Goal: Information Seeking & Learning: Learn about a topic

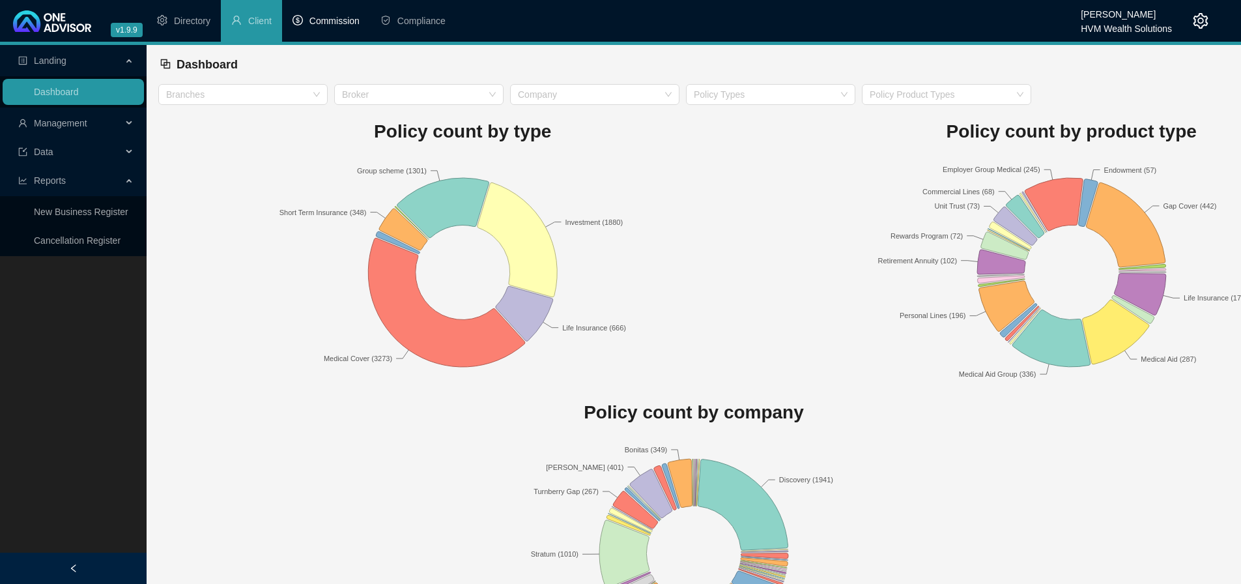
click at [333, 23] on span "Commission" at bounding box center [334, 21] width 50 height 10
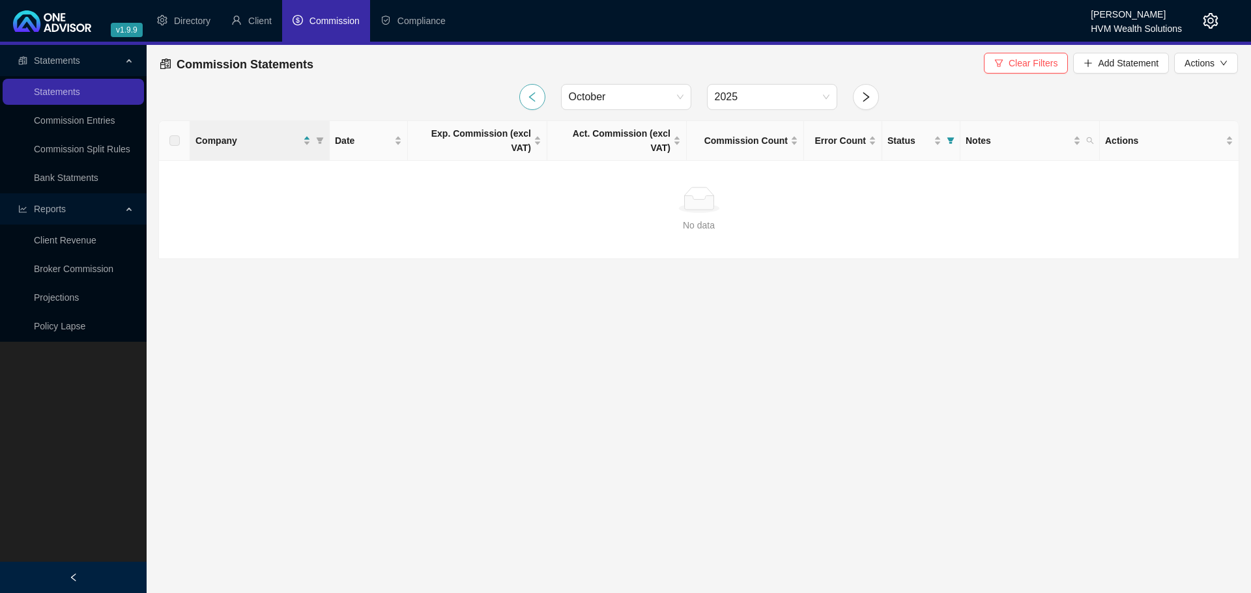
click at [528, 98] on icon "left" at bounding box center [532, 97] width 12 height 12
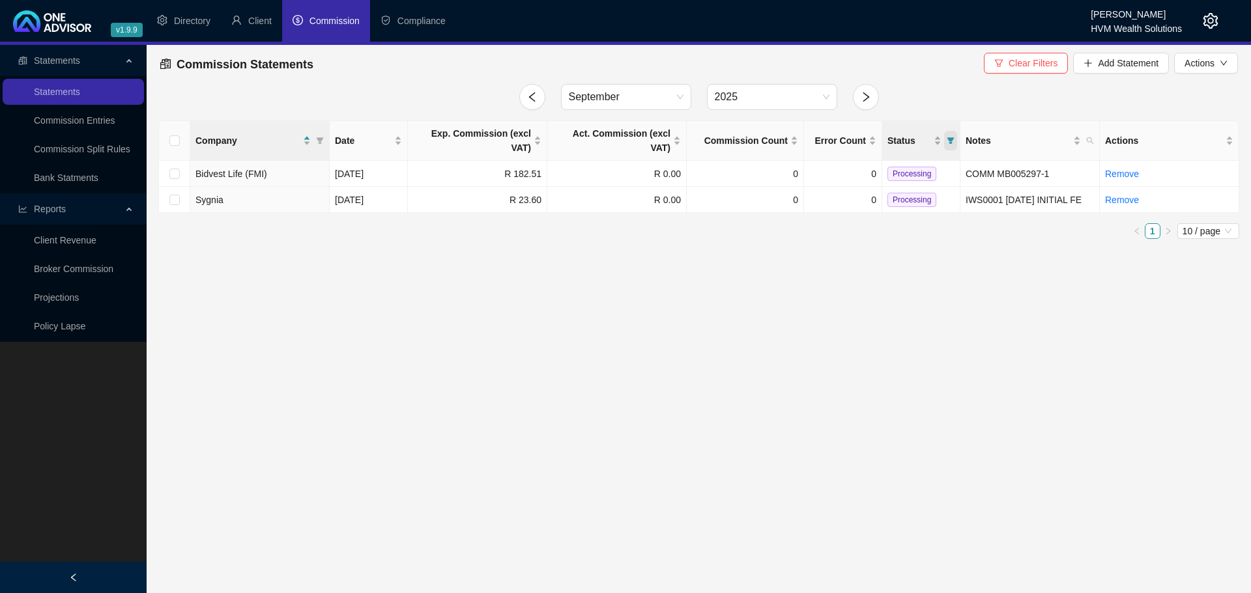
click at [952, 137] on icon "filter" at bounding box center [950, 141] width 8 height 8
click at [895, 180] on input "checkbox" at bounding box center [891, 180] width 10 height 10
checkbox input "false"
click at [888, 160] on input "checkbox" at bounding box center [891, 159] width 10 height 10
checkbox input "true"
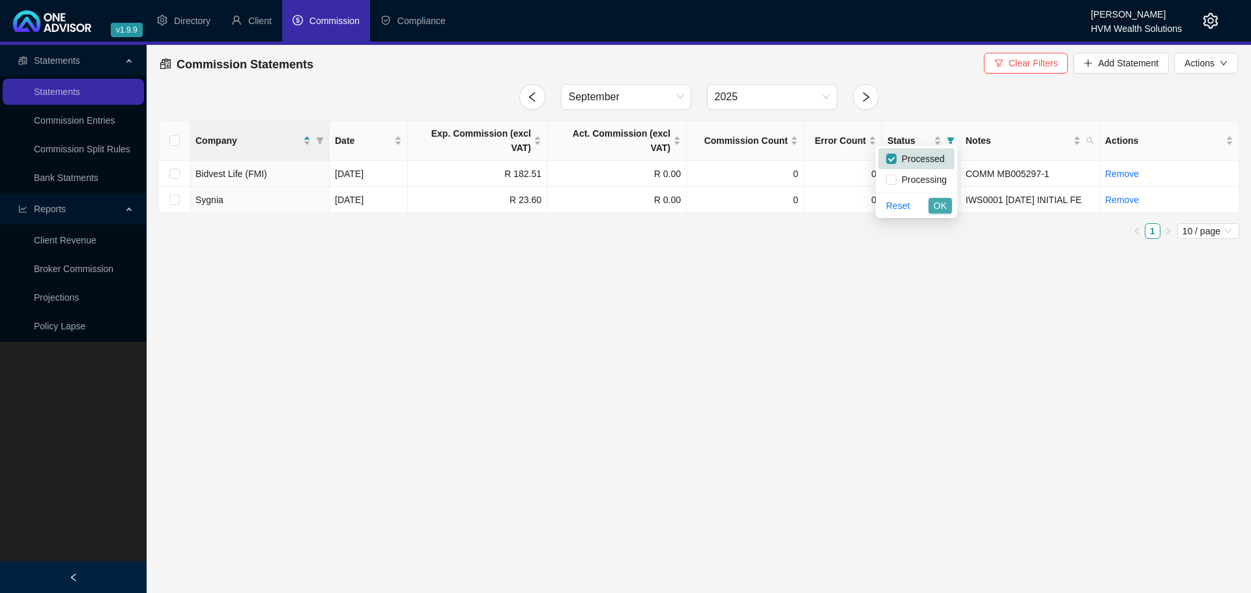
click at [934, 206] on span "OK" at bounding box center [939, 206] width 13 height 14
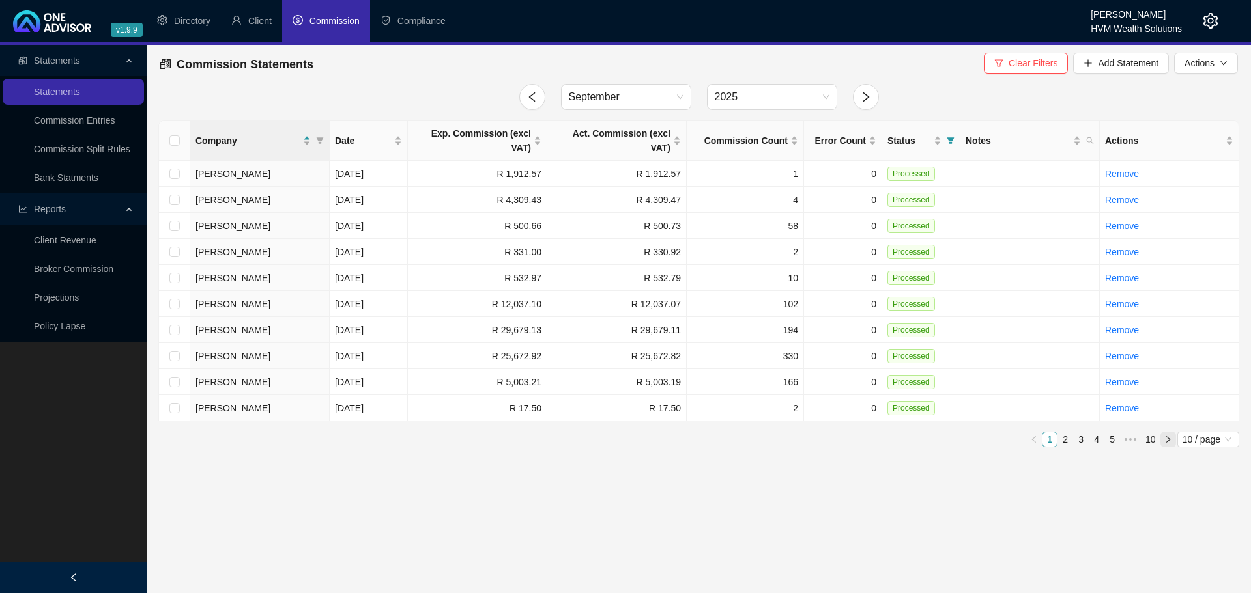
click at [1165, 436] on icon "right" at bounding box center [1168, 440] width 8 height 8
click at [1166, 436] on icon "right" at bounding box center [1168, 440] width 8 height 8
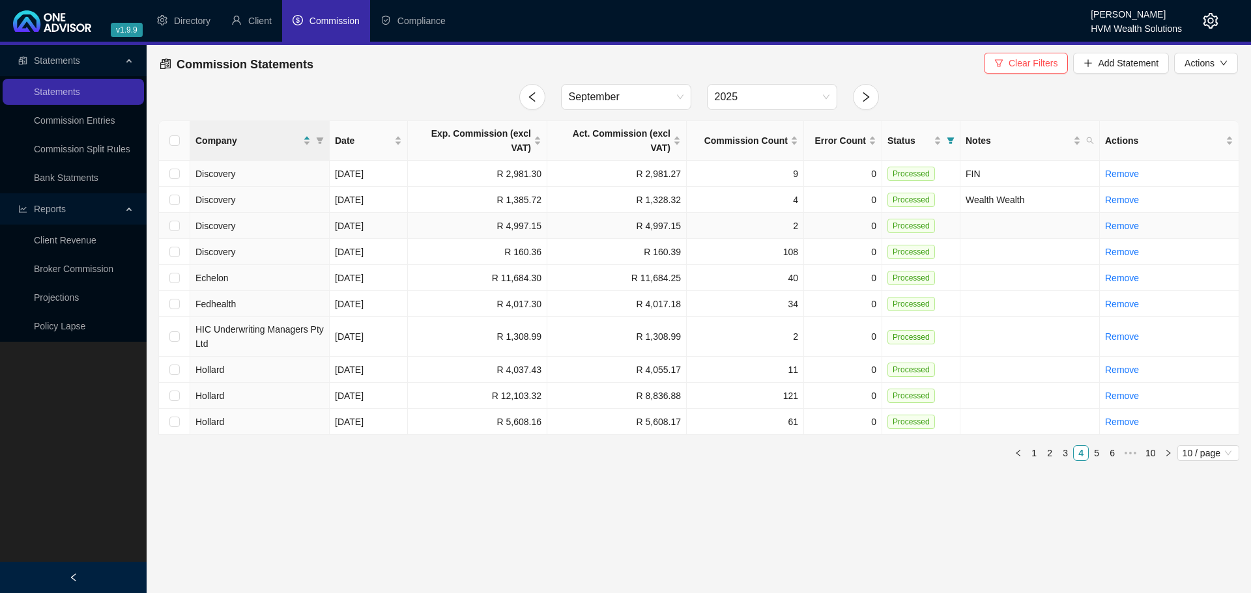
click at [659, 213] on td "R 4,997.15" at bounding box center [616, 226] width 139 height 26
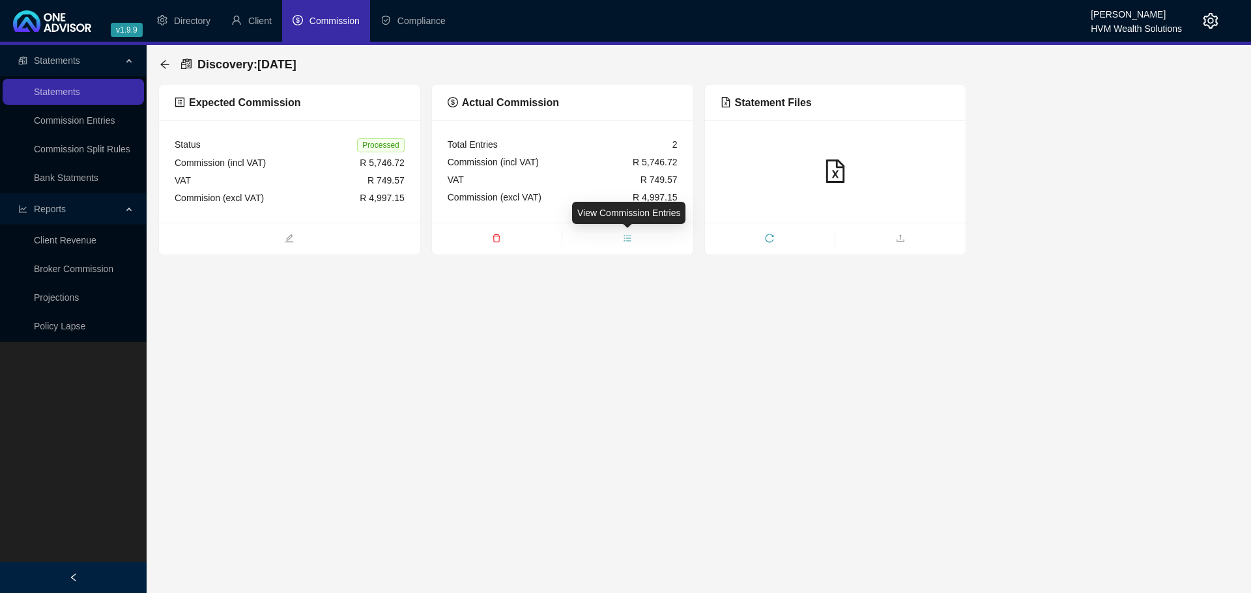
click at [627, 238] on icon "bars" at bounding box center [627, 238] width 7 height 6
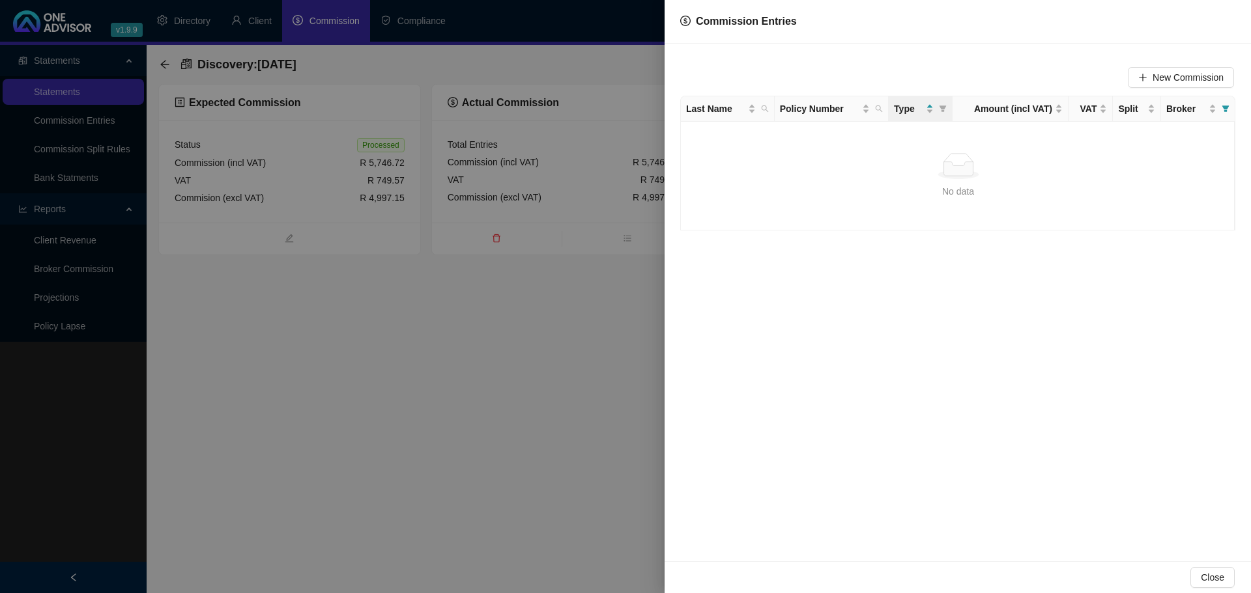
click at [521, 312] on div at bounding box center [625, 296] width 1251 height 593
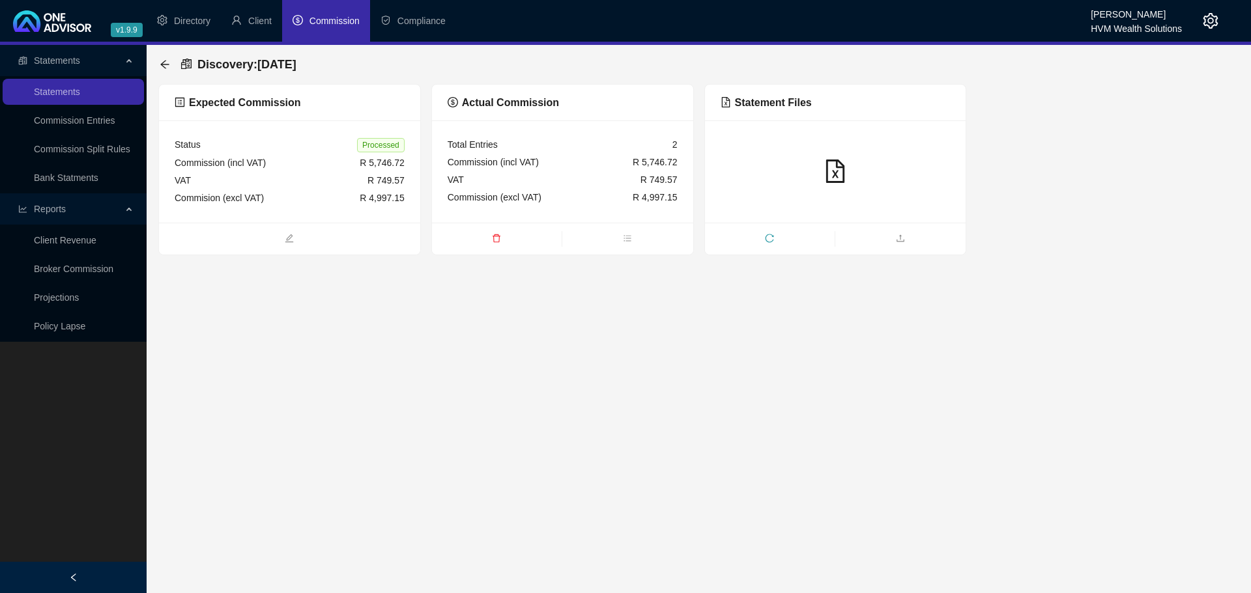
click at [837, 171] on icon "file-excel" at bounding box center [835, 171] width 18 height 23
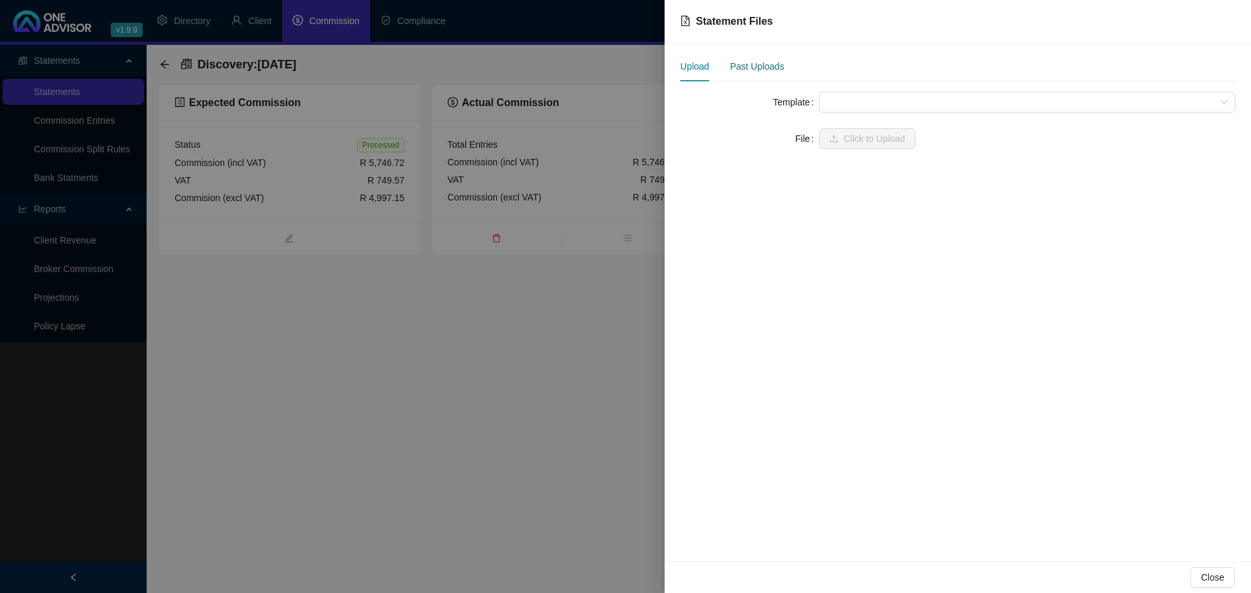
click at [742, 71] on div "Past Uploads" at bounding box center [756, 66] width 54 height 14
click at [743, 115] on span "Disclife 8.xlsx" at bounding box center [740, 111] width 55 height 10
click at [405, 429] on div at bounding box center [625, 296] width 1251 height 593
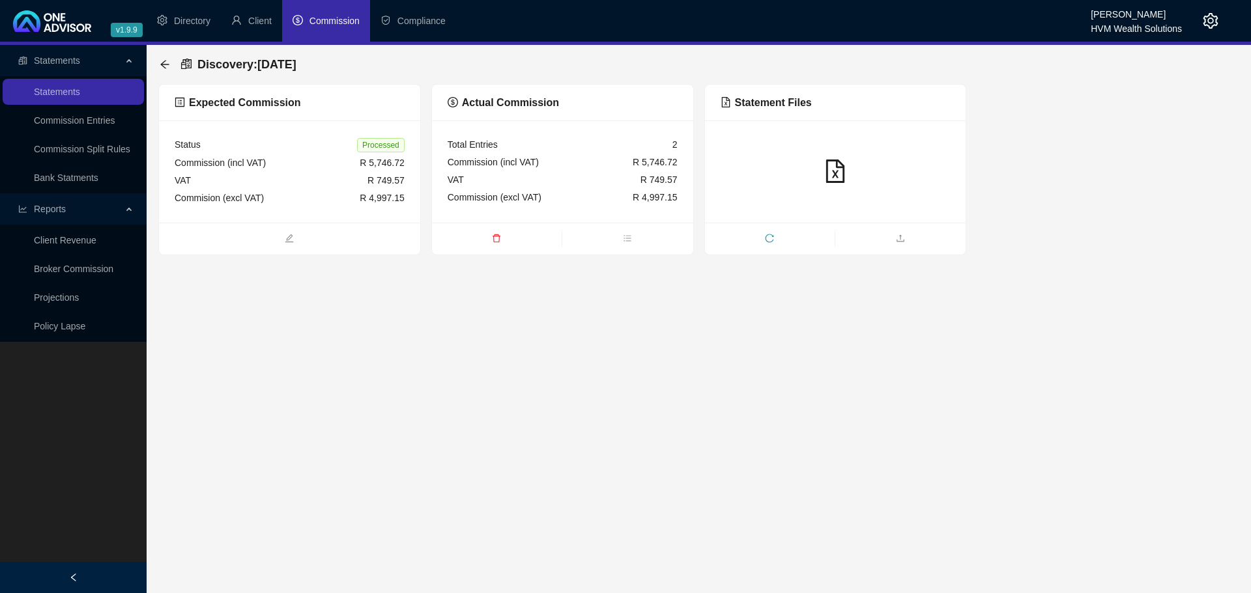
click at [1103, 301] on main "Statements Statements Commission Entries Commission Split Rules Bank Statments …" at bounding box center [625, 319] width 1251 height 548
click at [83, 269] on link "Broker Commission" at bounding box center [73, 269] width 79 height 10
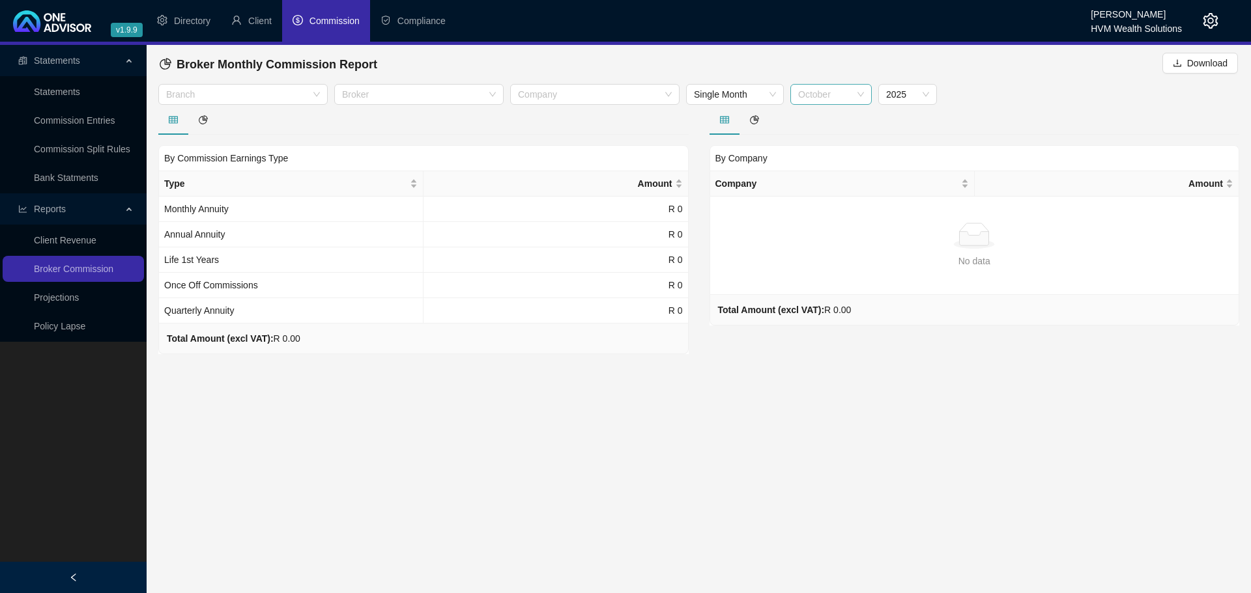
click at [822, 95] on span "October" at bounding box center [831, 95] width 66 height 20
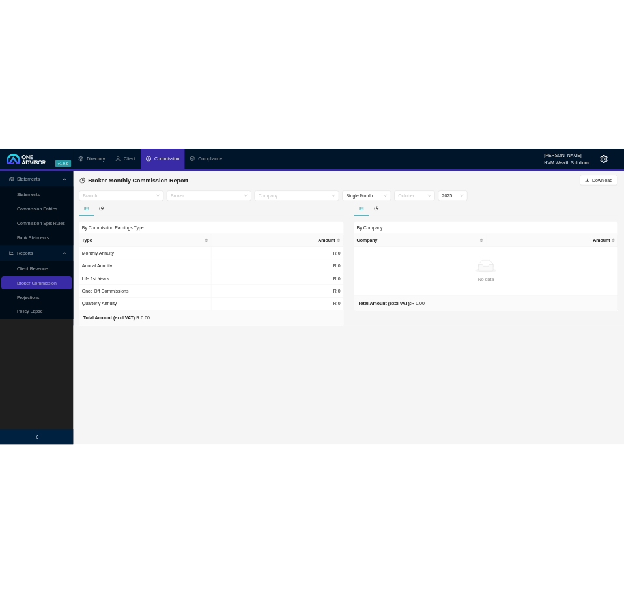
scroll to position [42, 0]
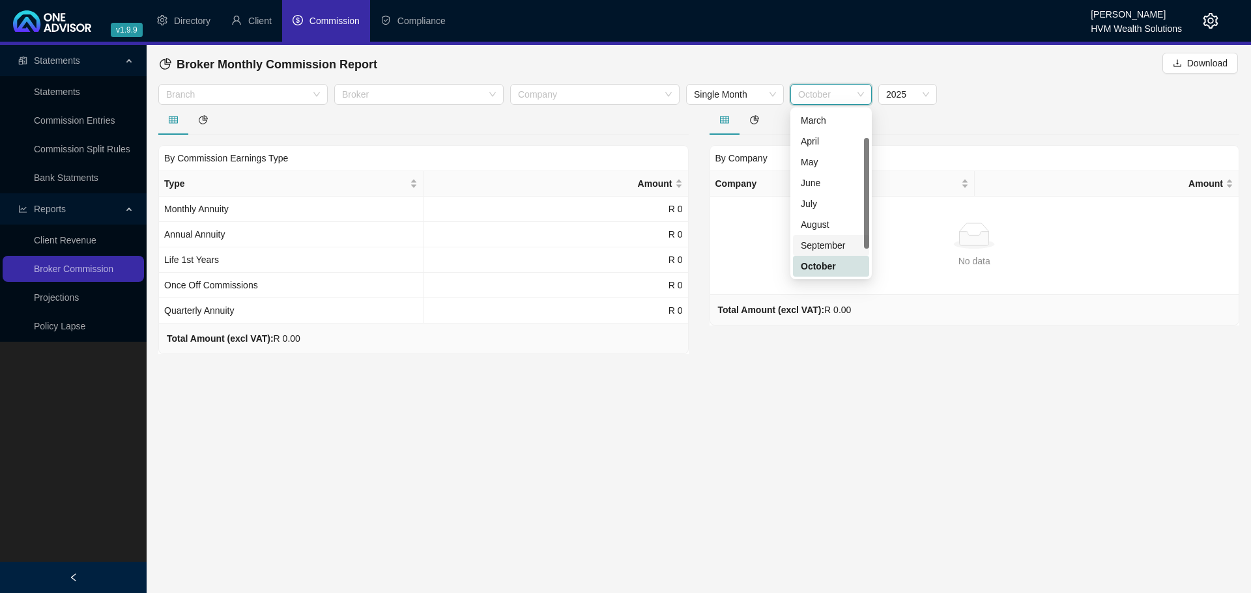
click at [830, 238] on div "September" at bounding box center [831, 245] width 76 height 21
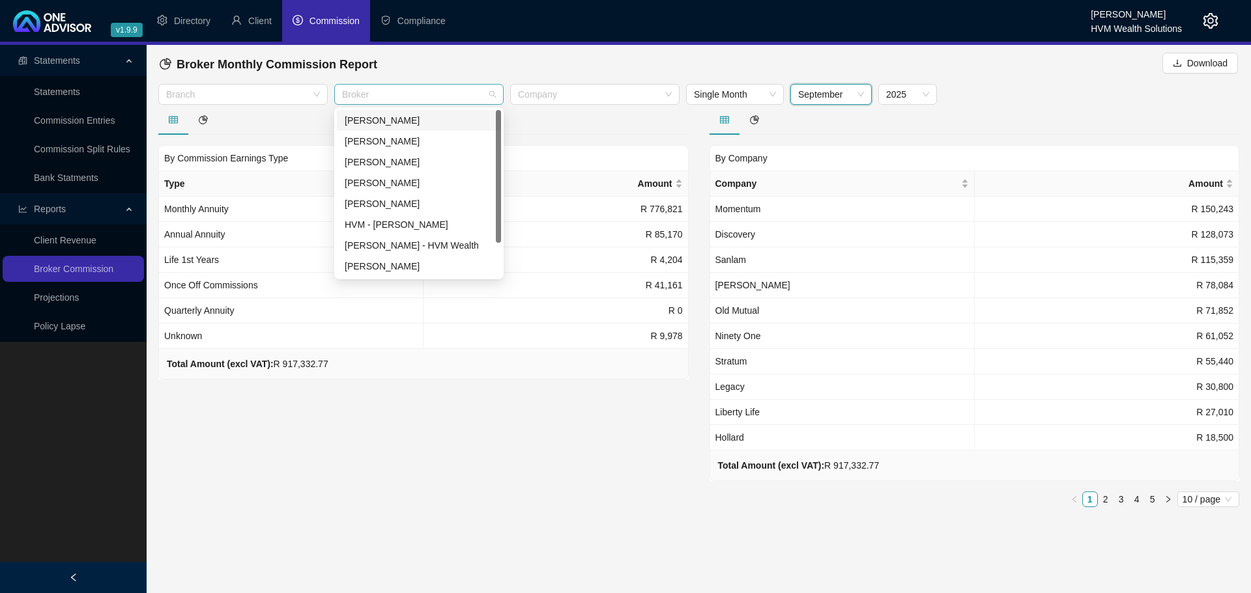
click at [422, 95] on div at bounding box center [412, 95] width 150 height 10
click at [403, 113] on div "[PERSON_NAME]" at bounding box center [419, 120] width 148 height 14
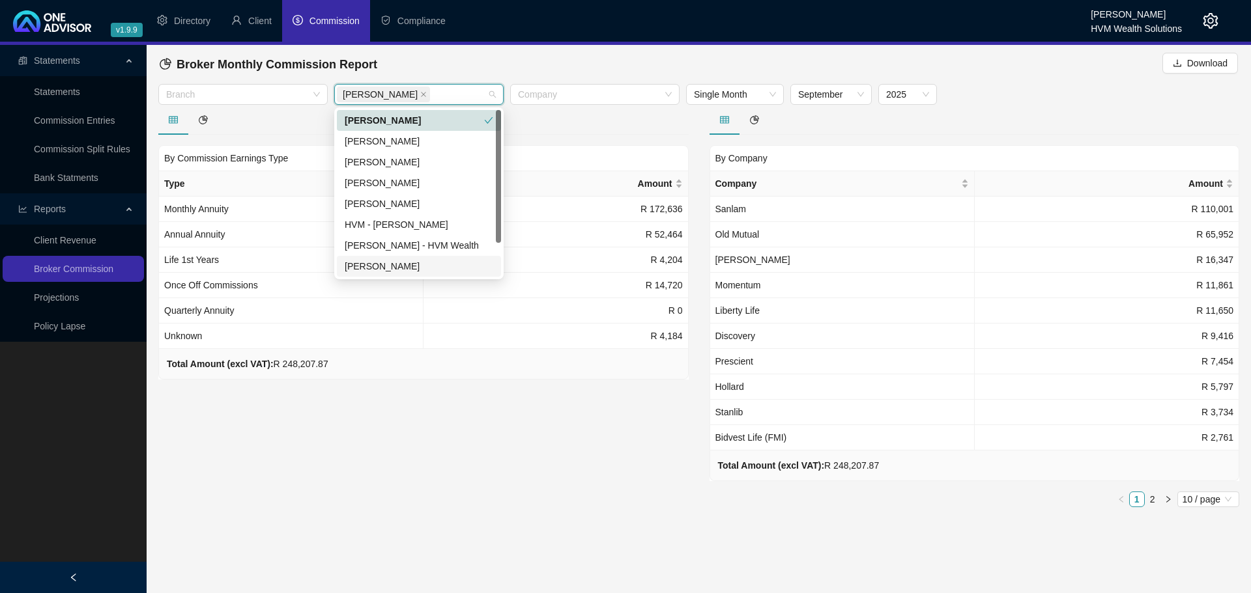
click at [500, 435] on div "By Commission Earnings Type Type Amount Monthly Annuity R 172,636 Annual Annuit…" at bounding box center [423, 311] width 551 height 413
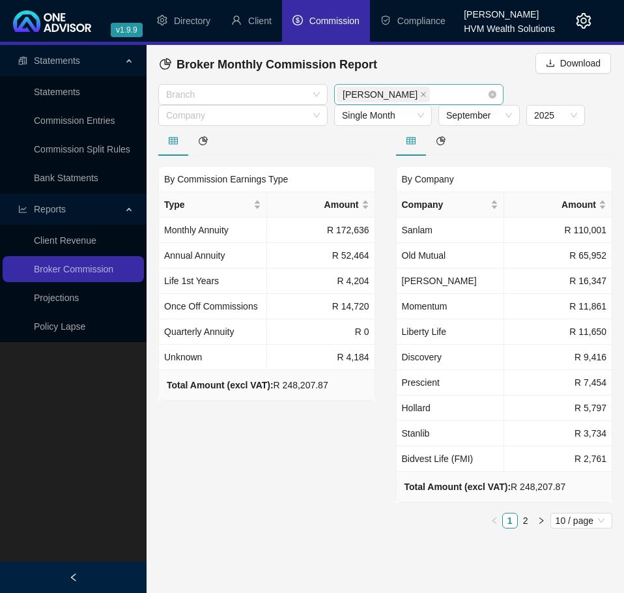
click at [462, 98] on div "[PERSON_NAME]" at bounding box center [412, 94] width 150 height 18
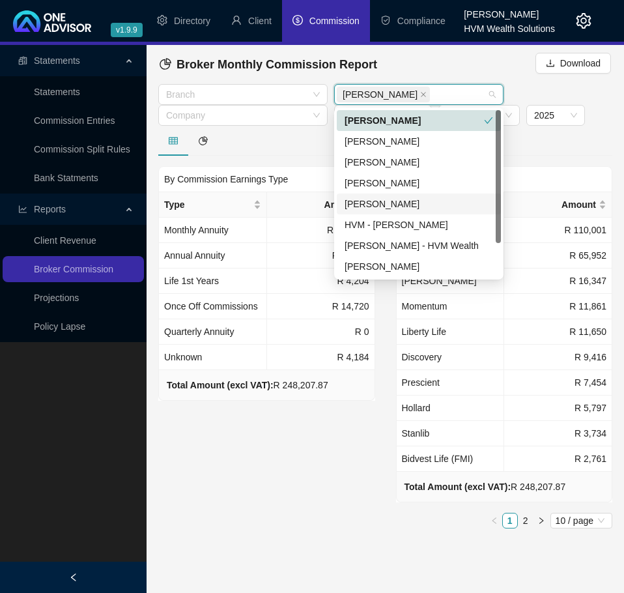
click at [405, 211] on div "[PERSON_NAME]" at bounding box center [419, 203] width 164 height 21
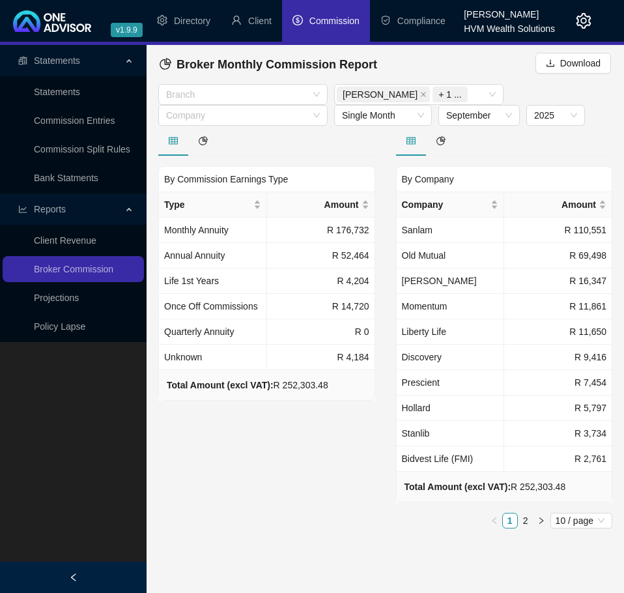
click at [558, 158] on div "By Company Company Amount Sanlam R 110,551 Old Mutual R 69,498 Allan Gray R 16,…" at bounding box center [504, 332] width 217 height 413
click at [326, 464] on div "By Commission Earnings Type Type Amount Monthly Annuity R 176,732 Annual Annuit…" at bounding box center [267, 332] width 238 height 413
click at [470, 90] on div "Wesley Bowman + 1 ..." at bounding box center [412, 94] width 150 height 18
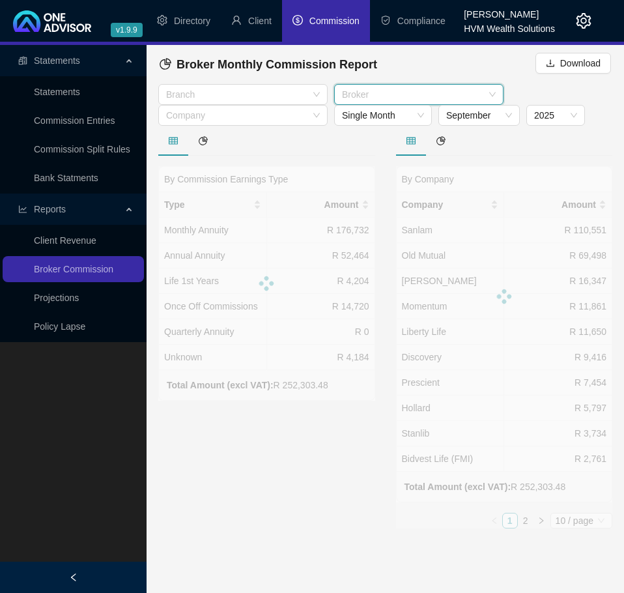
click at [409, 98] on div at bounding box center [412, 95] width 150 height 10
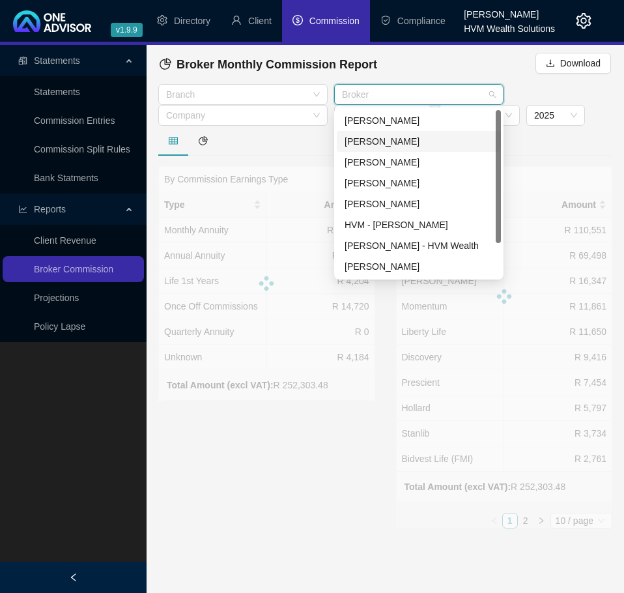
click at [396, 141] on div "[PERSON_NAME]" at bounding box center [419, 141] width 148 height 14
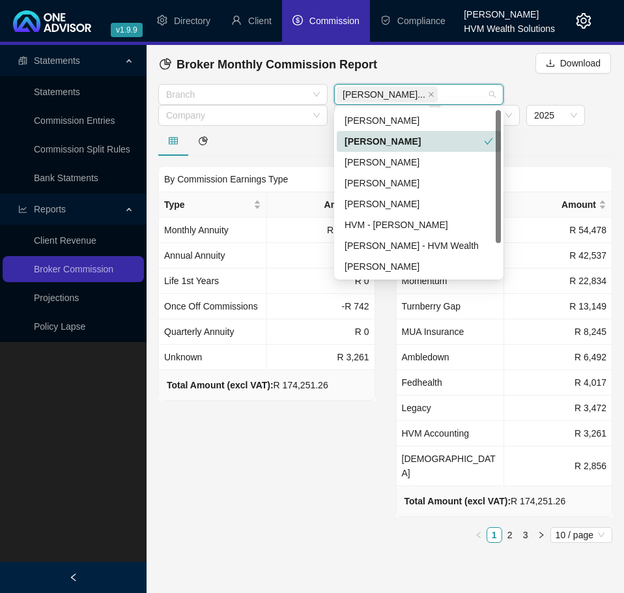
click at [460, 147] on div "[PERSON_NAME]" at bounding box center [414, 141] width 139 height 14
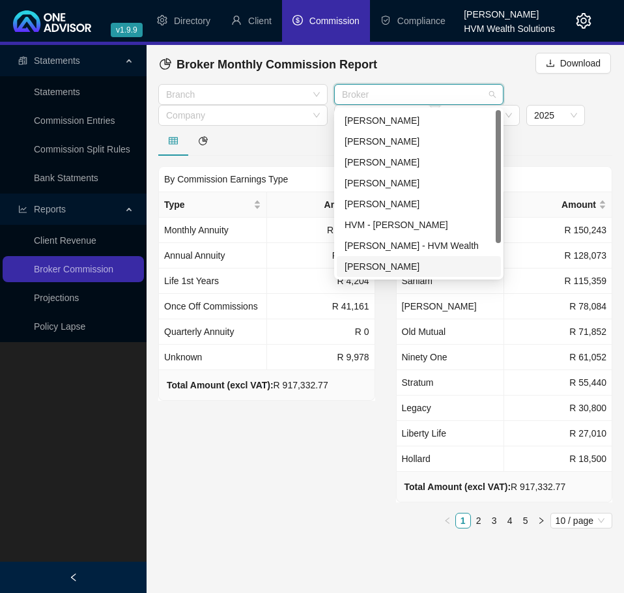
click at [398, 268] on div "[PERSON_NAME]" at bounding box center [419, 266] width 148 height 14
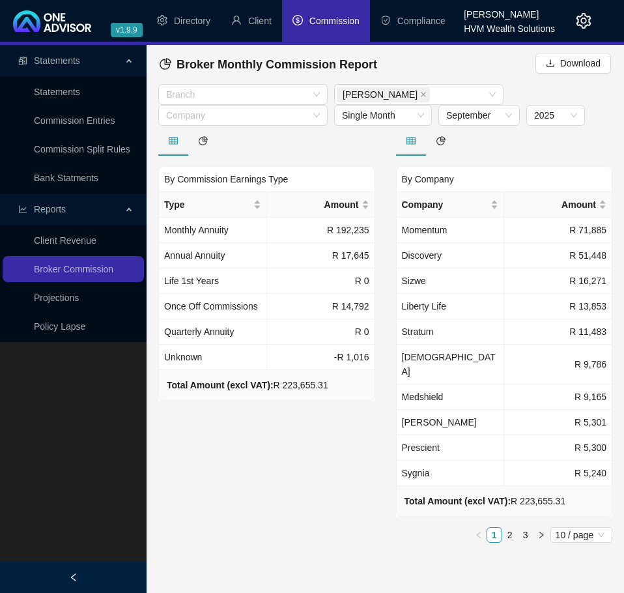
click at [296, 462] on div "By Commission Earnings Type Type Amount Monthly Annuity R 192,235 Annual Annuit…" at bounding box center [267, 339] width 238 height 427
click at [309, 465] on div "By Commission Earnings Type Type Amount Monthly Annuity R 192,235 Annual Annuit…" at bounding box center [267, 339] width 238 height 427
click at [409, 116] on span "Single Month" at bounding box center [383, 116] width 82 height 20
click at [344, 426] on div "By Commission Earnings Type Type Amount Monthly Annuity R 192,235 Annual Annuit…" at bounding box center [267, 339] width 238 height 427
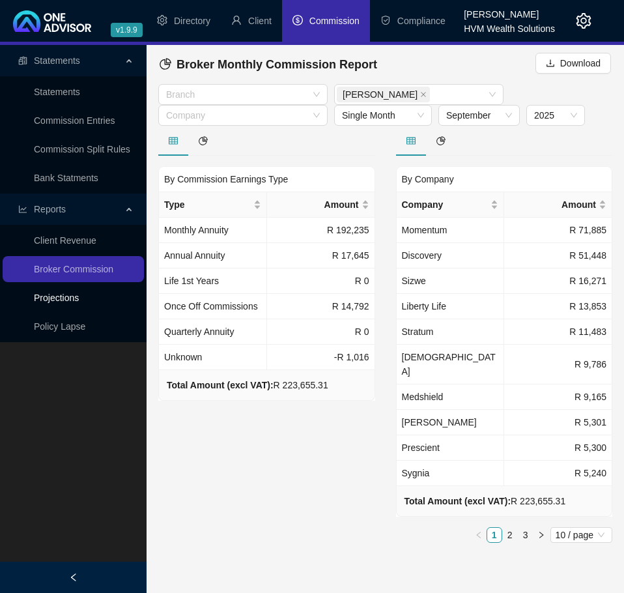
click at [72, 300] on link "Projections" at bounding box center [56, 297] width 45 height 10
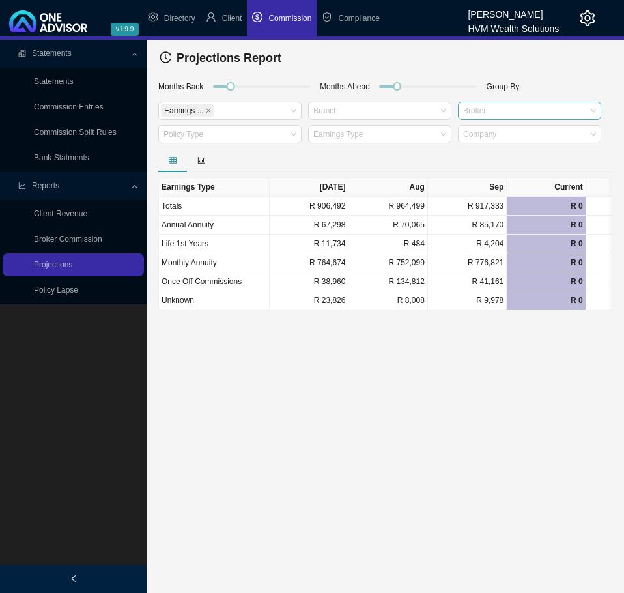
click at [512, 111] on div at bounding box center [523, 111] width 126 height 10
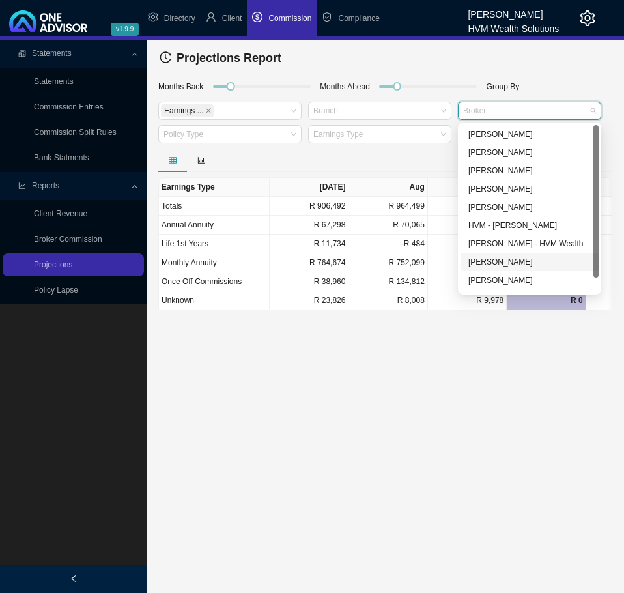
click at [507, 257] on div "[PERSON_NAME]" at bounding box center [529, 261] width 122 height 13
click at [478, 342] on main "Statements Statements Commission Entries Commission Split Rules Bank Statments …" at bounding box center [312, 316] width 624 height 553
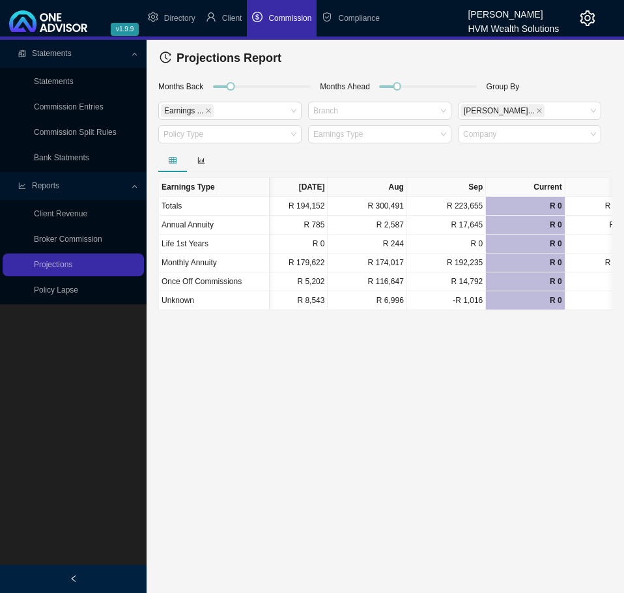
scroll to position [0, 8]
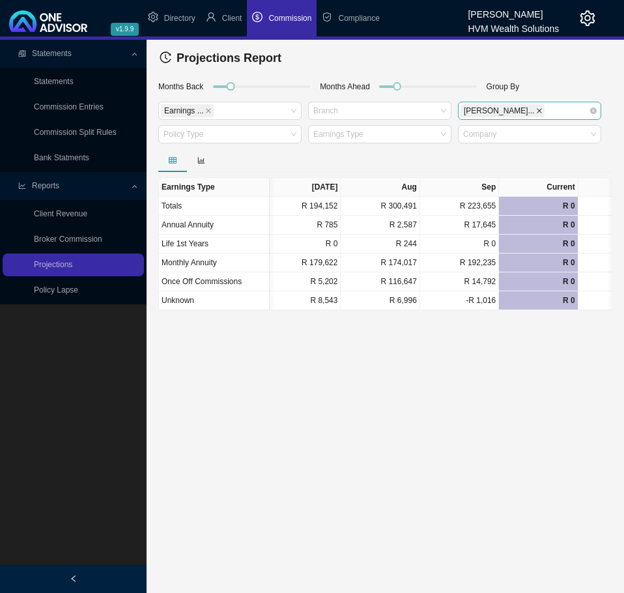
click at [536, 109] on icon "close" at bounding box center [539, 110] width 7 height 7
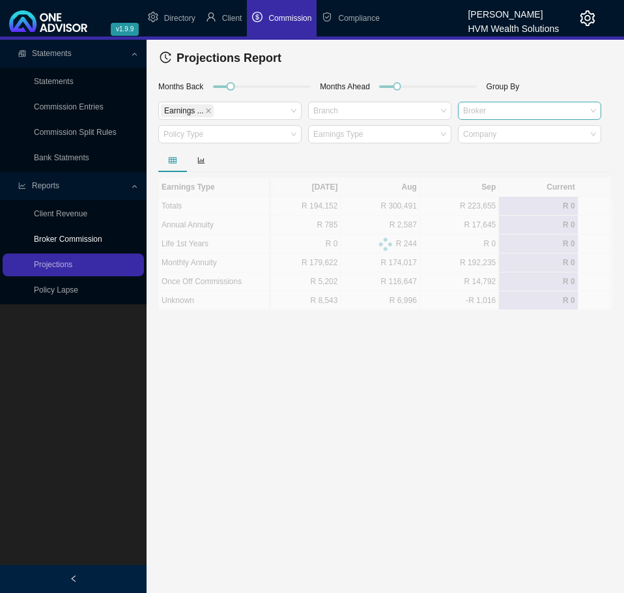
click at [79, 234] on link "Broker Commission" at bounding box center [68, 238] width 68 height 9
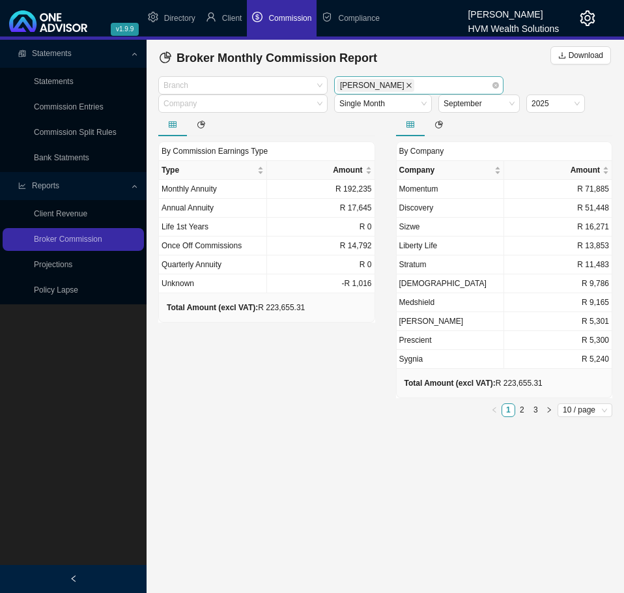
click at [406, 86] on icon "close" at bounding box center [409, 85] width 7 height 7
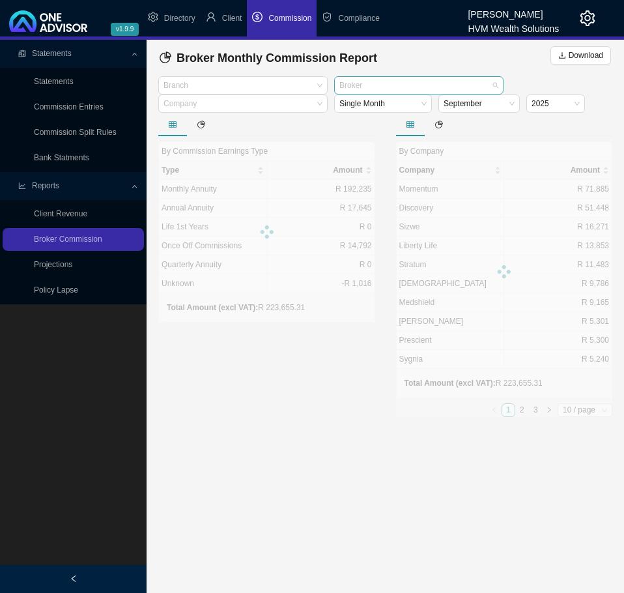
click at [394, 85] on div at bounding box center [413, 86] width 152 height 10
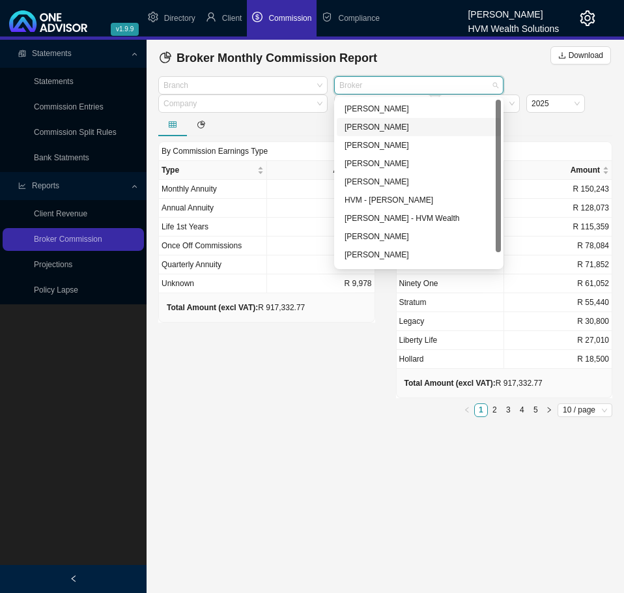
click at [393, 132] on div "[PERSON_NAME]" at bounding box center [419, 126] width 148 height 13
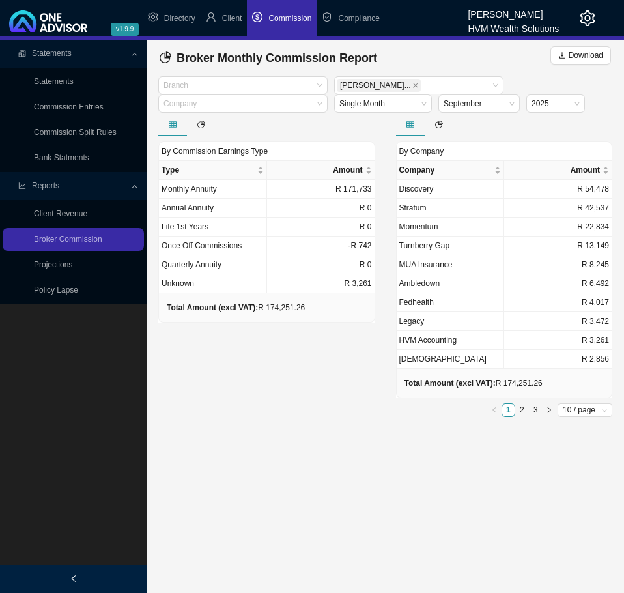
click at [467, 457] on main "Statements Statements Commission Entries Commission Split Rules Bank Statments …" at bounding box center [312, 316] width 624 height 553
click at [72, 262] on link "Projections" at bounding box center [53, 264] width 38 height 9
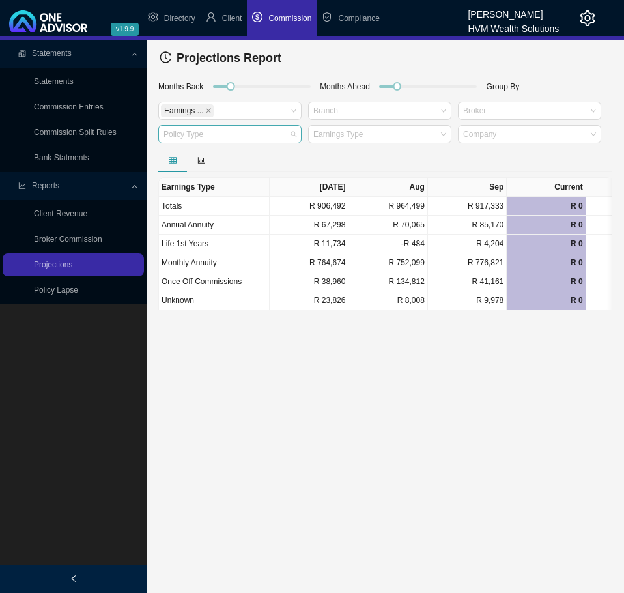
click at [257, 132] on div at bounding box center [224, 135] width 126 height 10
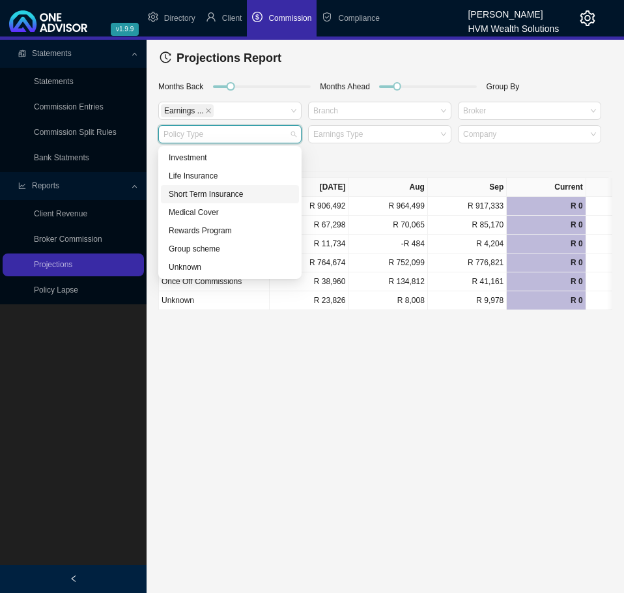
click at [233, 190] on div "Short Term Insurance" at bounding box center [230, 194] width 122 height 13
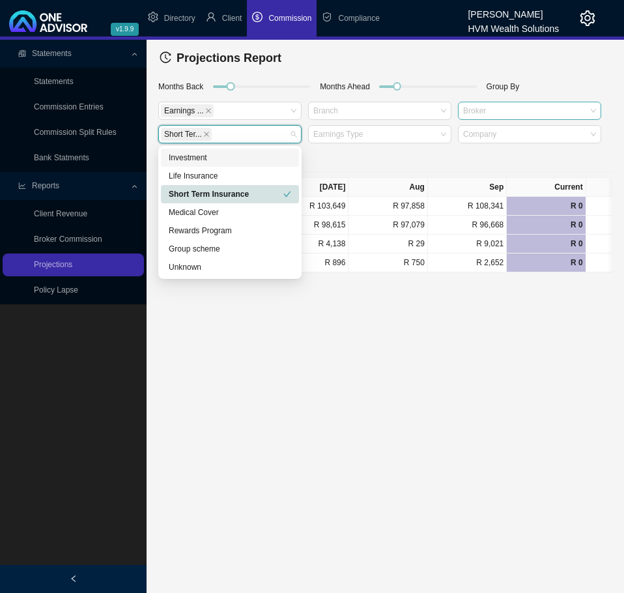
click at [489, 114] on div at bounding box center [523, 111] width 126 height 10
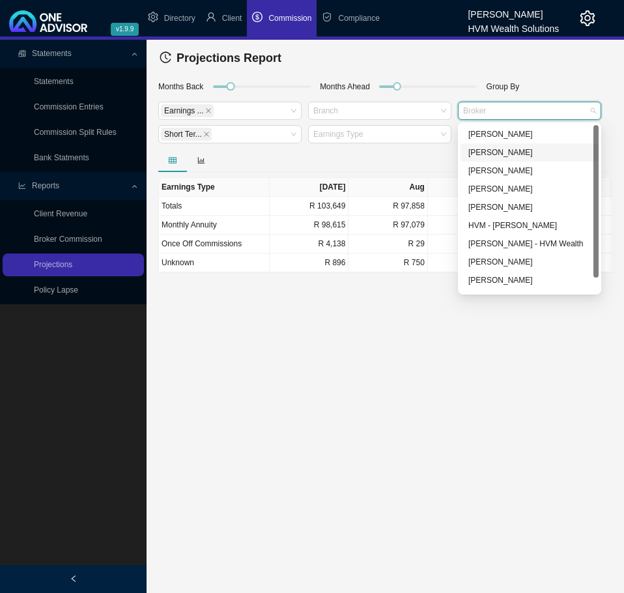
click at [490, 148] on div "[PERSON_NAME]" at bounding box center [529, 152] width 122 height 13
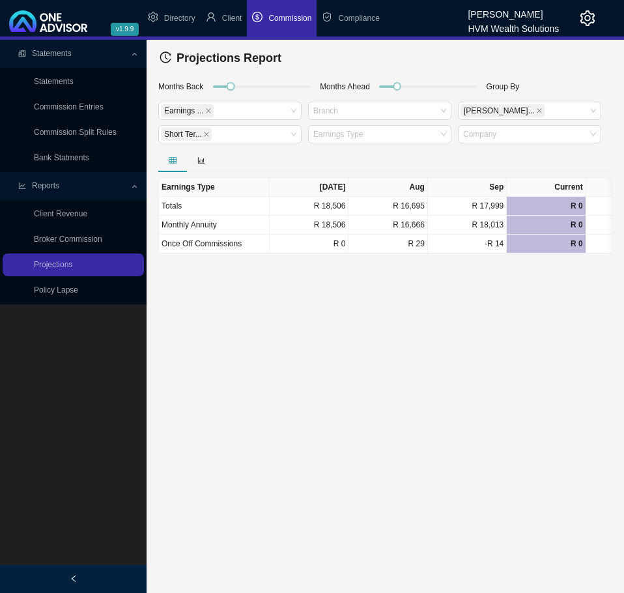
click at [488, 339] on main "Statements Statements Commission Entries Commission Split Rules Bank Statments …" at bounding box center [312, 316] width 624 height 553
click at [204, 135] on icon "close" at bounding box center [206, 134] width 5 height 5
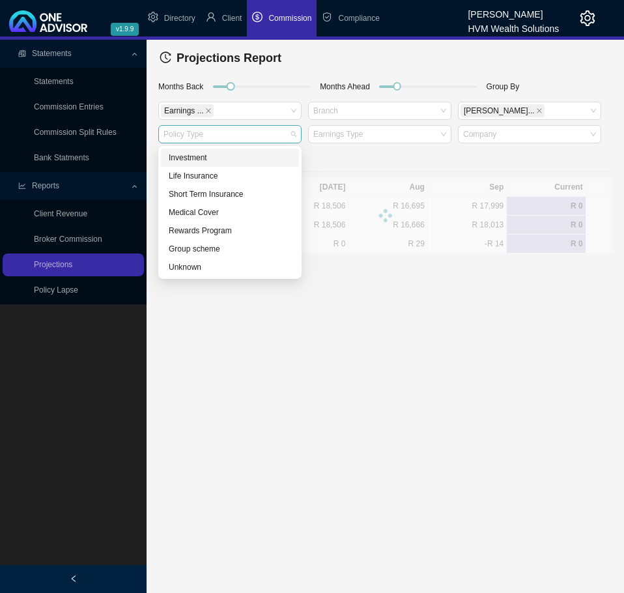
click at [221, 132] on div at bounding box center [224, 135] width 126 height 10
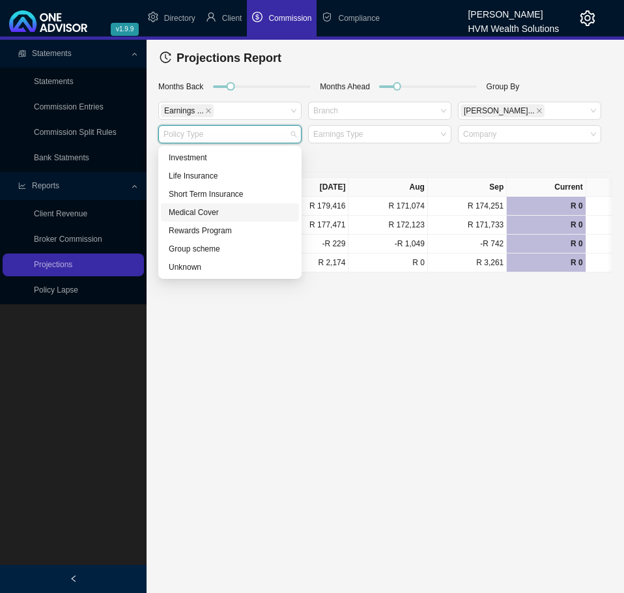
click at [216, 216] on div "Medical Cover" at bounding box center [230, 212] width 122 height 13
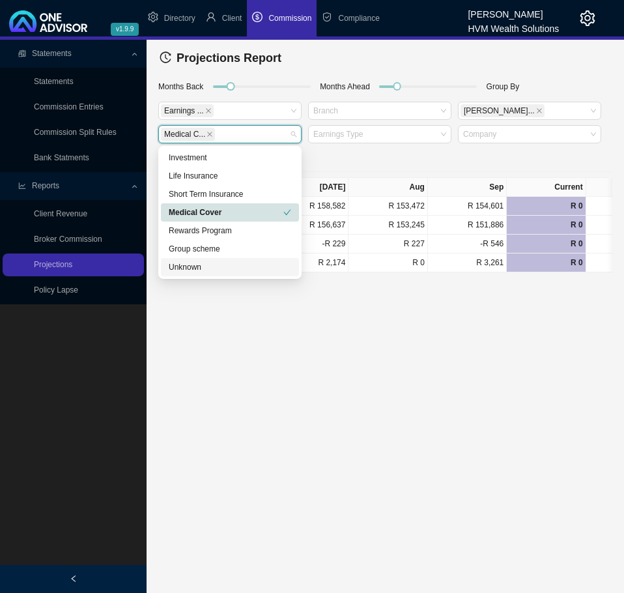
click at [304, 326] on main "Statements Statements Commission Entries Commission Split Rules Bank Statments …" at bounding box center [312, 316] width 624 height 553
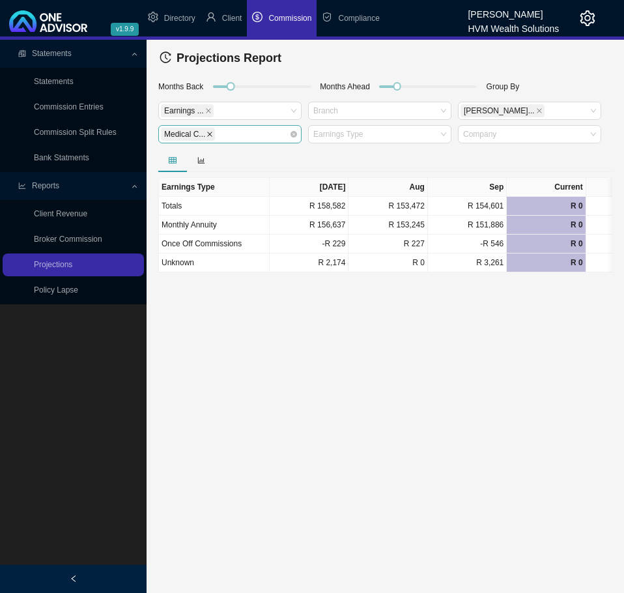
click at [208, 135] on icon "close" at bounding box center [210, 134] width 5 height 5
click at [86, 240] on link "Broker Commission" at bounding box center [68, 238] width 68 height 9
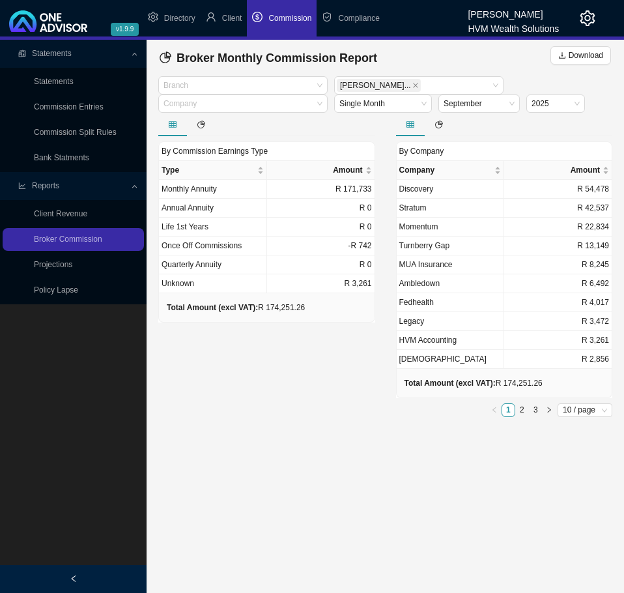
click at [421, 425] on main "Statements Statements Commission Entries Commission Split Rules Bank Statments …" at bounding box center [312, 316] width 624 height 553
drag, startPoint x: 503, startPoint y: 489, endPoint x: 586, endPoint y: 506, distance: 83.8
click at [503, 489] on main "Statements Statements Commission Entries Commission Split Rules Bank Statments …" at bounding box center [312, 316] width 624 height 553
click at [412, 88] on icon "close" at bounding box center [415, 85] width 7 height 7
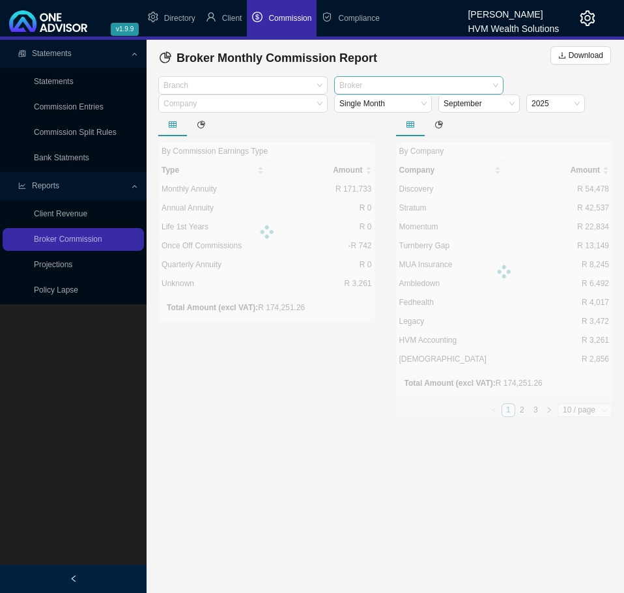
click at [387, 87] on div at bounding box center [413, 86] width 152 height 10
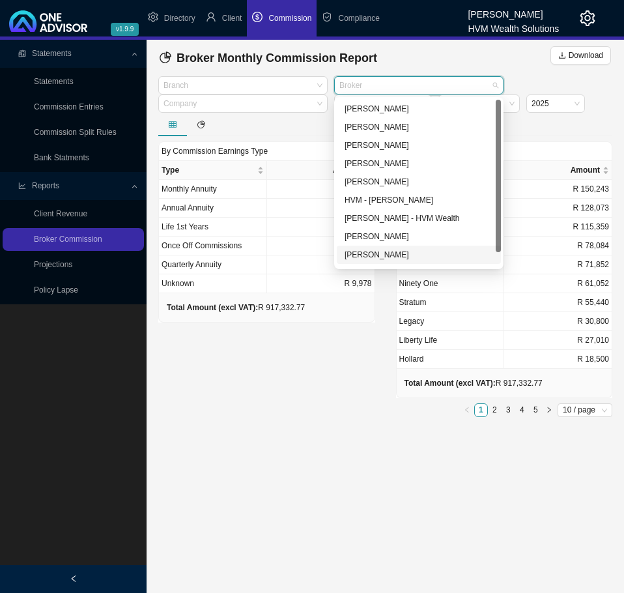
click at [366, 255] on div "[PERSON_NAME]" at bounding box center [419, 254] width 148 height 13
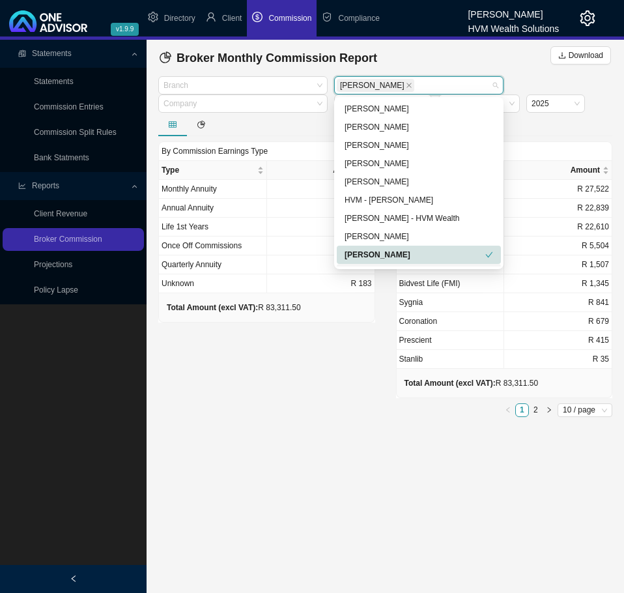
click at [340, 356] on div "By Commission Earnings Type Type Amount Monthly Annuity R 74,665 Annual Annuity…" at bounding box center [267, 267] width 238 height 309
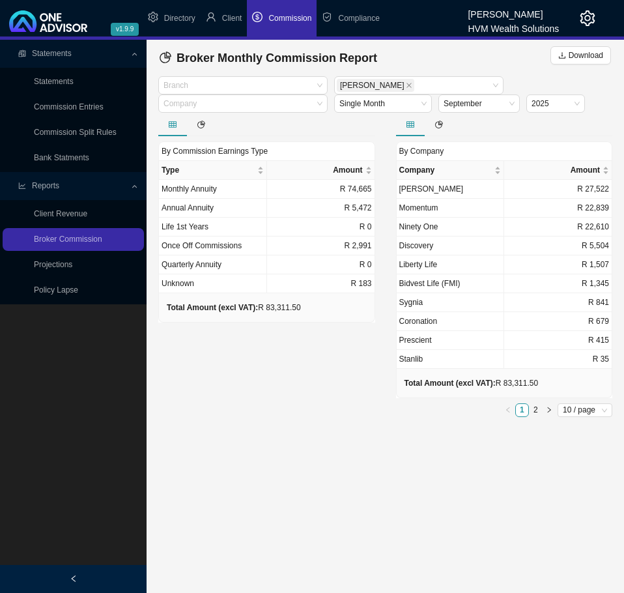
click at [488, 437] on main "Statements Statements Commission Entries Commission Split Rules Bank Statments …" at bounding box center [312, 316] width 624 height 553
click at [406, 83] on icon "close" at bounding box center [409, 85] width 7 height 7
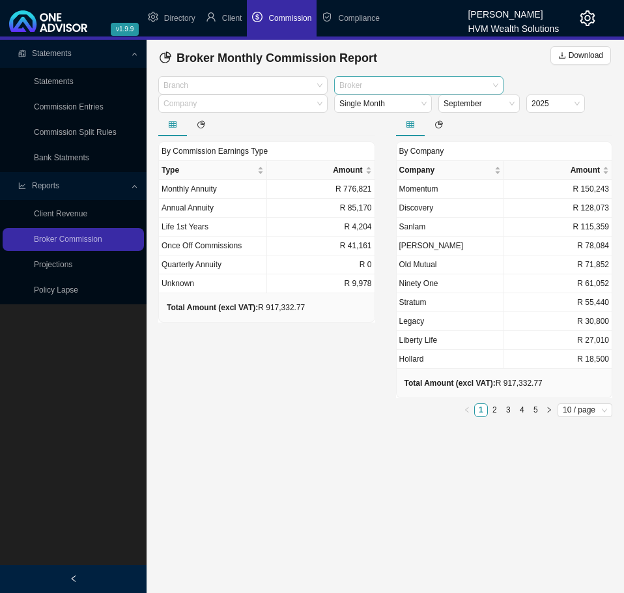
click at [362, 85] on div at bounding box center [413, 86] width 152 height 10
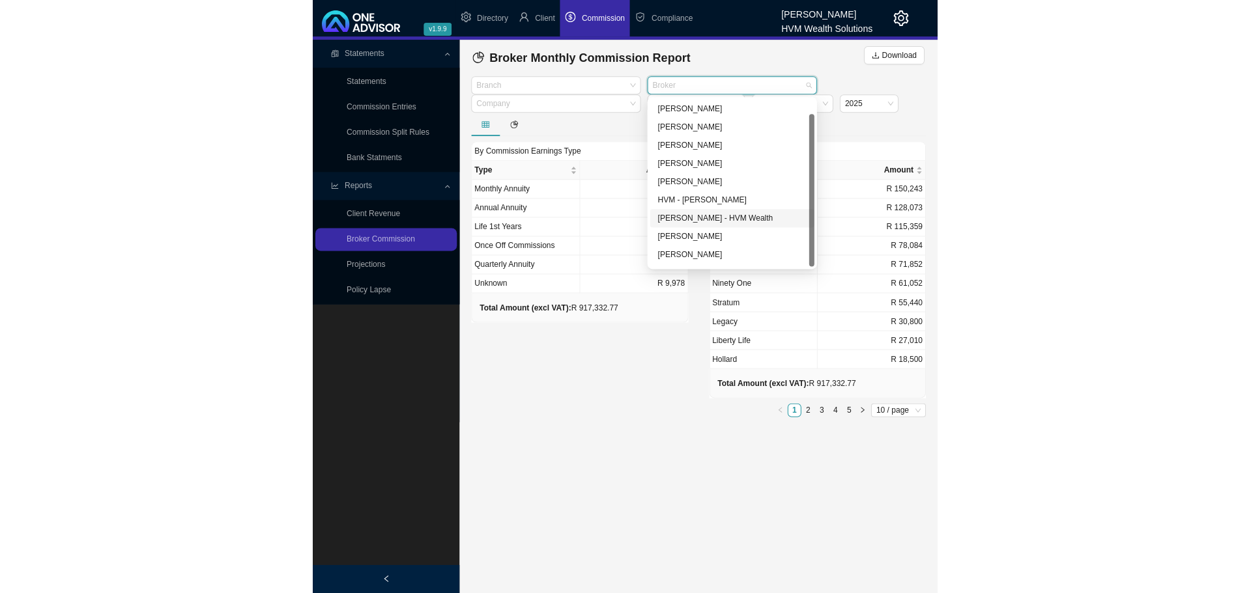
scroll to position [16, 0]
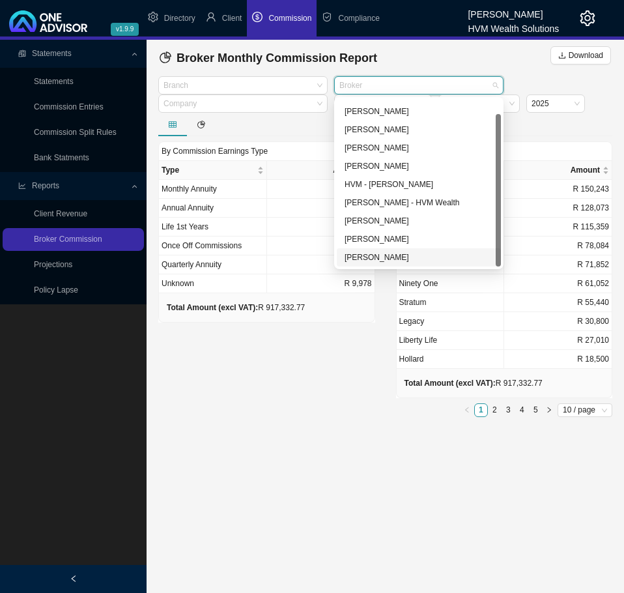
click at [389, 253] on div "[PERSON_NAME]" at bounding box center [419, 257] width 148 height 13
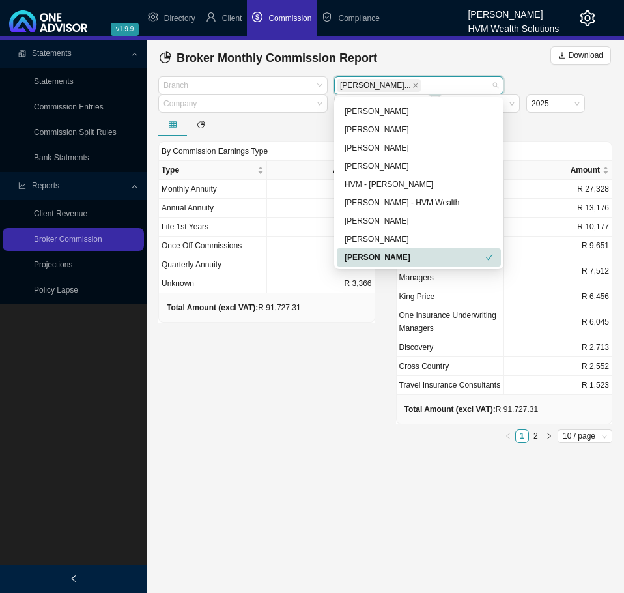
click at [347, 412] on div "By Commission Earnings Type Type Amount Monthly Annuity R 79,327 Annual Annuity…" at bounding box center [267, 280] width 238 height 335
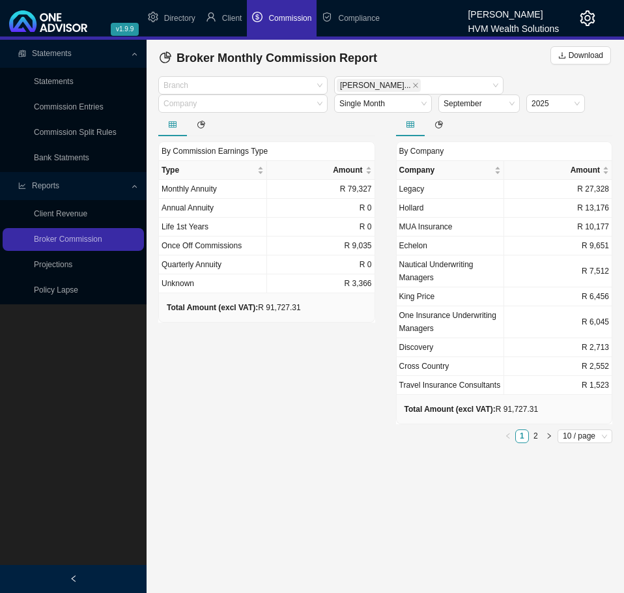
click at [474, 477] on main "Statements Statements Commission Entries Commission Split Rules Bank Statments …" at bounding box center [312, 316] width 624 height 553
click at [412, 84] on icon "close" at bounding box center [415, 85] width 7 height 7
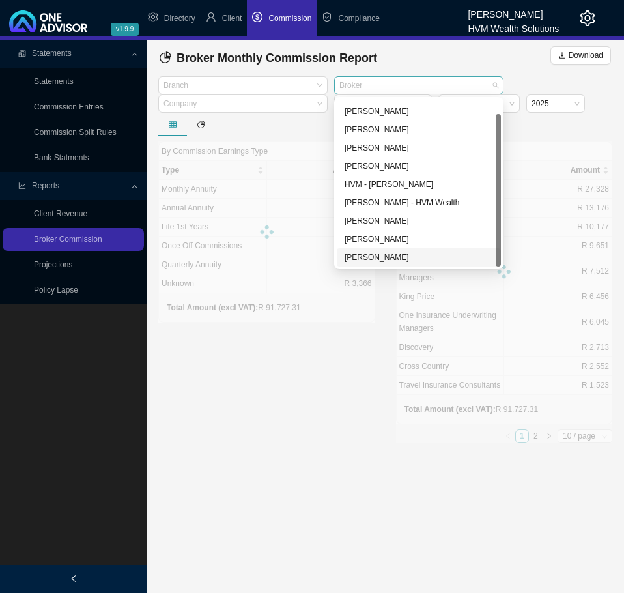
click at [425, 84] on div at bounding box center [413, 86] width 152 height 10
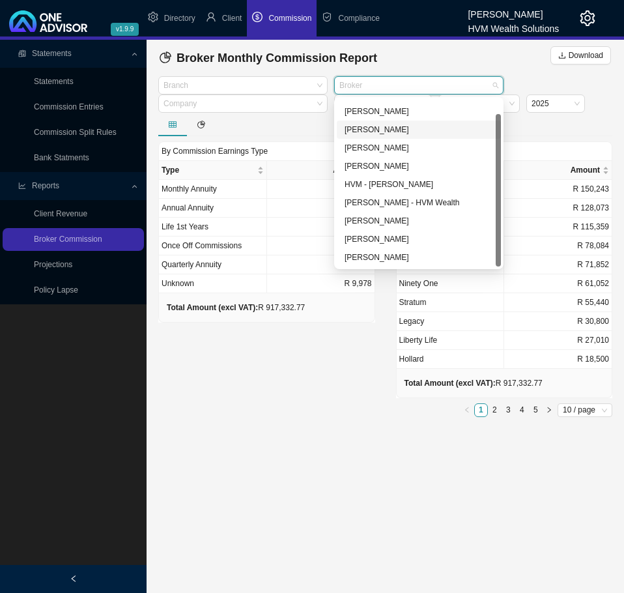
click at [412, 128] on div "[PERSON_NAME]" at bounding box center [419, 129] width 148 height 13
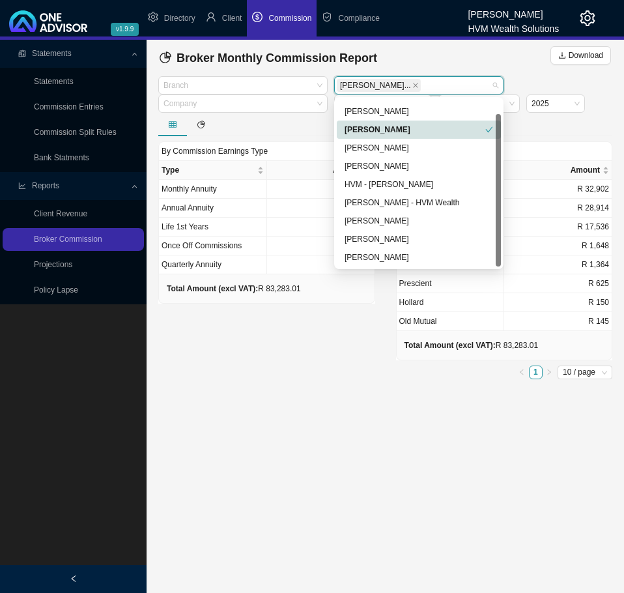
click at [412, 128] on div "[PERSON_NAME]" at bounding box center [415, 129] width 141 height 13
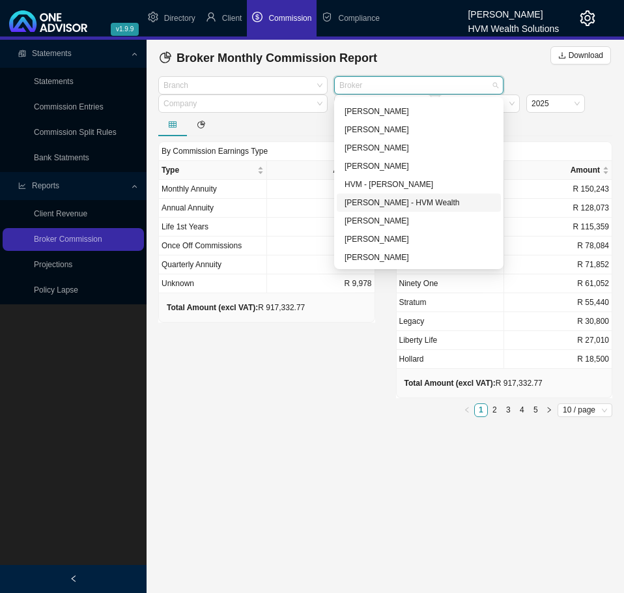
click at [410, 202] on div "[PERSON_NAME] - HVM Wealth" at bounding box center [419, 202] width 148 height 13
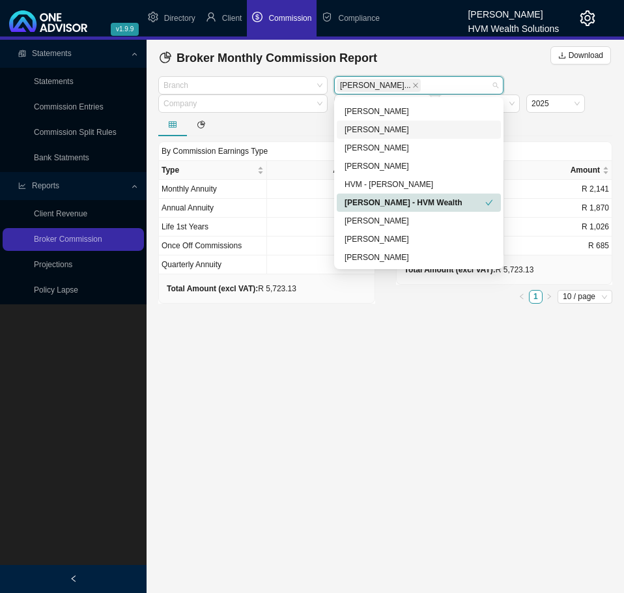
click at [404, 130] on div "[PERSON_NAME]" at bounding box center [419, 129] width 148 height 13
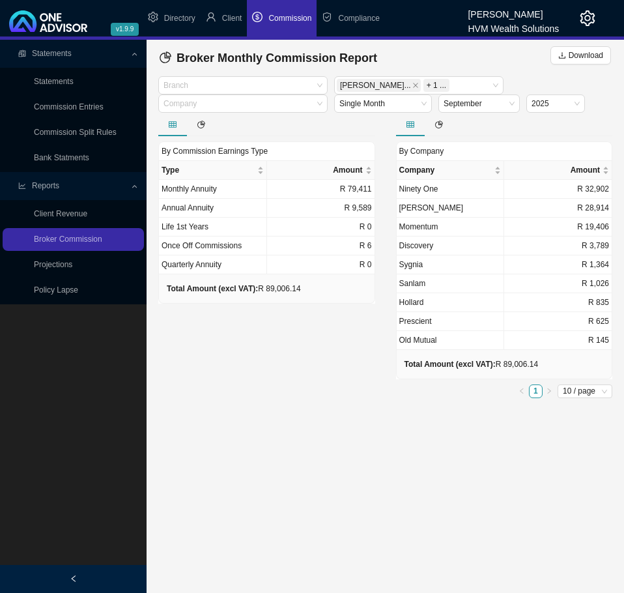
click at [340, 409] on main "Statements Statements Commission Entries Commission Split Rules Bank Statments …" at bounding box center [312, 316] width 624 height 553
click at [412, 83] on icon "close" at bounding box center [415, 85] width 7 height 7
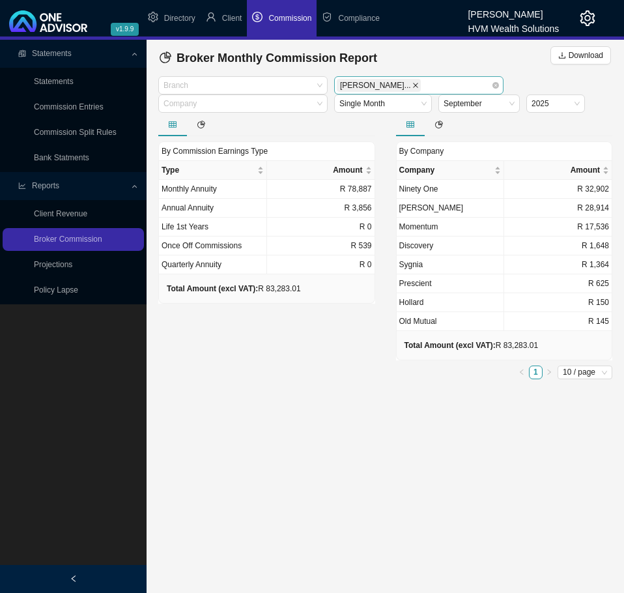
click at [413, 84] on icon "close" at bounding box center [415, 85] width 5 height 5
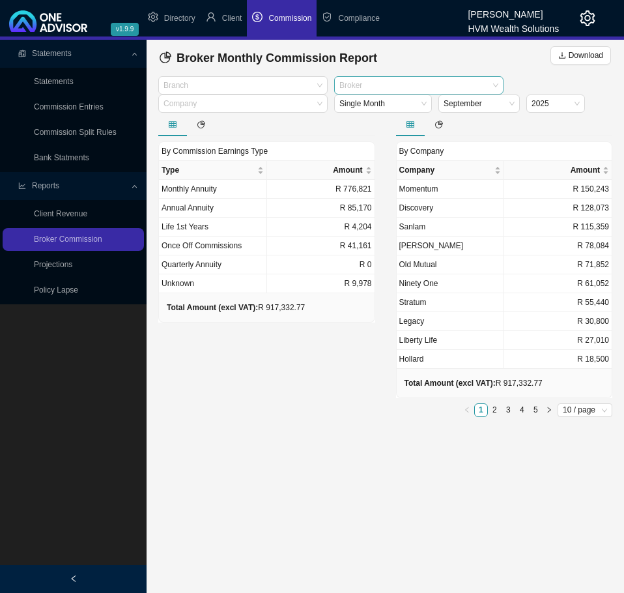
click at [311, 345] on div "By Commission Earnings Type Type Amount Monthly Annuity R 776,821 Annual Annuit…" at bounding box center [267, 267] width 238 height 309
click at [38, 260] on link "Projections" at bounding box center [53, 264] width 38 height 9
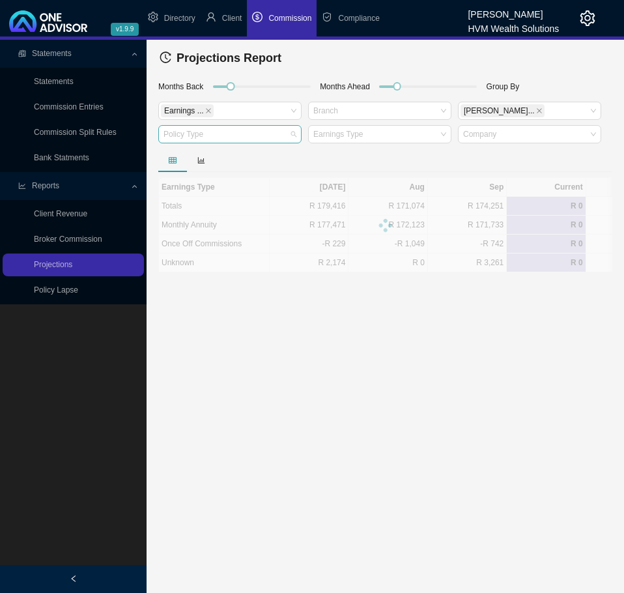
click at [231, 132] on div at bounding box center [224, 135] width 126 height 10
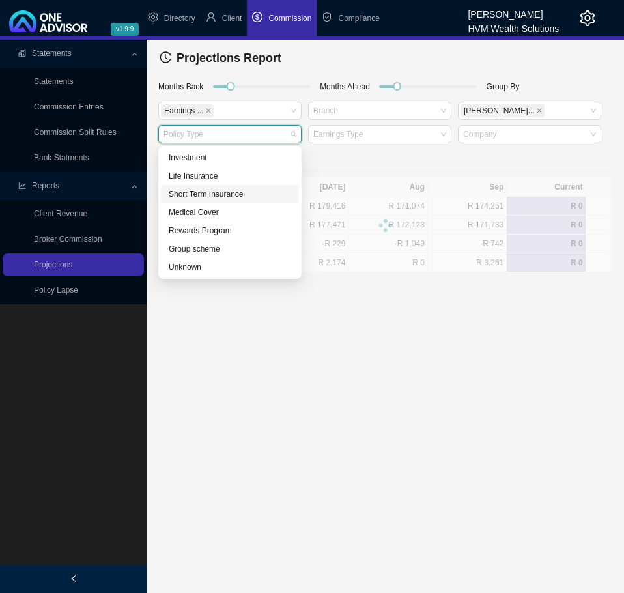
click at [214, 193] on div "Short Term Insurance" at bounding box center [230, 194] width 122 height 13
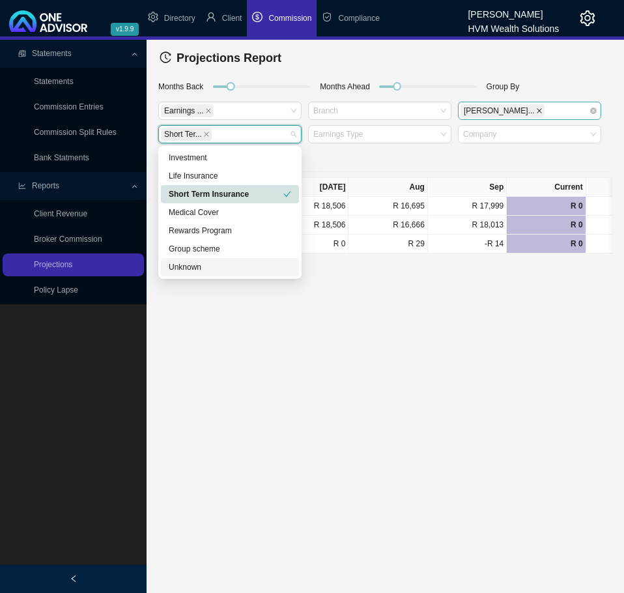
click at [536, 110] on icon "close" at bounding box center [539, 110] width 7 height 7
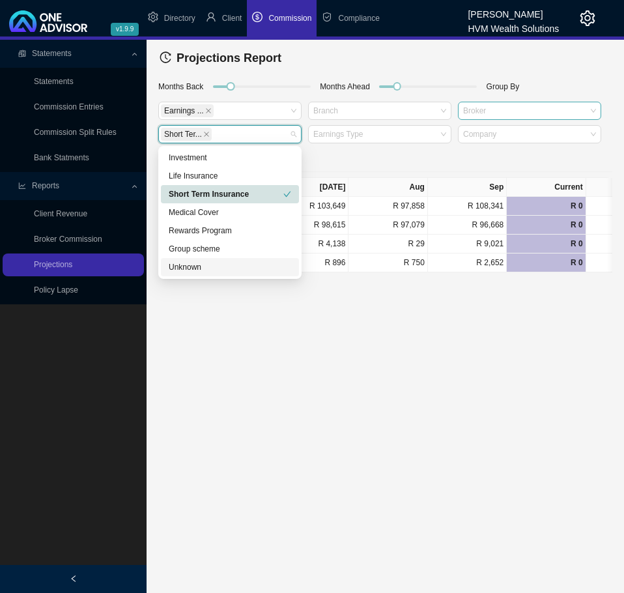
click at [464, 331] on main "Statements Statements Commission Entries Commission Split Rules Bank Statments …" at bounding box center [312, 316] width 624 height 553
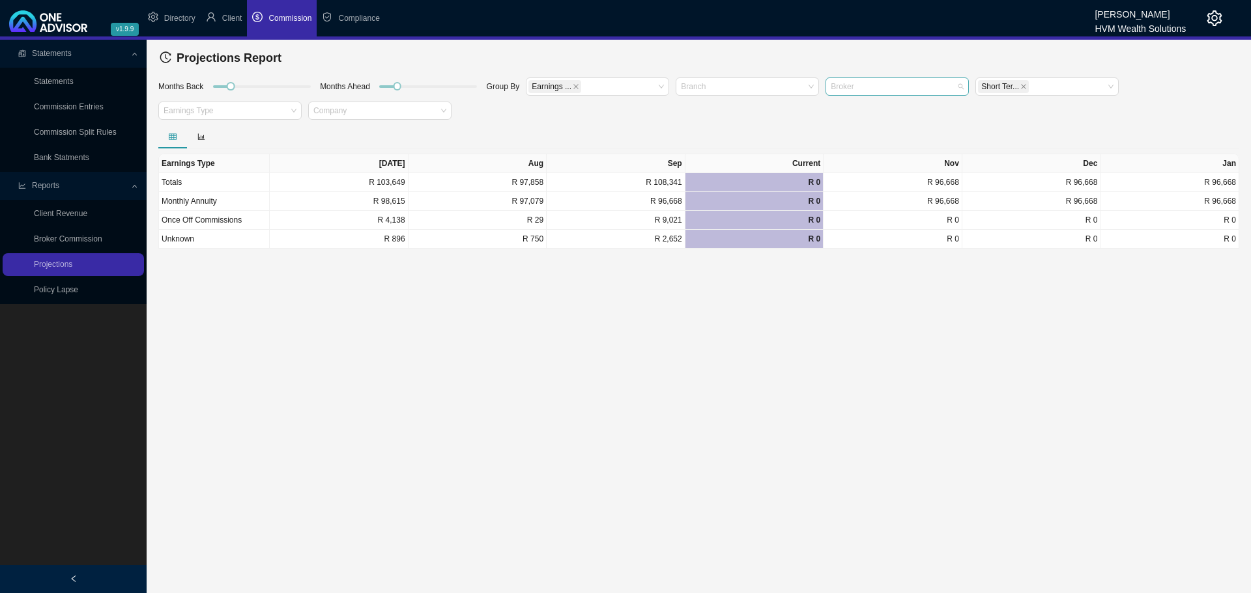
click at [885, 90] on div at bounding box center [891, 86] width 126 height 10
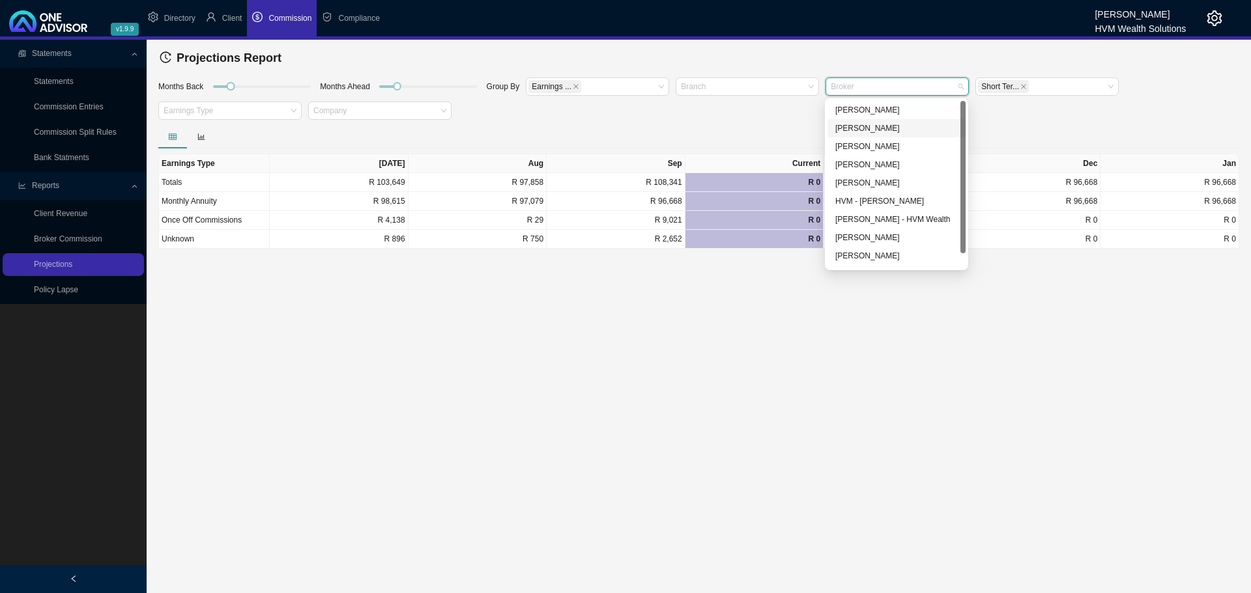
click at [877, 124] on div "[PERSON_NAME]" at bounding box center [896, 128] width 122 height 13
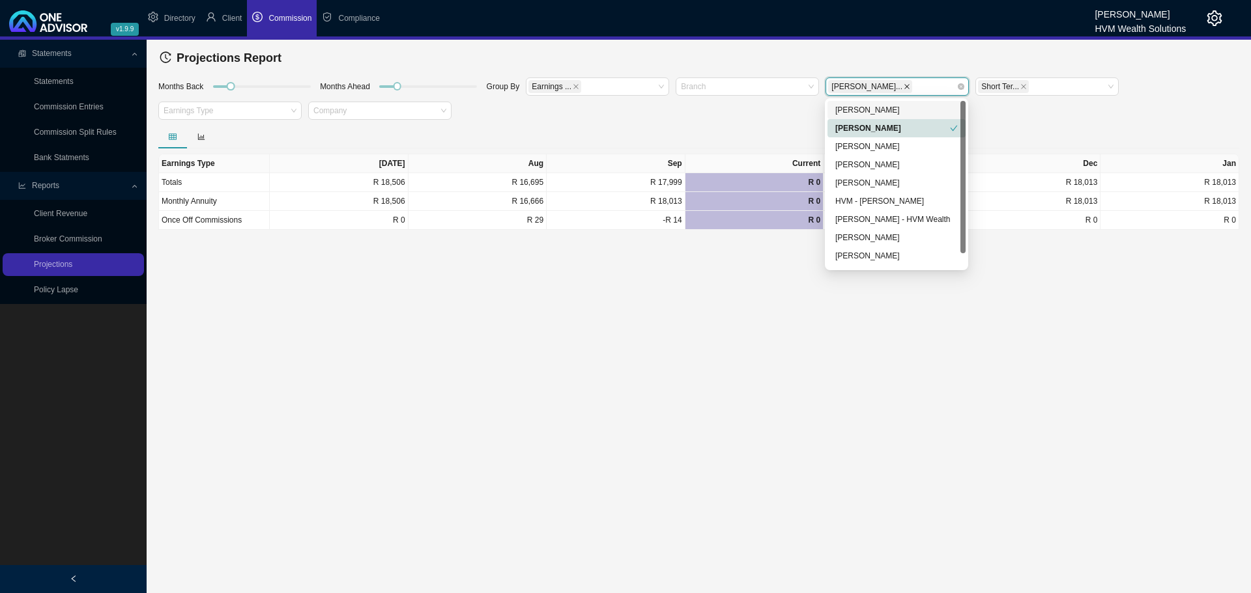
click at [904, 89] on icon "close" at bounding box center [906, 86] width 5 height 5
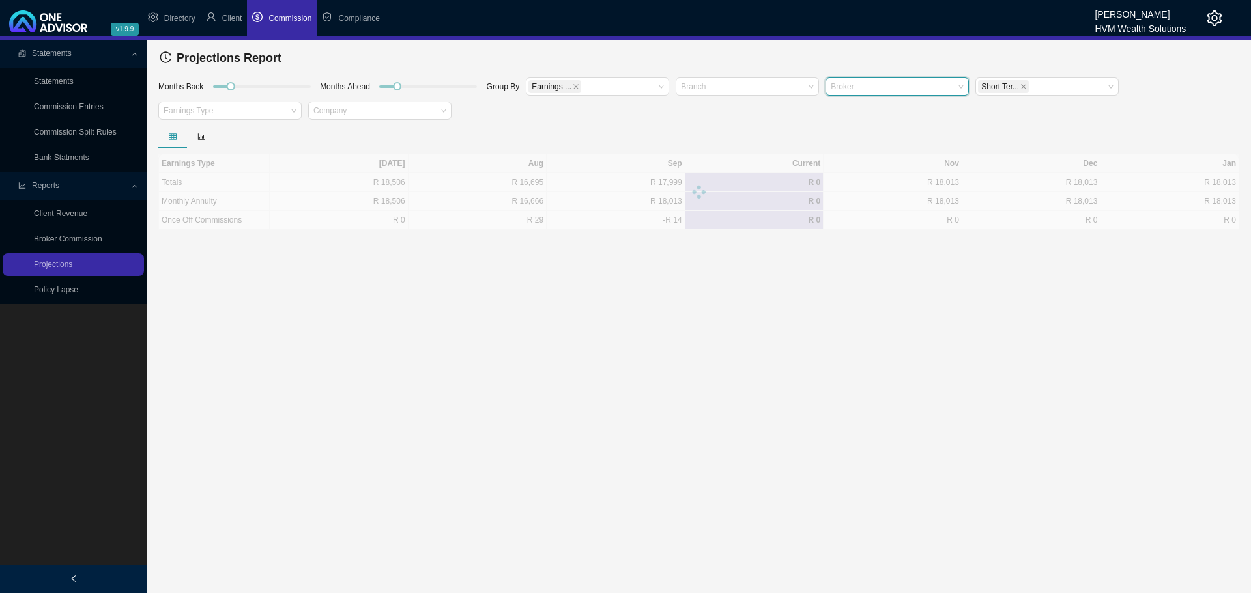
click at [875, 87] on div at bounding box center [891, 86] width 126 height 10
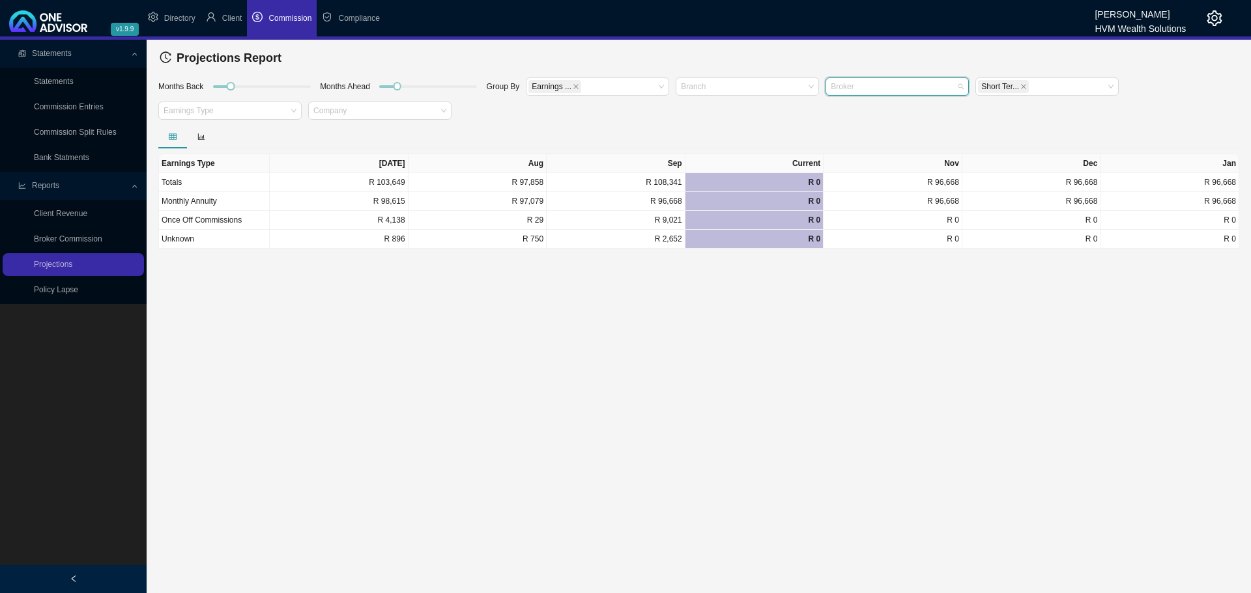
click at [875, 89] on div at bounding box center [891, 86] width 126 height 10
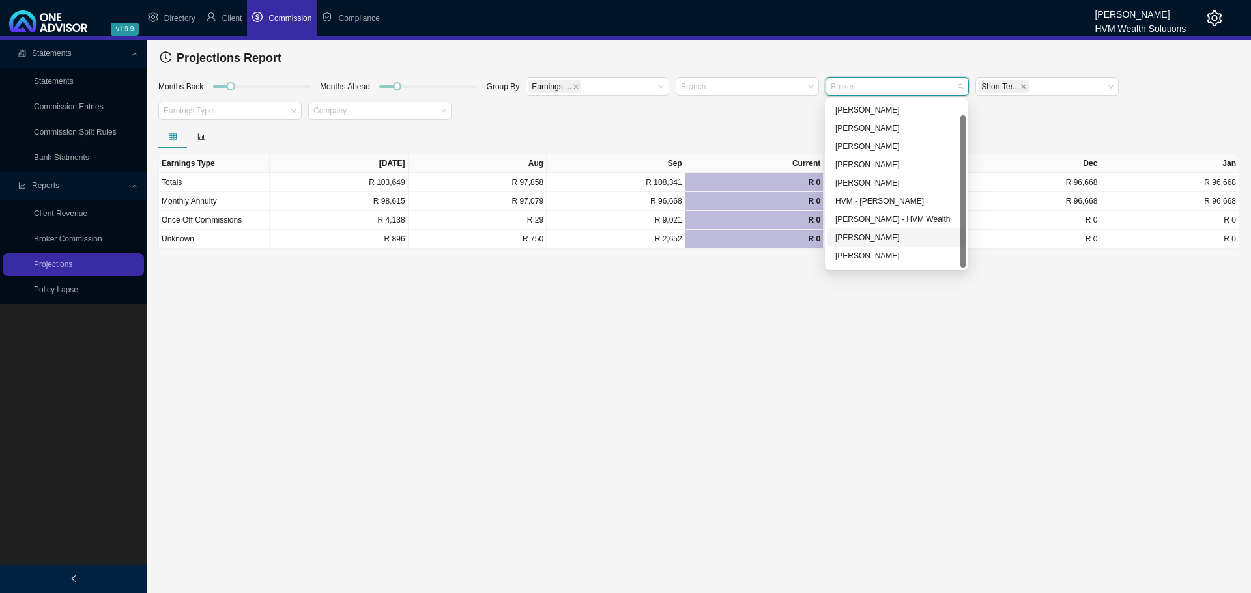
scroll to position [16, 0]
click at [872, 256] on div "[PERSON_NAME]" at bounding box center [896, 258] width 122 height 13
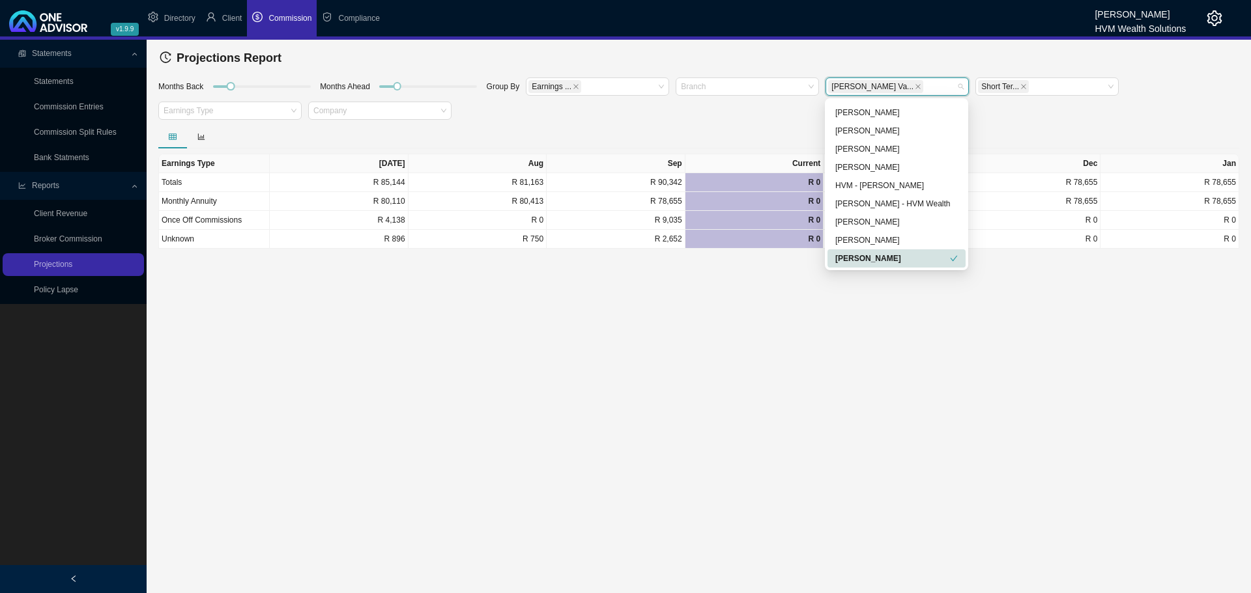
click at [777, 293] on main "Statements Statements Commission Entries Commission Split Rules Bank Statments …" at bounding box center [625, 317] width 1251 height 554
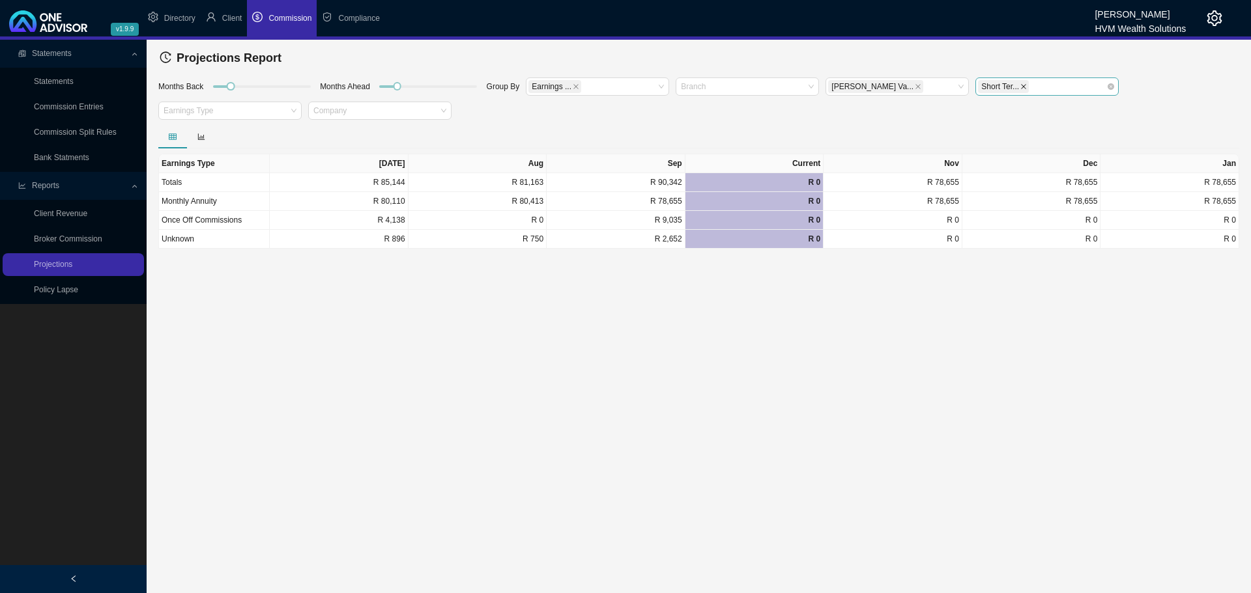
click at [1021, 85] on icon "close" at bounding box center [1023, 86] width 5 height 5
click at [1019, 85] on div at bounding box center [1041, 86] width 126 height 10
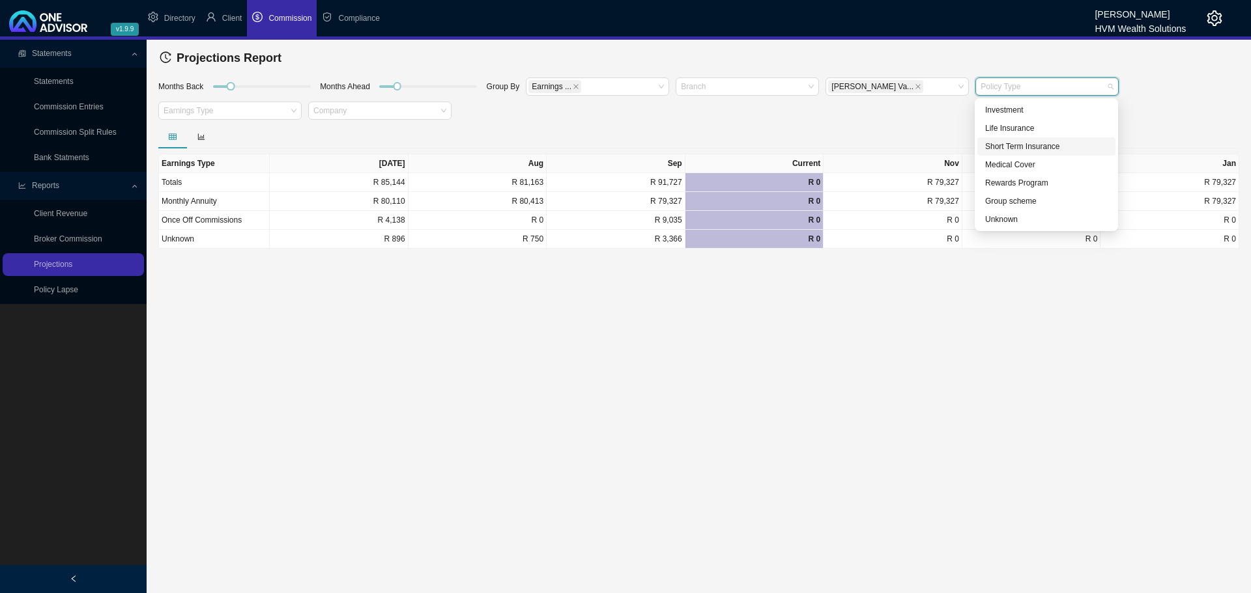
click at [992, 148] on div "Short Term Insurance" at bounding box center [1046, 146] width 122 height 13
click at [1000, 143] on div "Short Term Insurance" at bounding box center [1042, 146] width 115 height 13
click at [1000, 143] on div "Short Term Insurance" at bounding box center [1046, 146] width 122 height 13
click at [1000, 143] on div "Short Term Insurance" at bounding box center [1042, 146] width 115 height 13
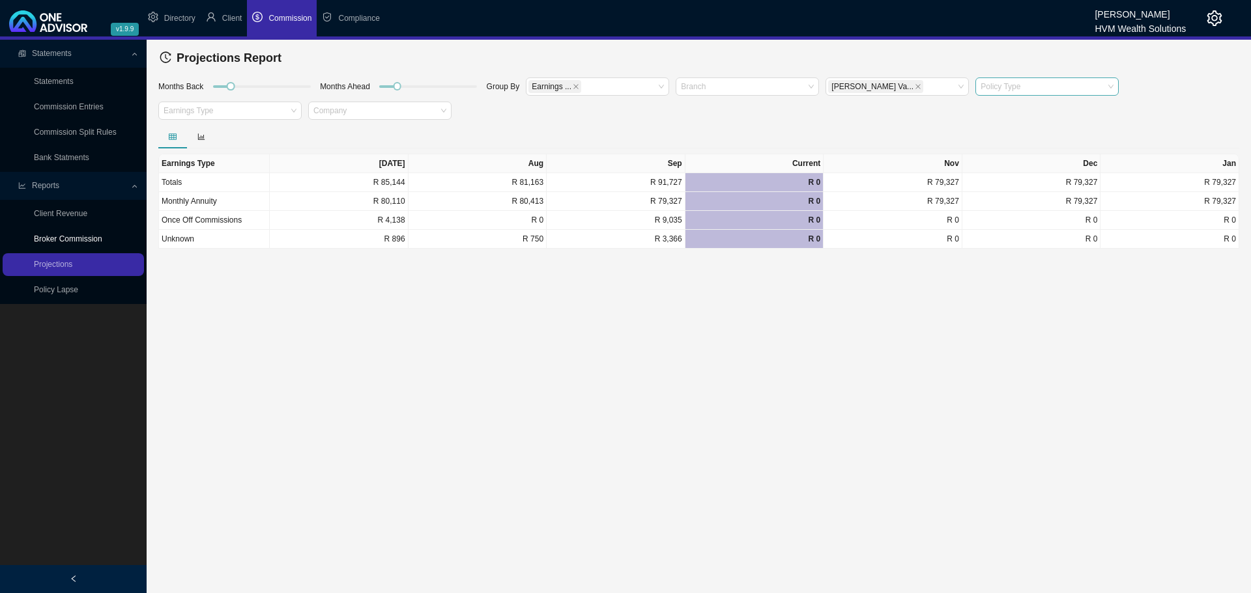
click at [63, 240] on link "Broker Commission" at bounding box center [68, 238] width 68 height 9
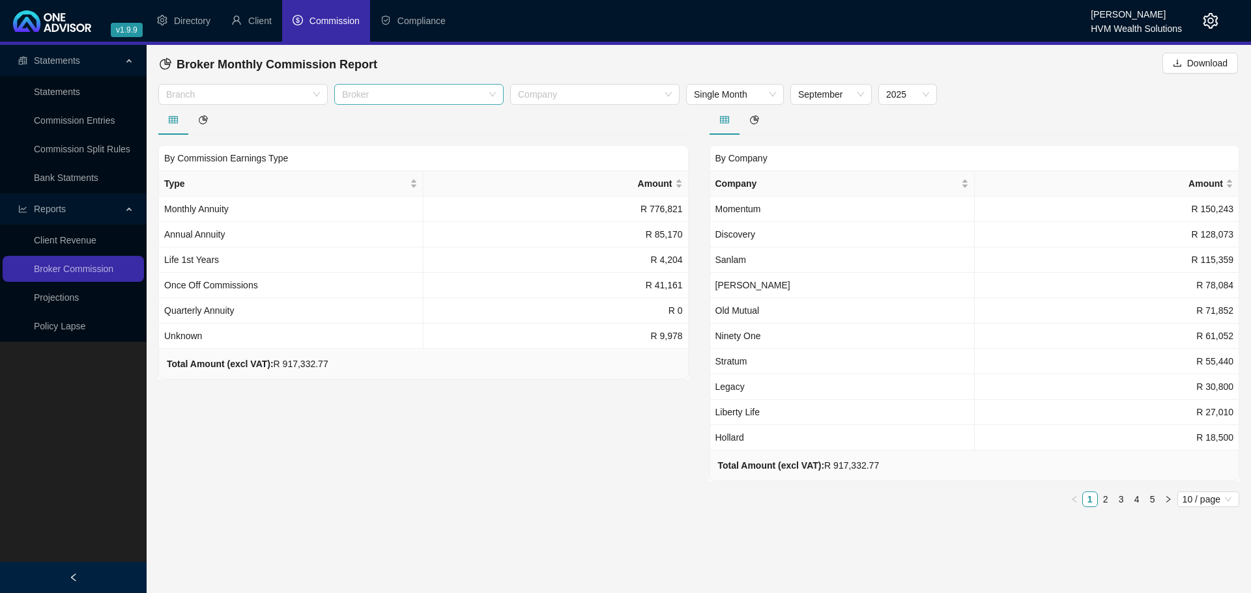
click at [490, 96] on div "Broker" at bounding box center [418, 94] width 169 height 21
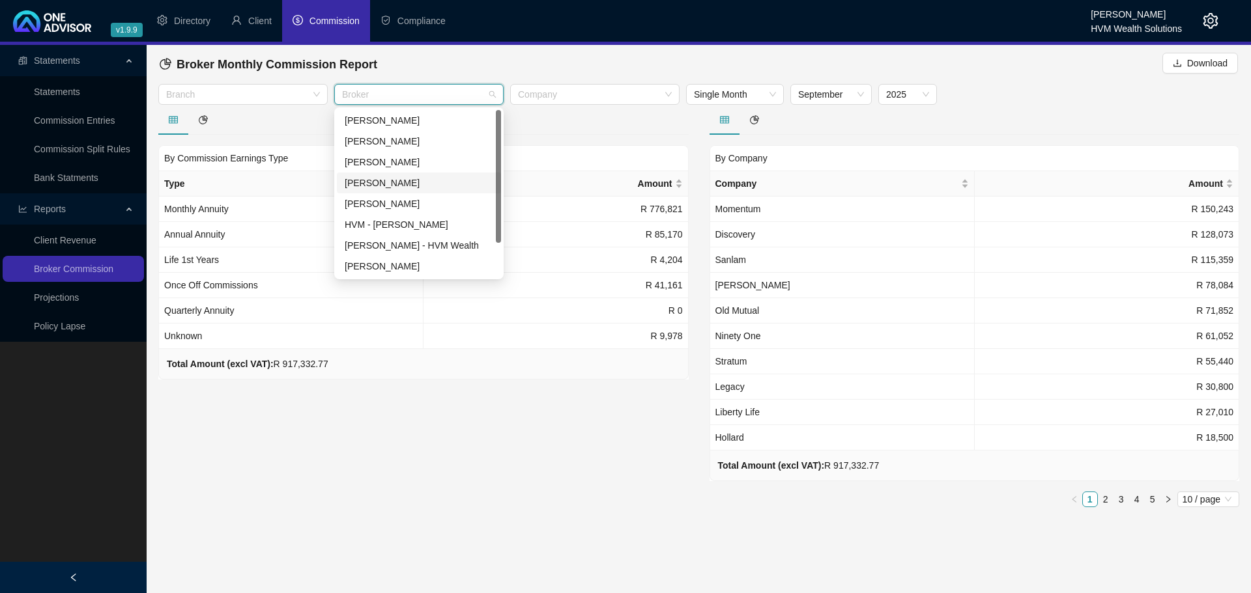
click at [395, 183] on div "[PERSON_NAME]" at bounding box center [419, 183] width 148 height 14
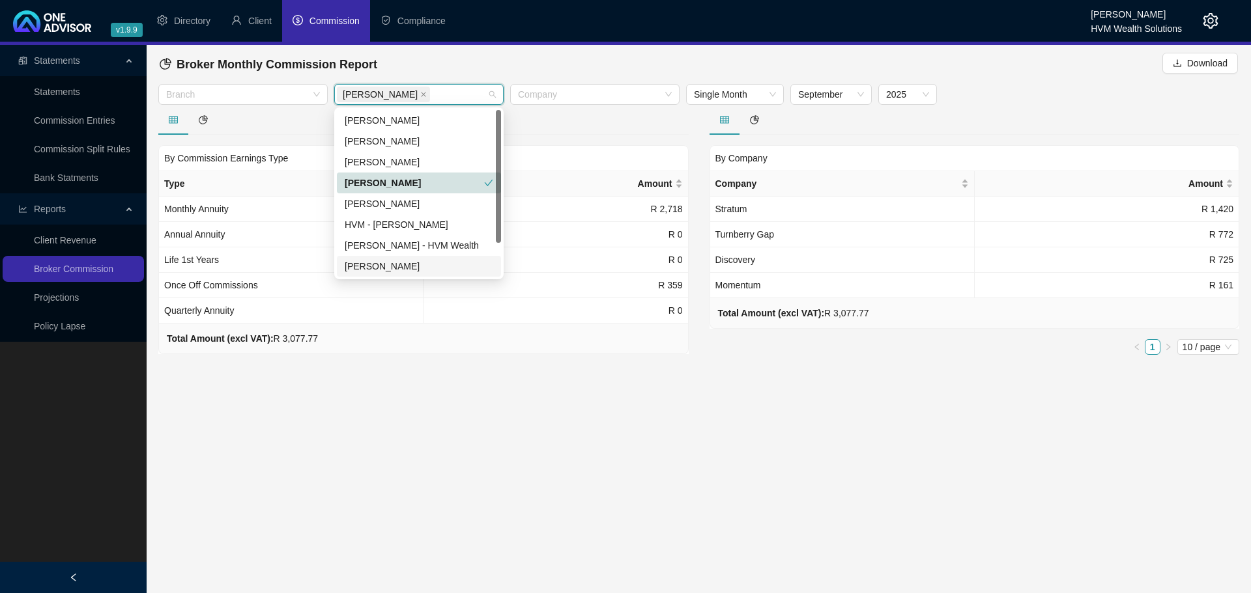
click at [519, 436] on main "Statements Statements Commission Entries Commission Split Rules Bank Statments …" at bounding box center [625, 319] width 1251 height 548
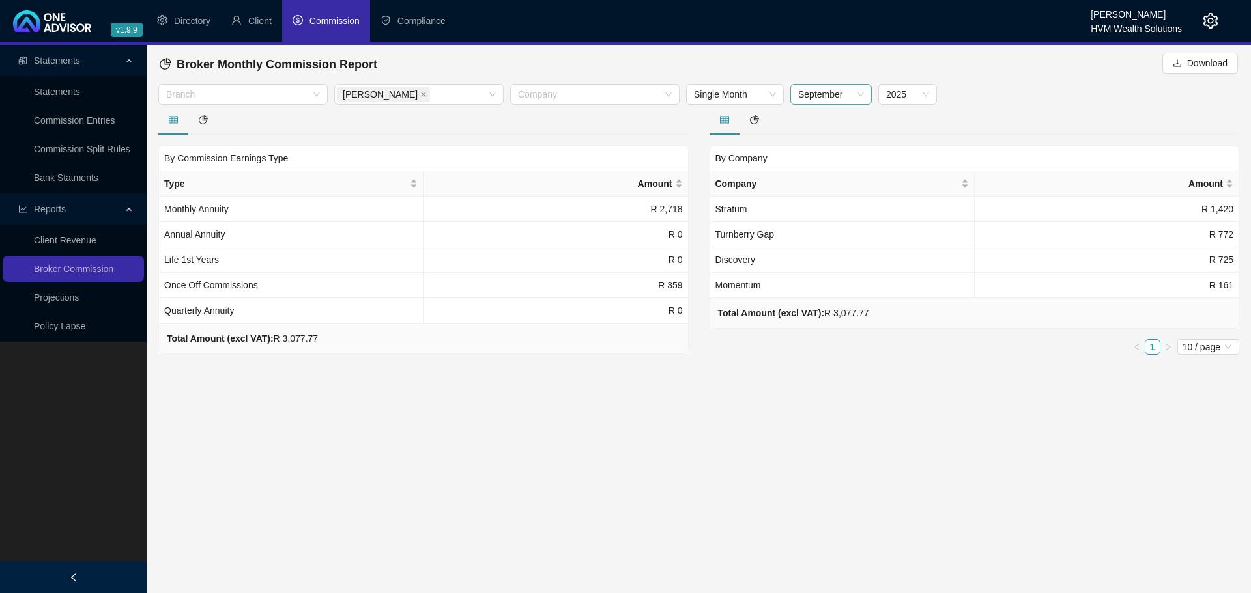
click at [819, 96] on span "September" at bounding box center [831, 95] width 66 height 20
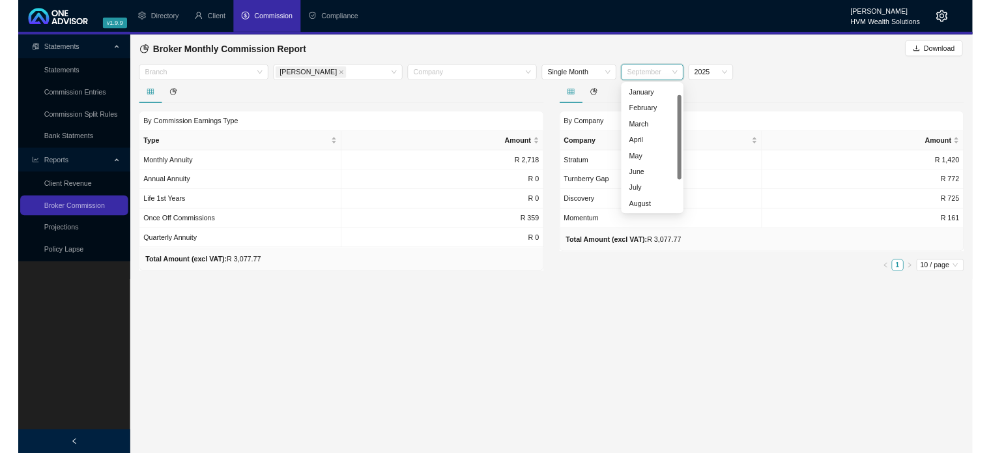
scroll to position [21, 0]
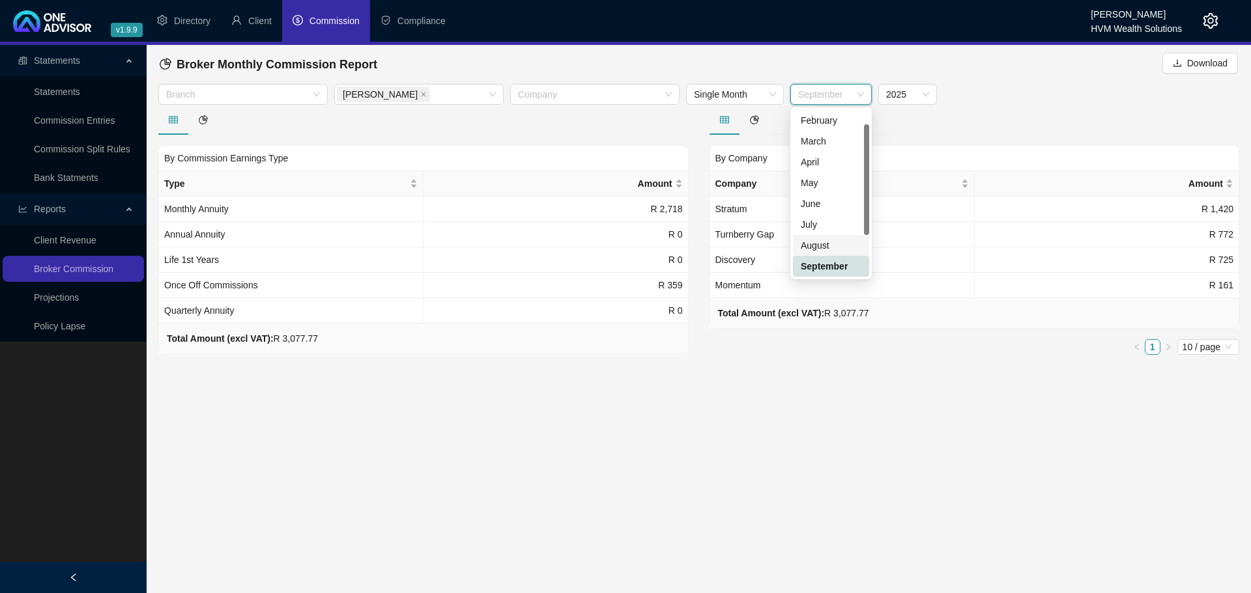
click at [827, 244] on div "August" at bounding box center [830, 245] width 61 height 14
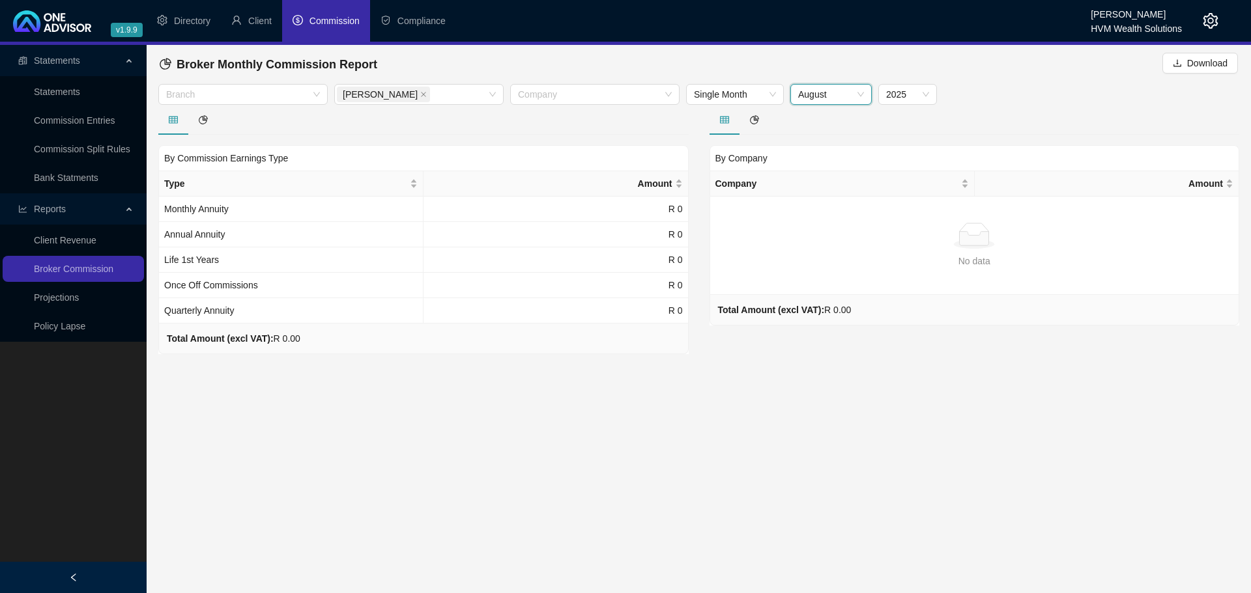
click at [820, 96] on span "August" at bounding box center [831, 95] width 66 height 20
click at [832, 266] on div "September" at bounding box center [830, 266] width 61 height 14
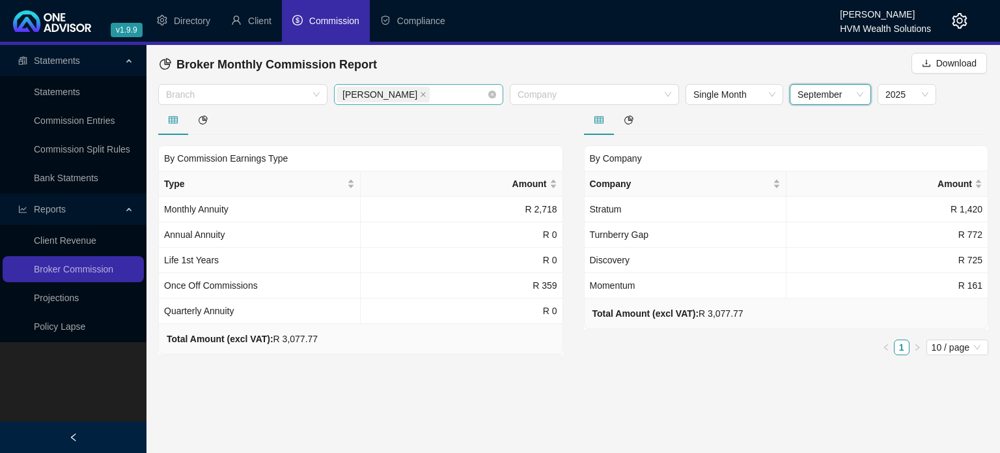
click at [447, 94] on div "[PERSON_NAME]" at bounding box center [412, 94] width 150 height 18
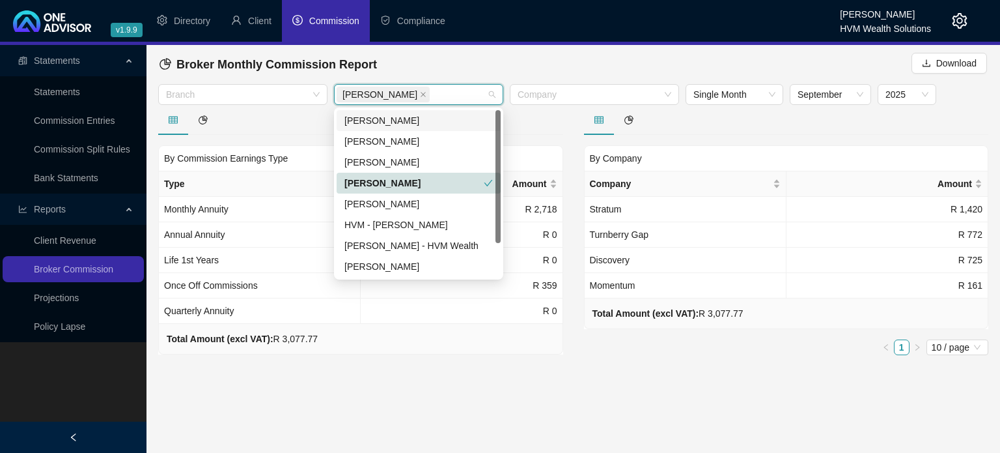
click at [419, 126] on div "[PERSON_NAME]" at bounding box center [419, 120] width 148 height 14
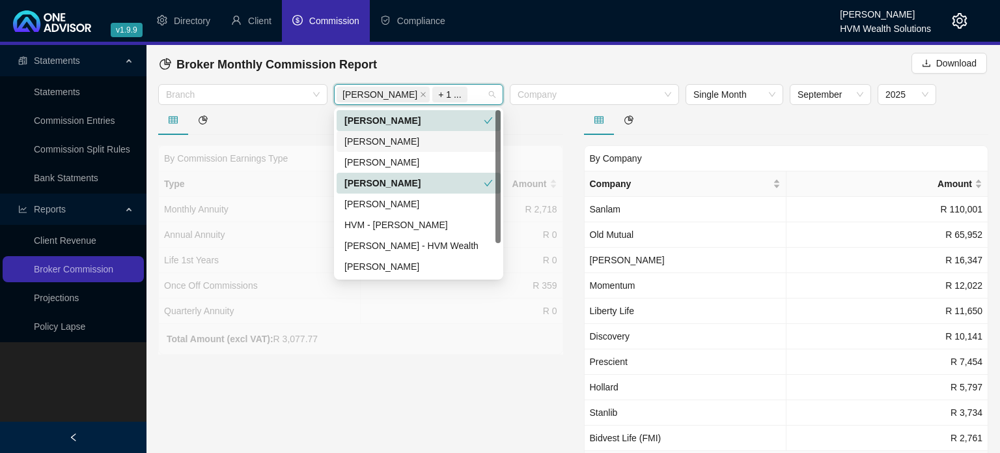
click at [412, 143] on div "[PERSON_NAME]" at bounding box center [419, 141] width 148 height 14
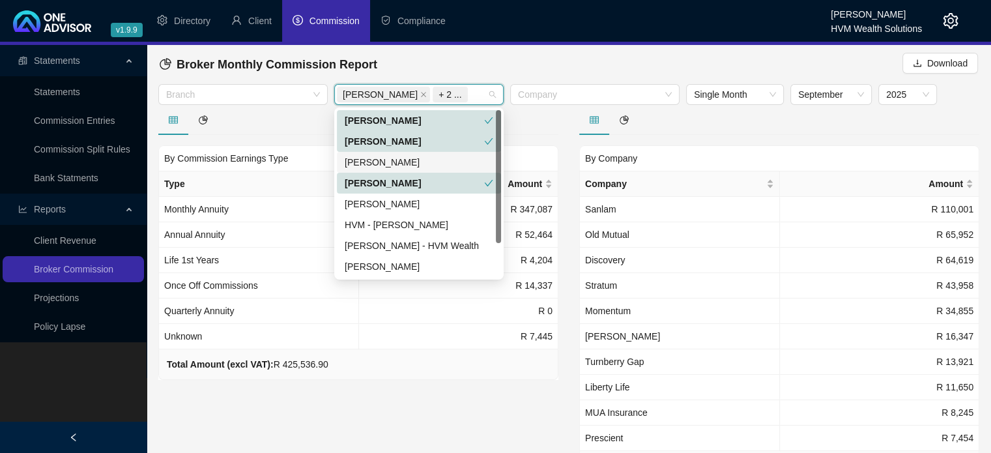
click at [412, 160] on div "[PERSON_NAME]" at bounding box center [419, 162] width 148 height 14
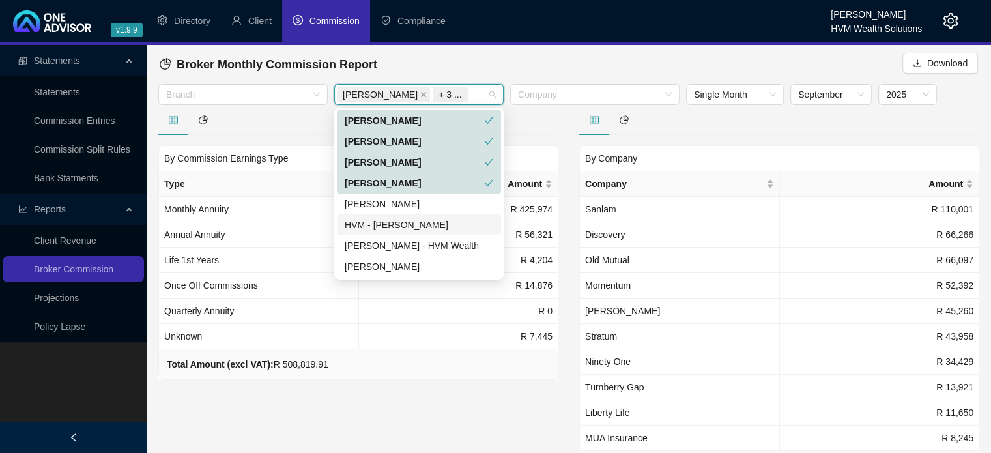
click at [409, 230] on div "HVM - [PERSON_NAME]" at bounding box center [419, 225] width 148 height 14
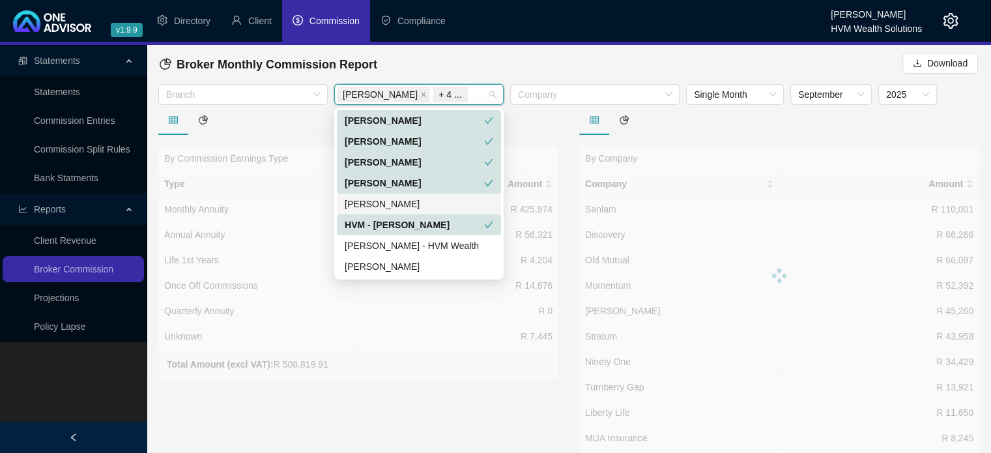
click at [406, 208] on div "[PERSON_NAME]" at bounding box center [419, 204] width 148 height 14
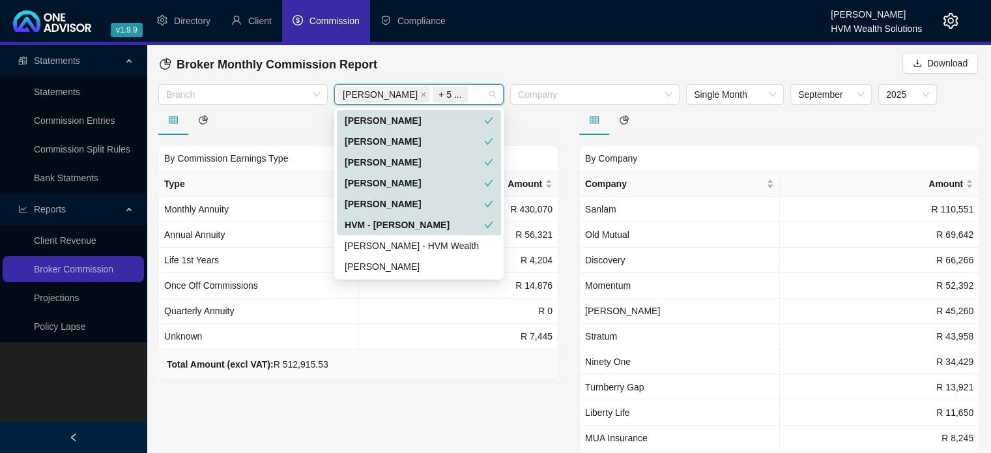
click at [424, 222] on div "HVM - [PERSON_NAME]" at bounding box center [414, 225] width 139 height 14
click at [427, 244] on div "[PERSON_NAME] - HVM Wealth" at bounding box center [419, 245] width 148 height 14
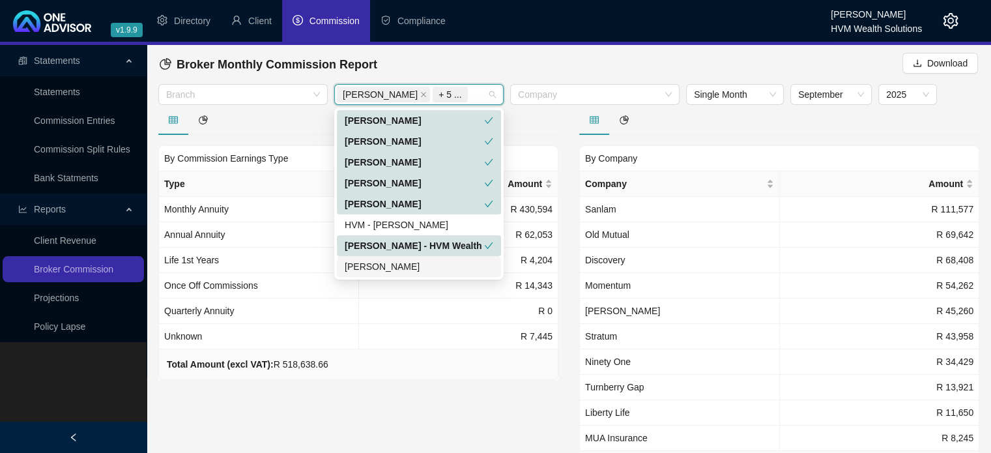
click at [367, 264] on div "[PERSON_NAME]" at bounding box center [419, 266] width 148 height 14
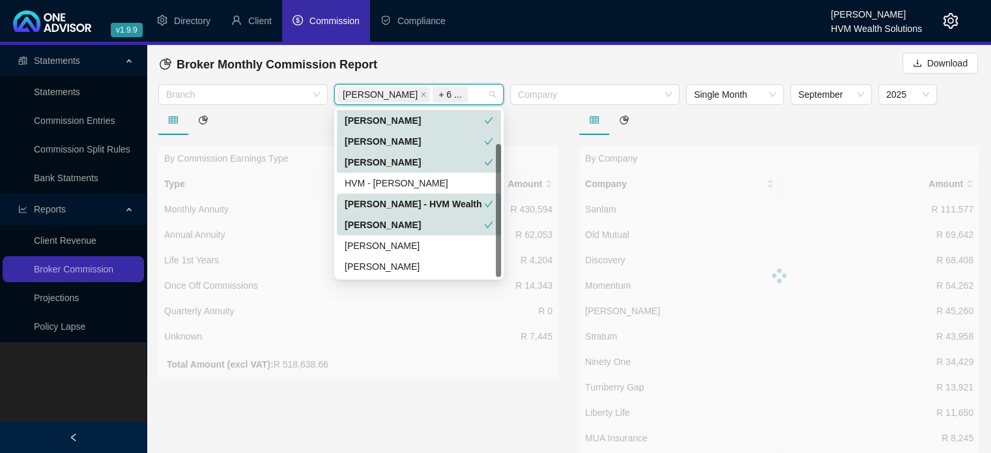
scroll to position [63, 0]
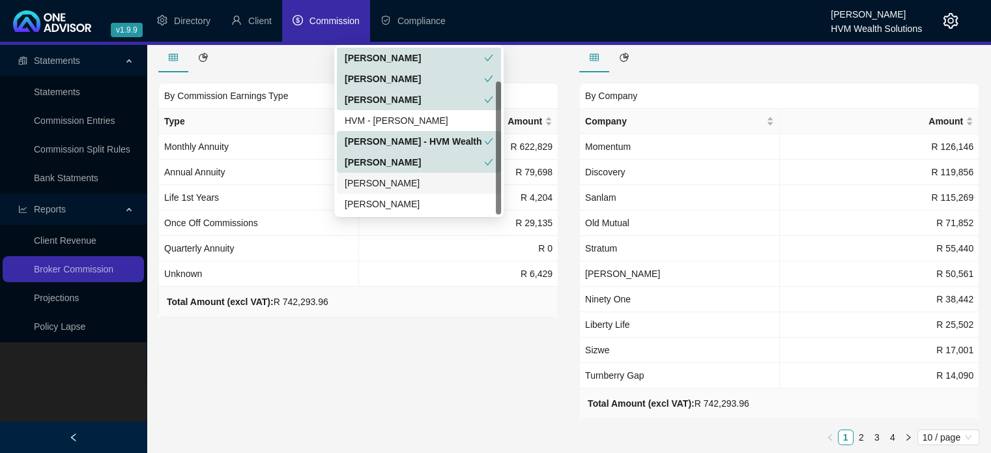
click at [412, 184] on div "[PERSON_NAME]" at bounding box center [419, 183] width 148 height 14
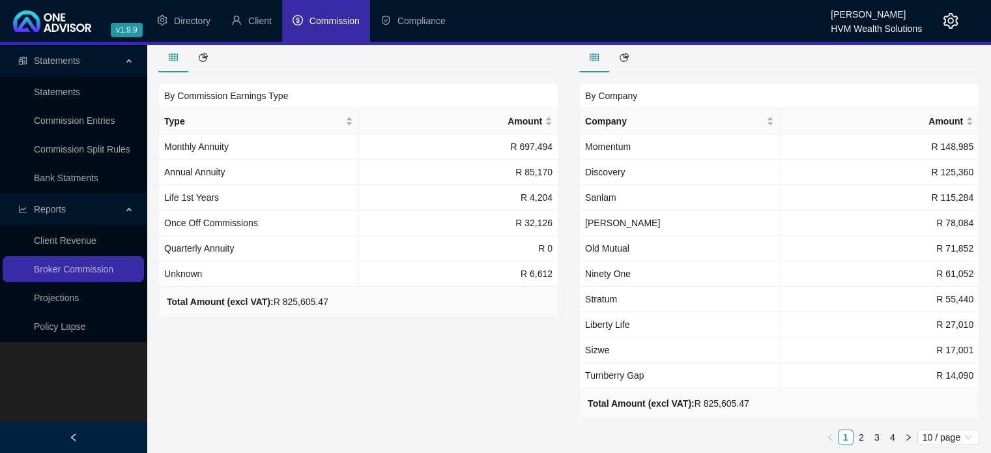
click at [460, 331] on div "By Commission Earnings Type Type Amount Monthly Annuity R 697,494 Annual Annuit…" at bounding box center [358, 248] width 421 height 413
click at [518, 364] on div "By Commission Earnings Type Type Amount Monthly Annuity R 697,494 Annual Annuit…" at bounding box center [358, 248] width 421 height 413
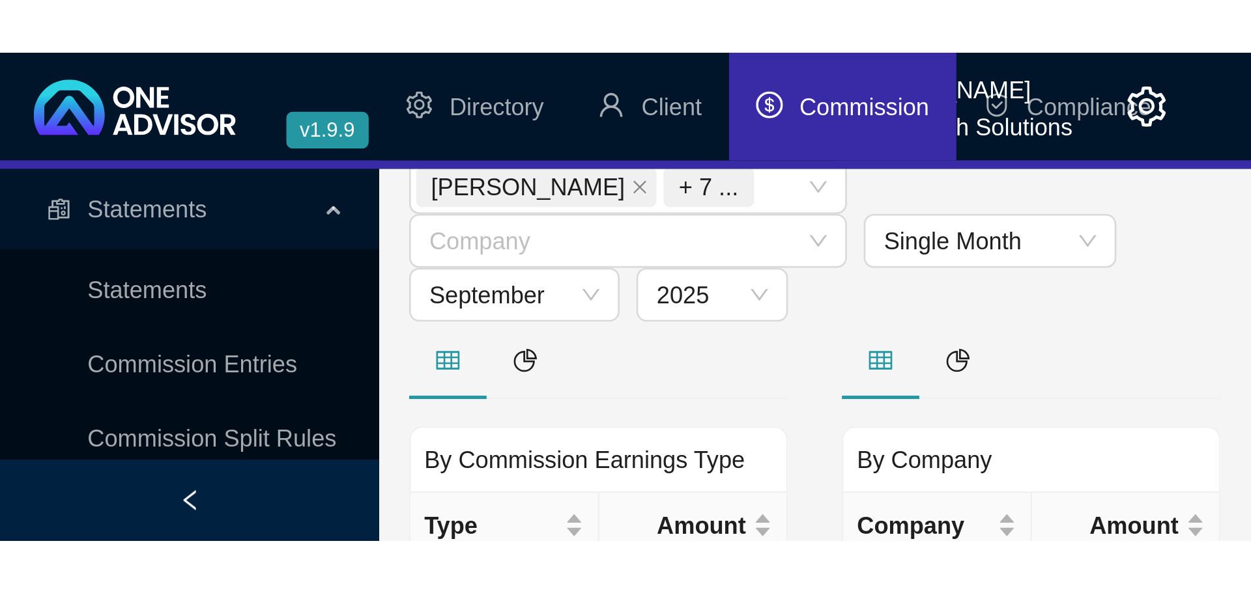
scroll to position [0, 0]
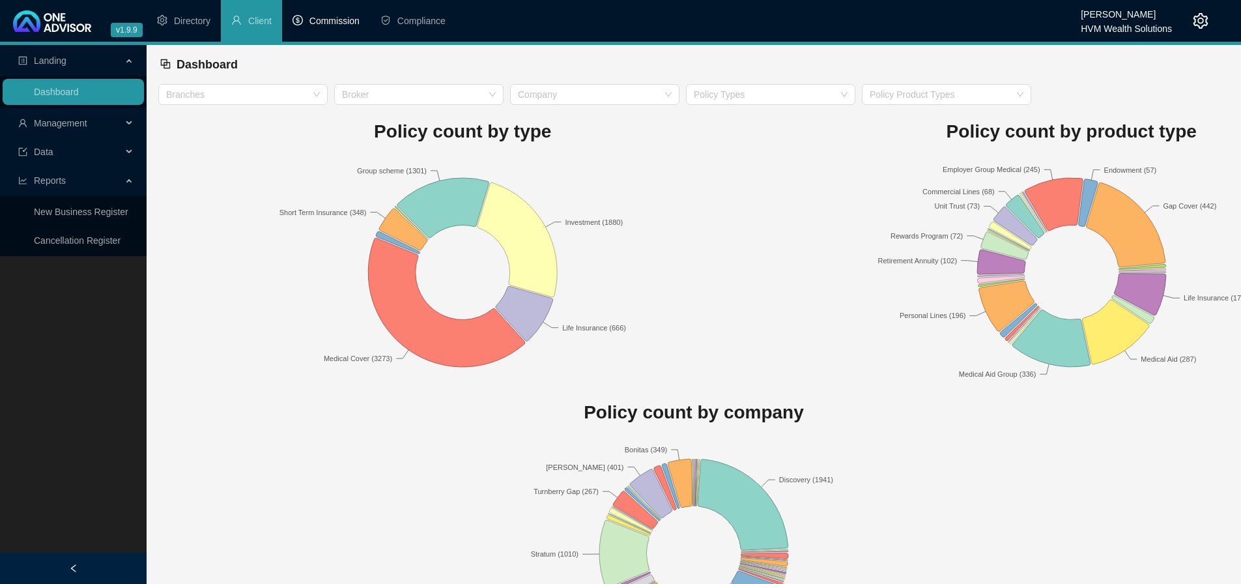
click at [320, 27] on li "Commission" at bounding box center [326, 21] width 88 height 42
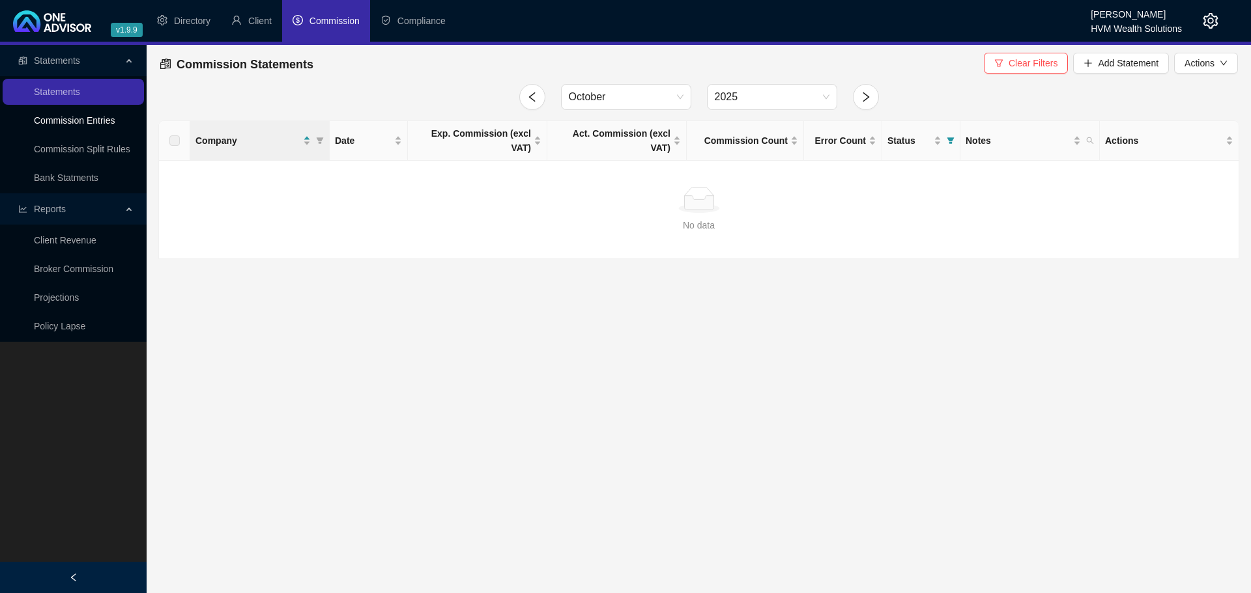
click at [94, 120] on link "Commission Entries" at bounding box center [74, 120] width 81 height 10
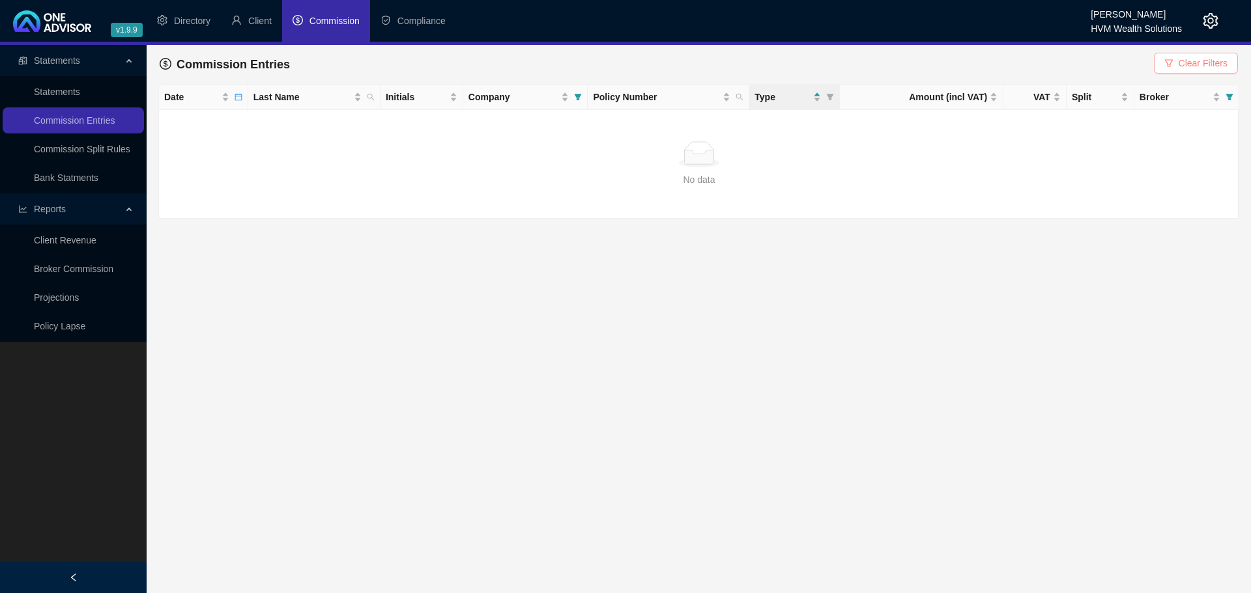
click at [1201, 61] on span "Clear Filters" at bounding box center [1202, 63] width 49 height 14
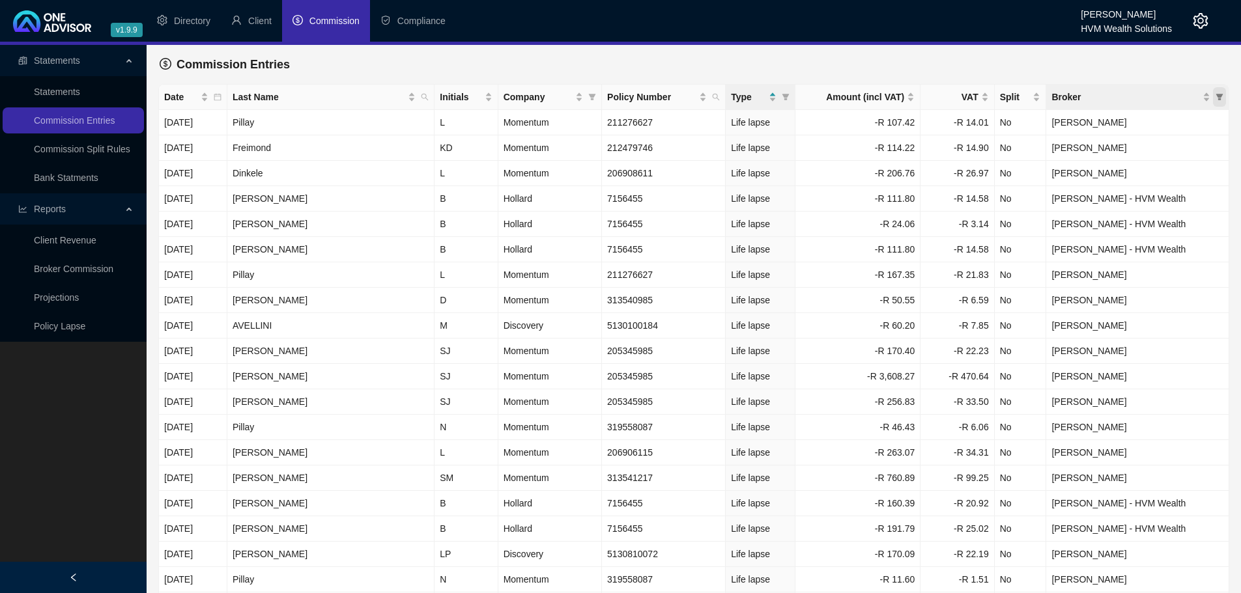
click at [1217, 100] on icon "filter" at bounding box center [1219, 97] width 8 height 8
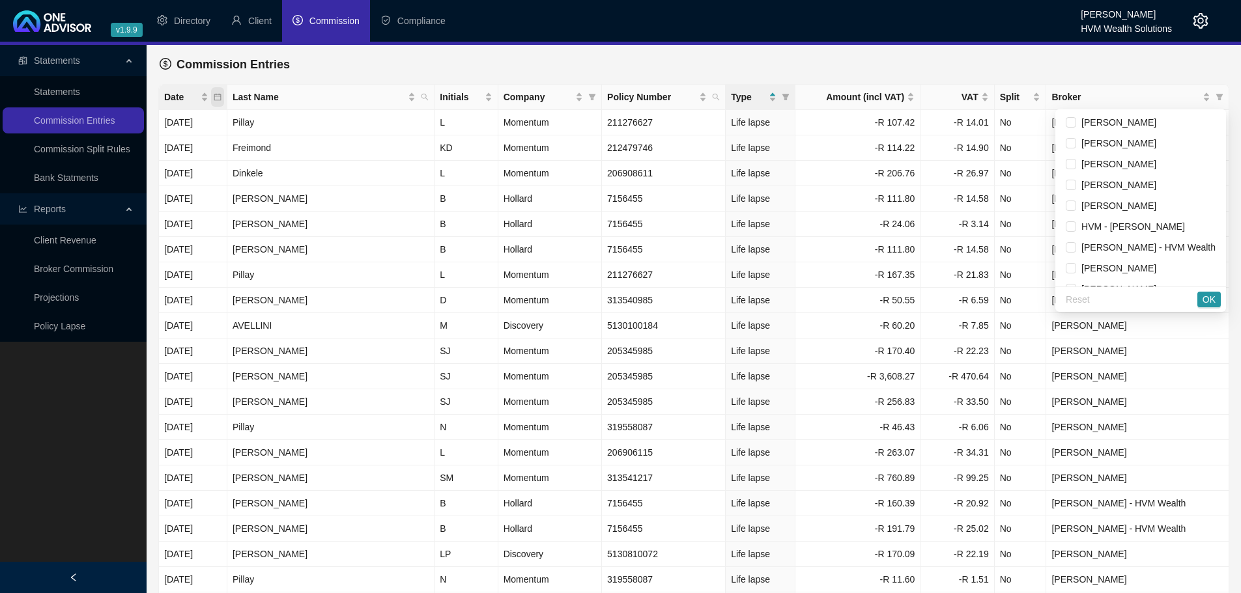
click at [221, 97] on icon "calendar" at bounding box center [218, 97] width 8 height 8
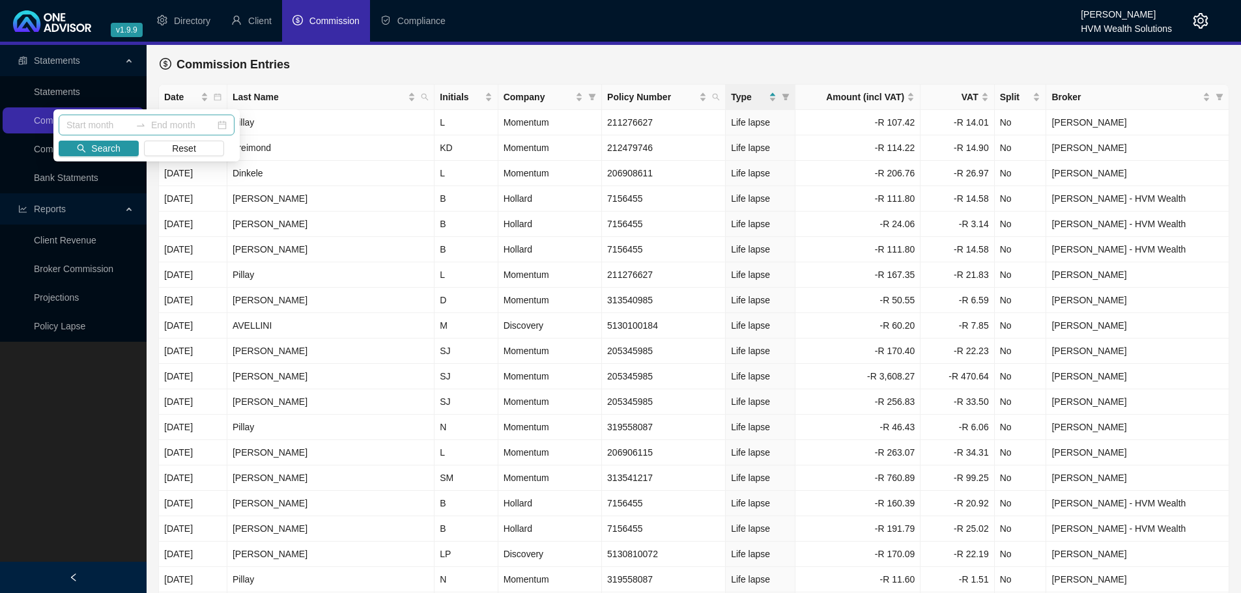
click at [131, 129] on div at bounding box center [140, 125] width 21 height 10
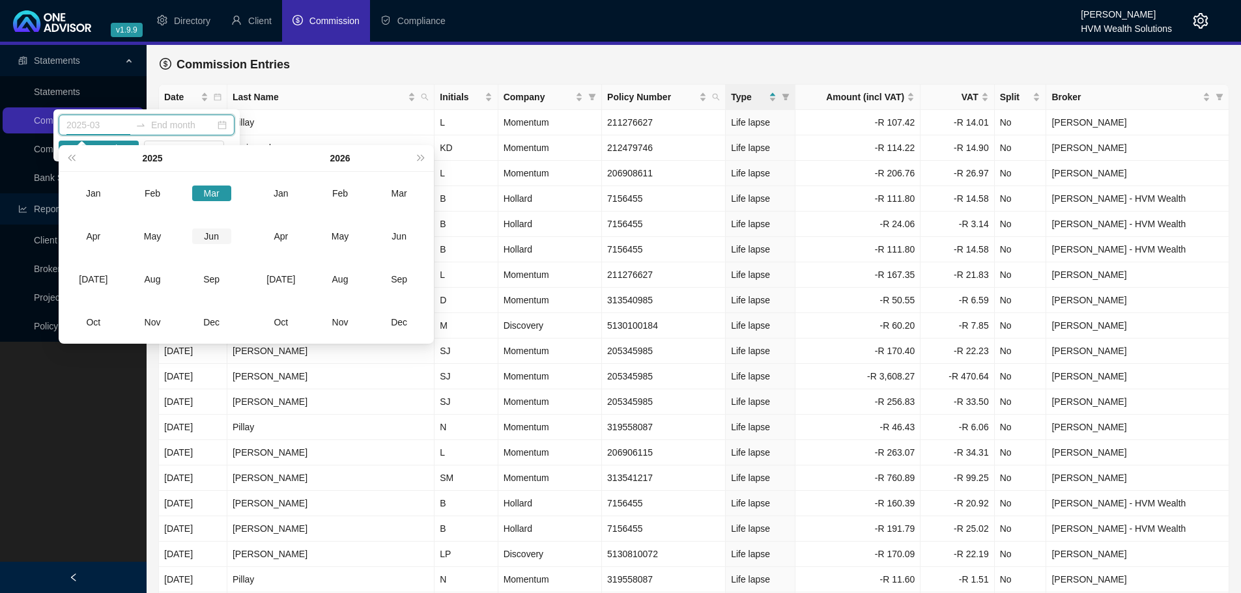
type input "2025-06"
type input "2026-07"
type input "2025-09"
click at [205, 283] on div "Sep" at bounding box center [211, 280] width 39 height 16
type input "2025-09"
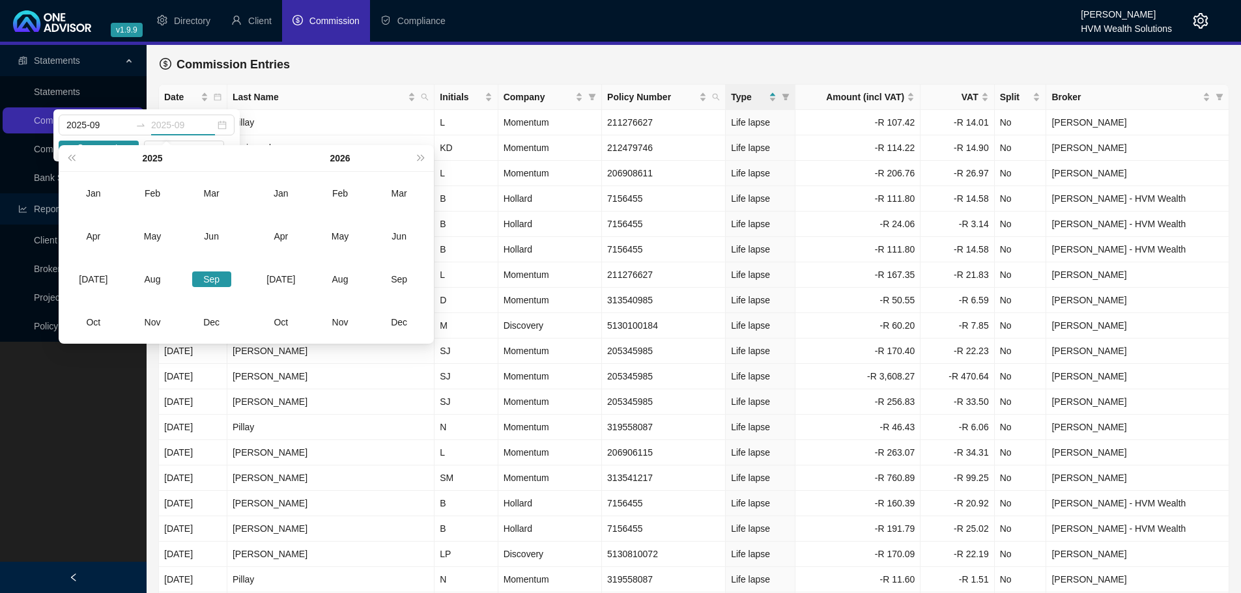
click at [193, 280] on div "Sep" at bounding box center [211, 280] width 39 height 16
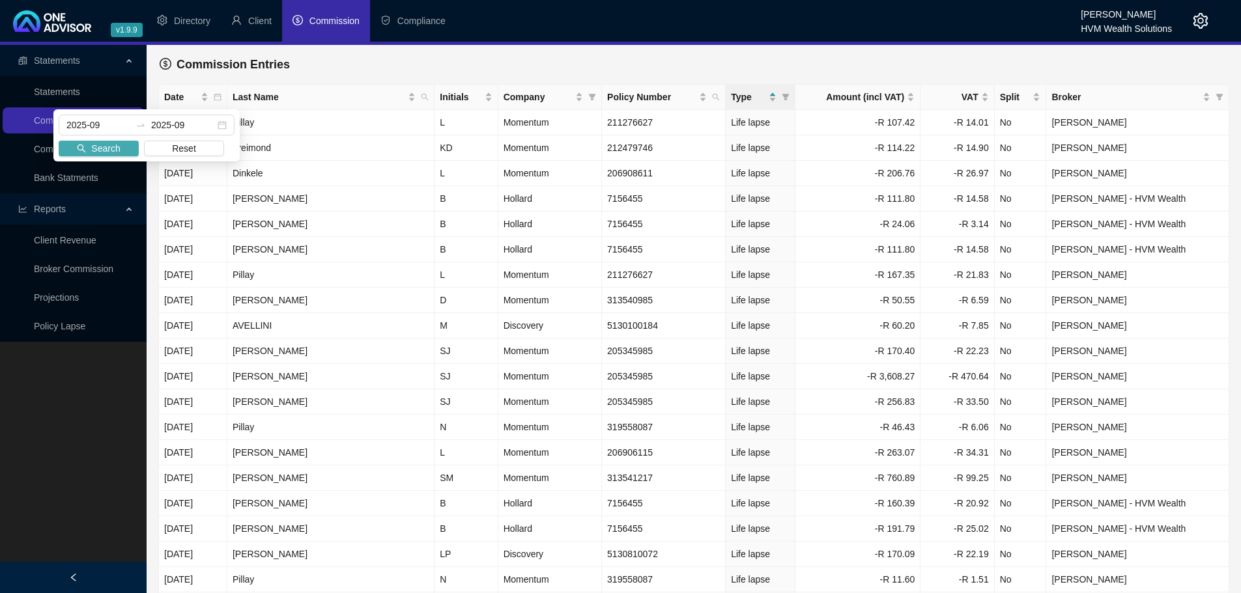
click at [105, 149] on span "Search" at bounding box center [105, 148] width 29 height 14
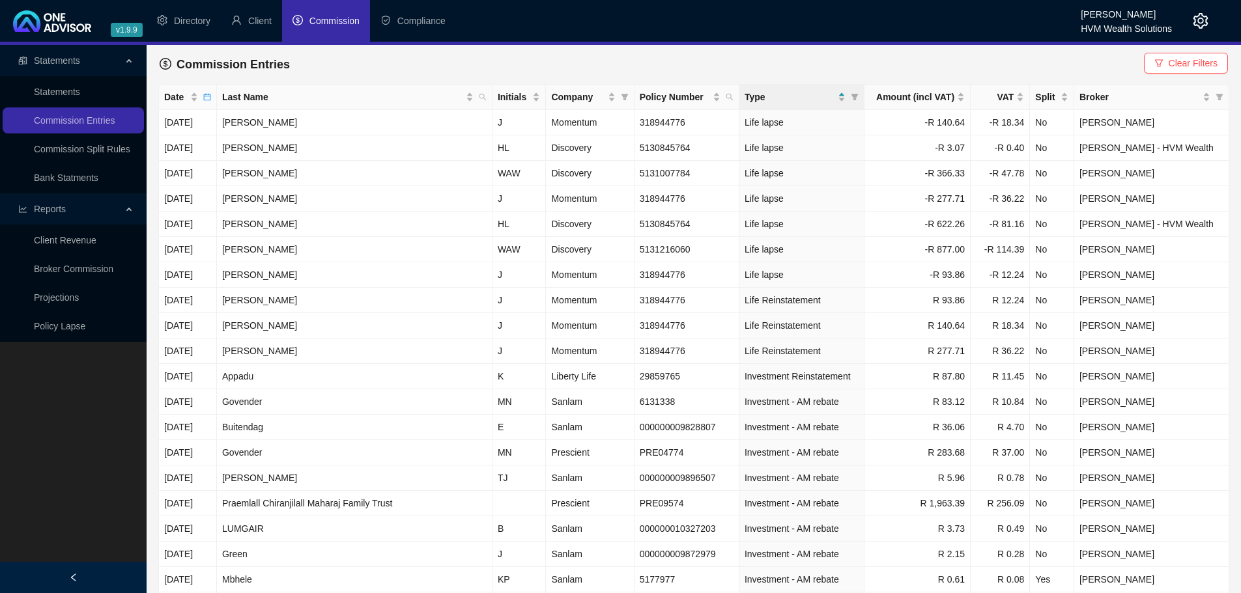
click at [1220, 99] on icon "filter" at bounding box center [1219, 97] width 7 height 7
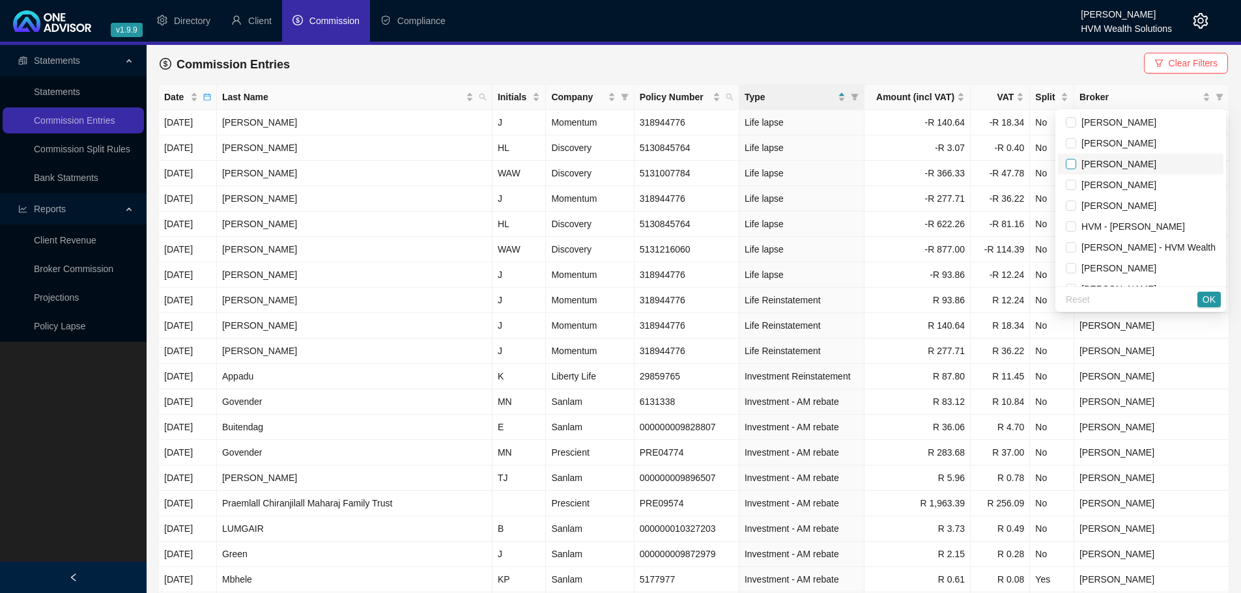
click at [1066, 163] on input "checkbox" at bounding box center [1071, 164] width 10 height 10
checkbox input "true"
click at [1211, 300] on span "OK" at bounding box center [1208, 299] width 13 height 14
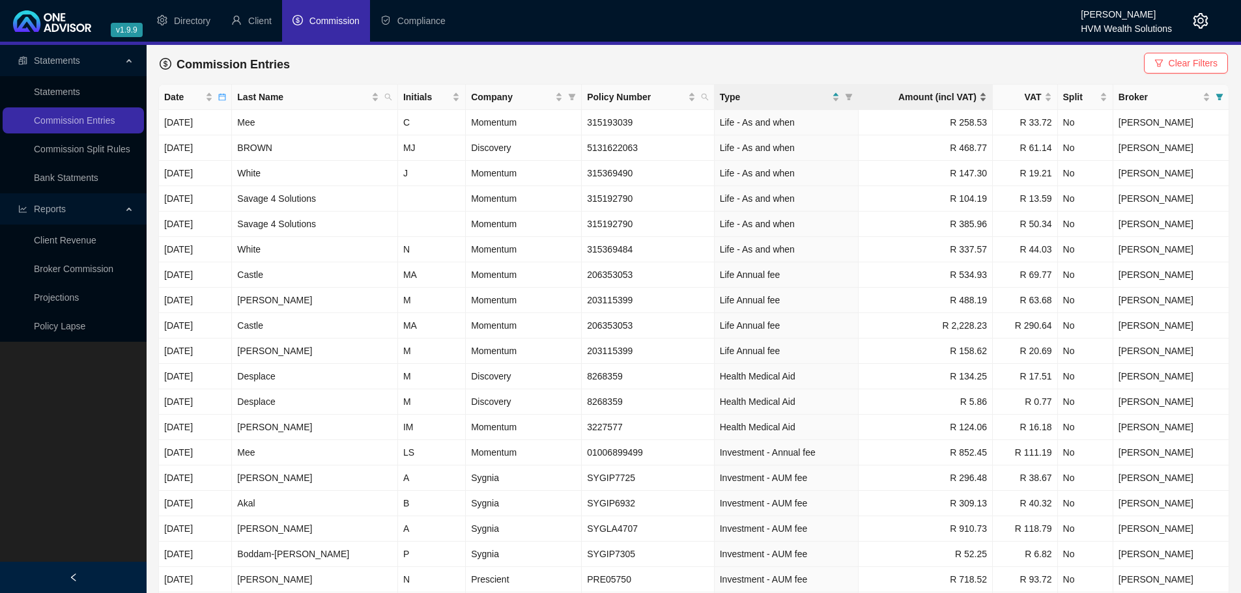
click at [970, 101] on div "Amount (incl VAT)" at bounding box center [925, 97] width 123 height 14
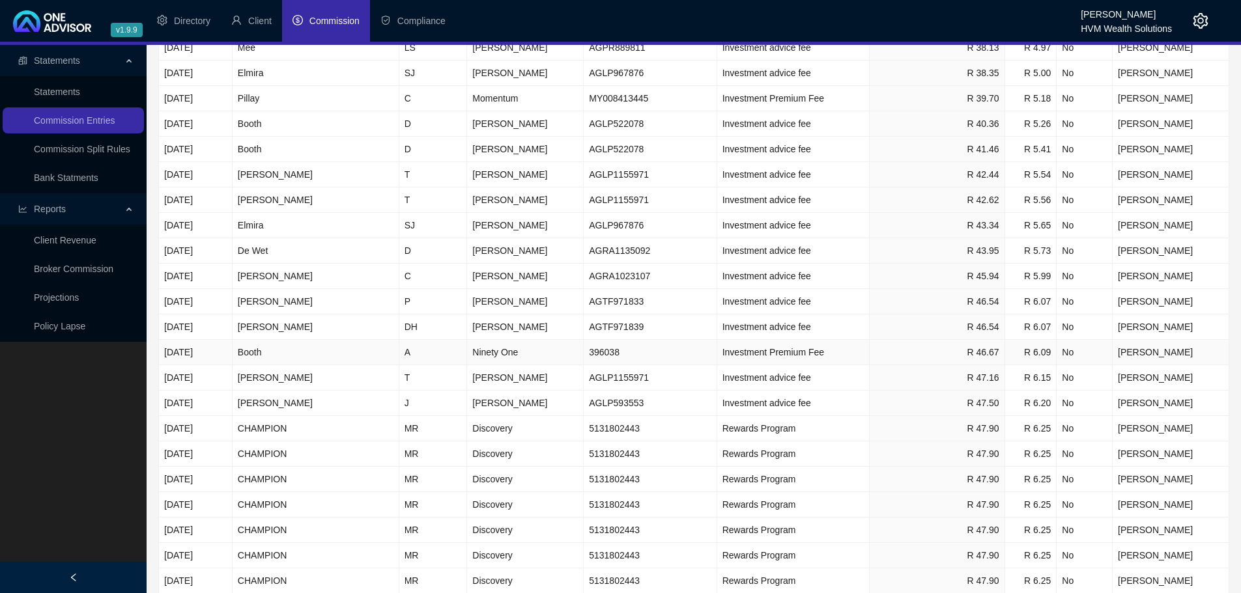
scroll to position [2093, 0]
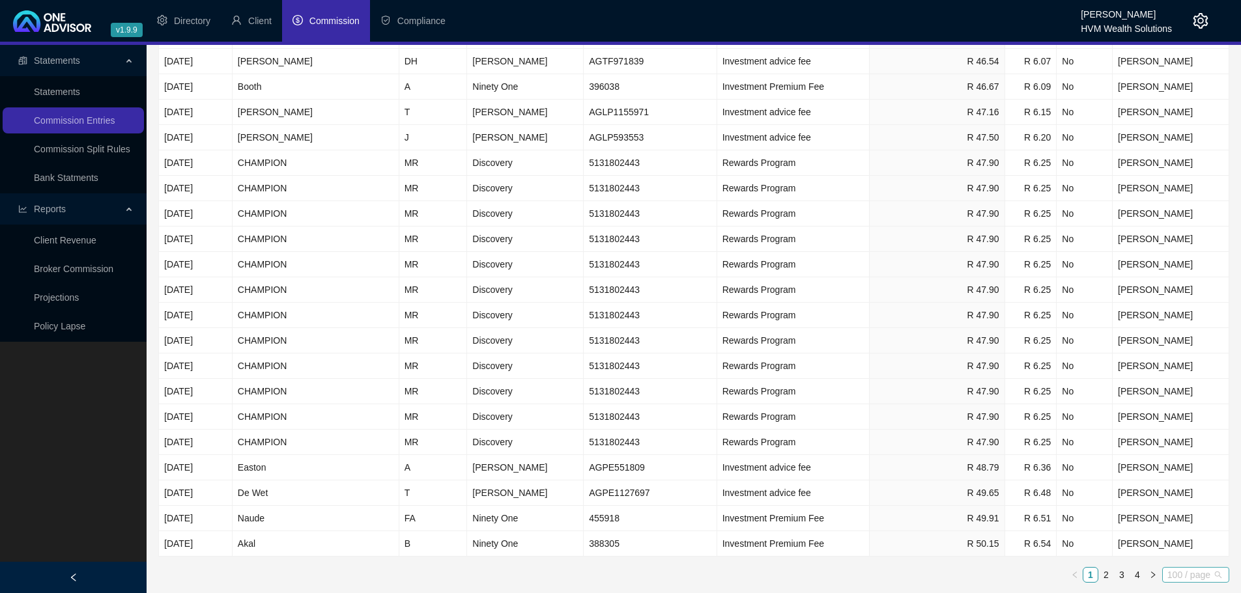
click at [1217, 575] on span "100 / page" at bounding box center [1195, 575] width 57 height 14
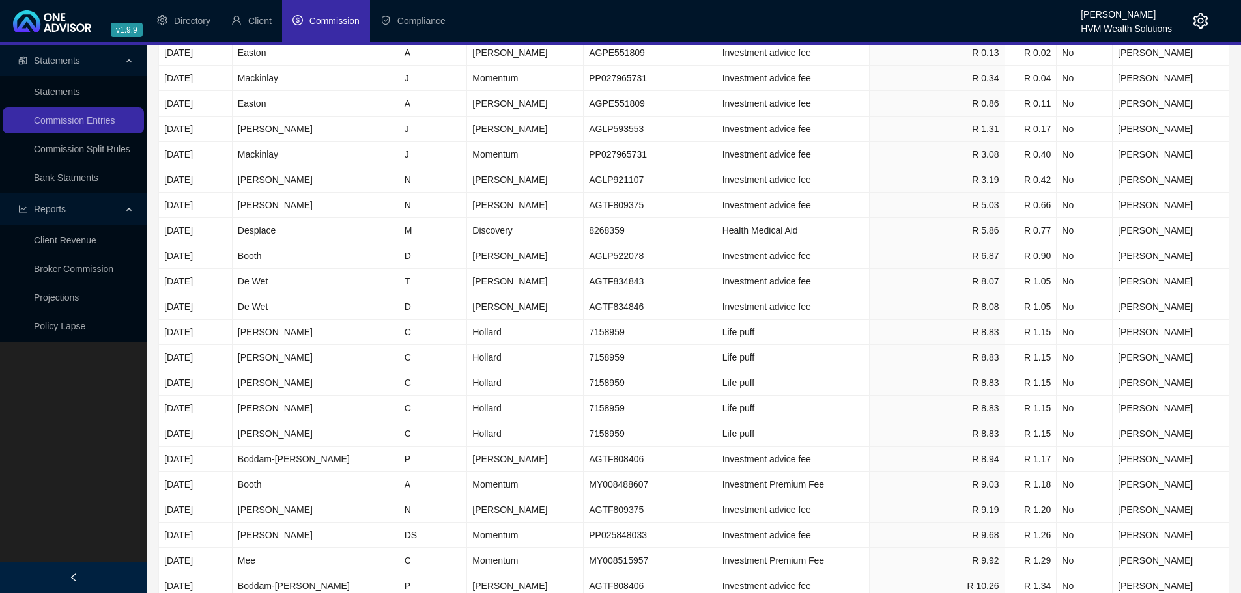
scroll to position [0, 0]
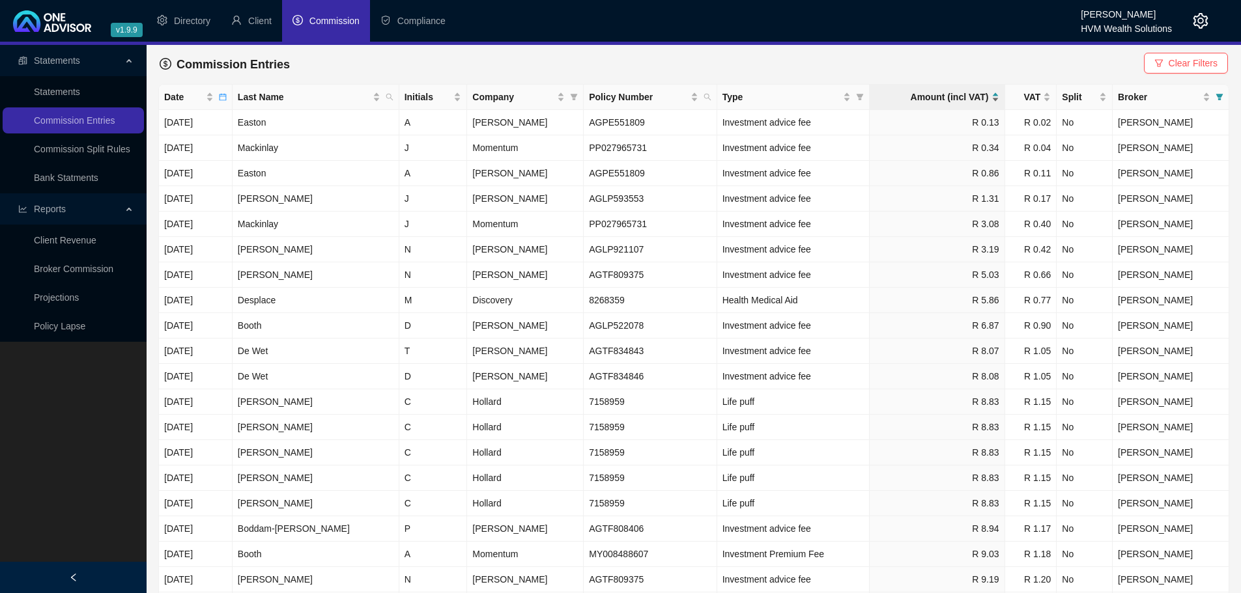
click at [984, 99] on div "Amount (incl VAT)" at bounding box center [937, 97] width 124 height 14
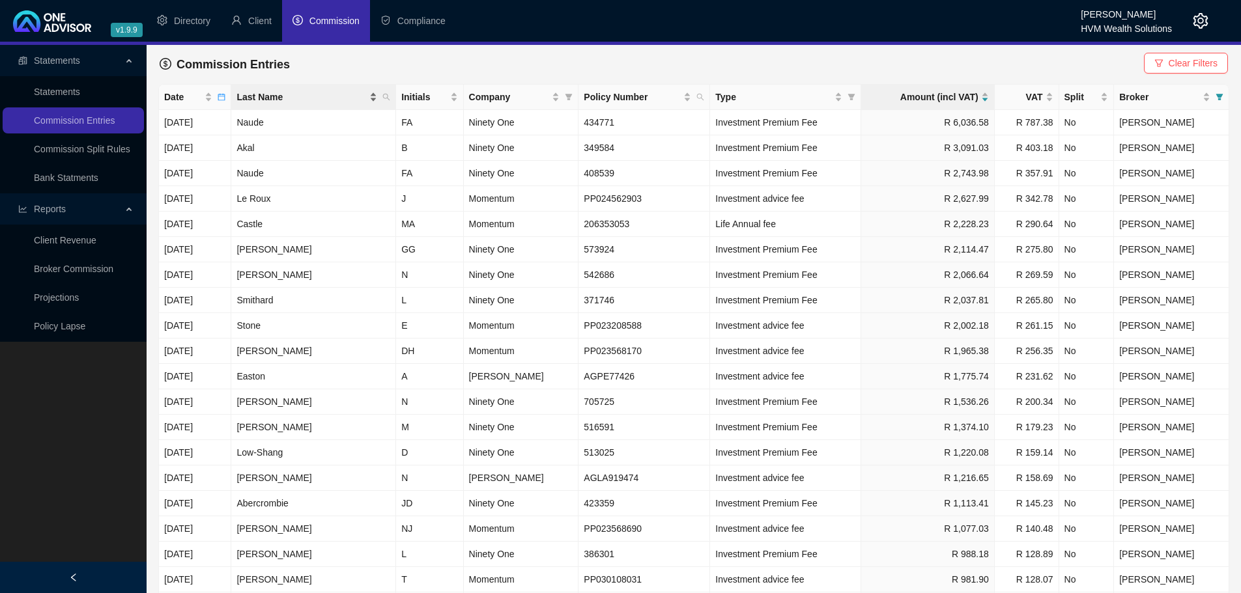
click at [353, 100] on div "Last Name" at bounding box center [306, 97] width 141 height 14
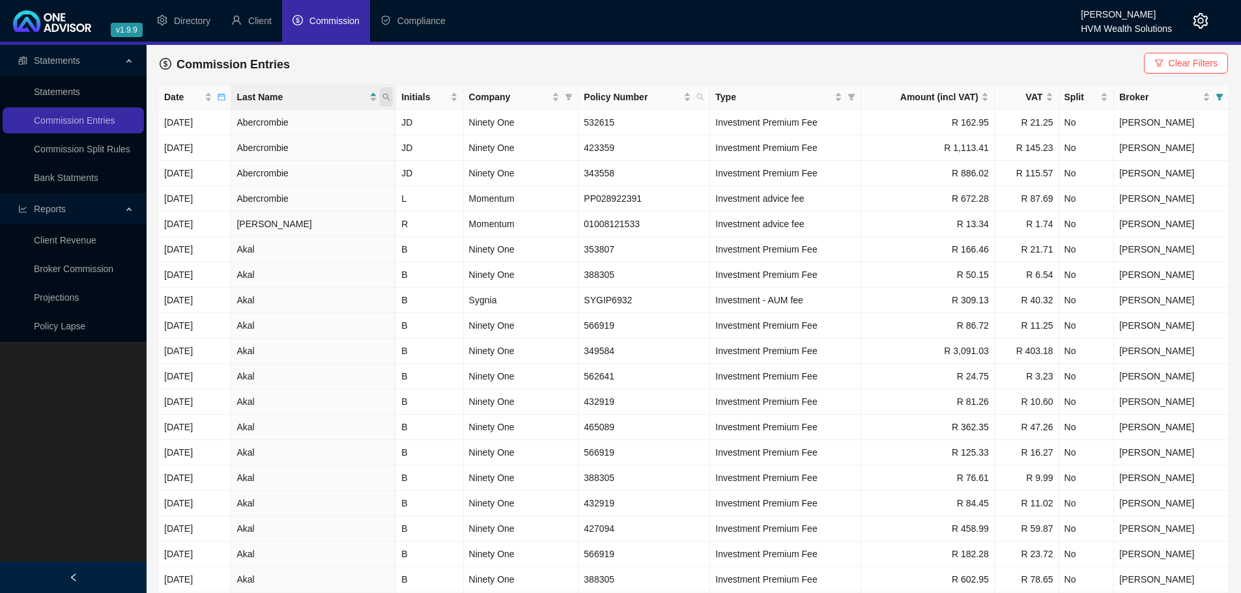
click at [383, 98] on icon "search" at bounding box center [386, 97] width 7 height 7
type input "[PERSON_NAME]"
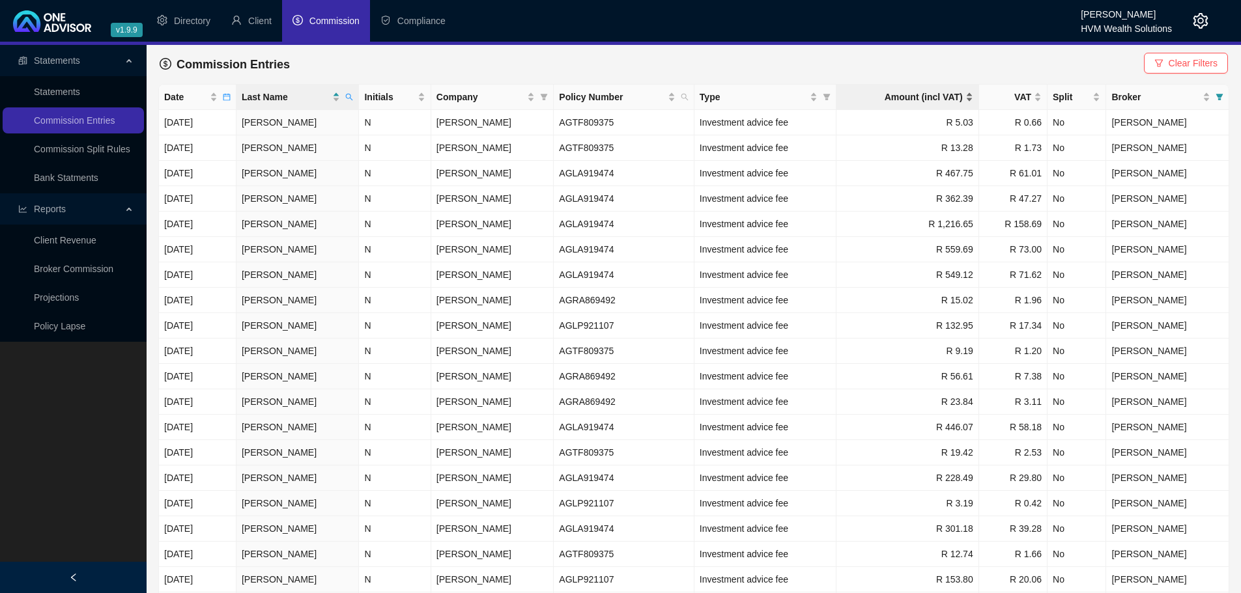
click at [966, 98] on div "Amount (incl VAT)" at bounding box center [906, 97] width 131 height 14
click at [668, 100] on div "Policy Number" at bounding box center [617, 97] width 116 height 14
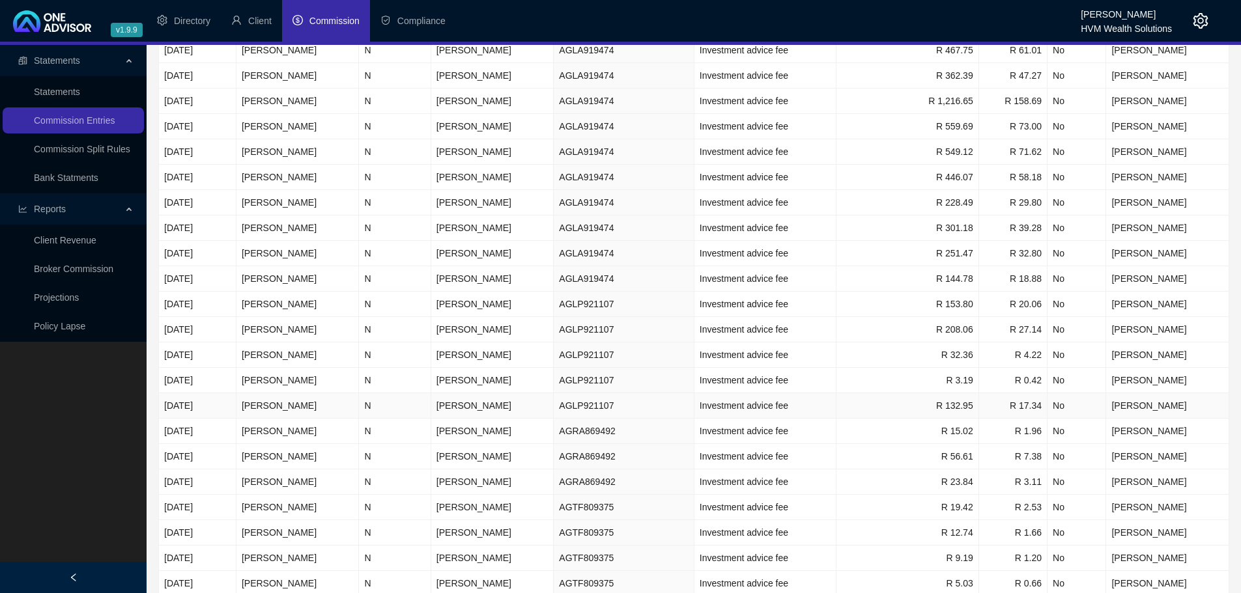
scroll to position [7, 0]
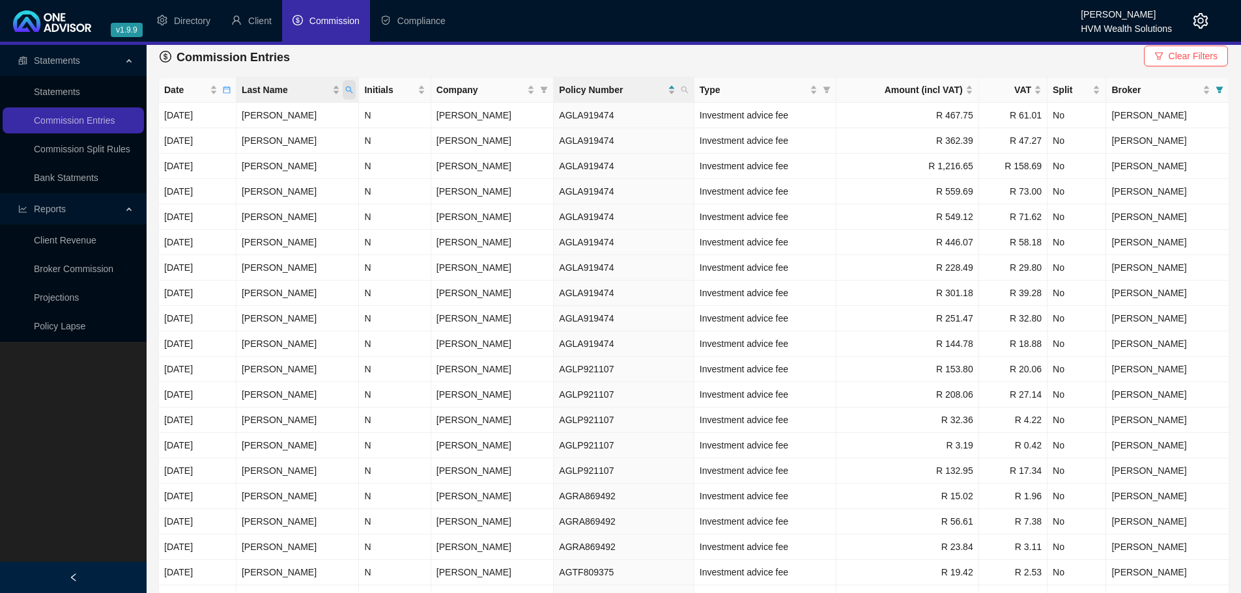
click at [353, 92] on icon "search" at bounding box center [349, 90] width 8 height 8
drag, startPoint x: 274, startPoint y: 117, endPoint x: 201, endPoint y: 117, distance: 72.9
click at [201, 117] on body "v1.9.9 [PERSON_NAME] HVM Wealth Solutions Directory Client Commission Complianc…" at bounding box center [620, 289] width 1241 height 593
click at [305, 138] on button "Reset" at bounding box center [329, 142] width 59 height 16
click at [335, 141] on span "Reset" at bounding box center [329, 141] width 24 height 14
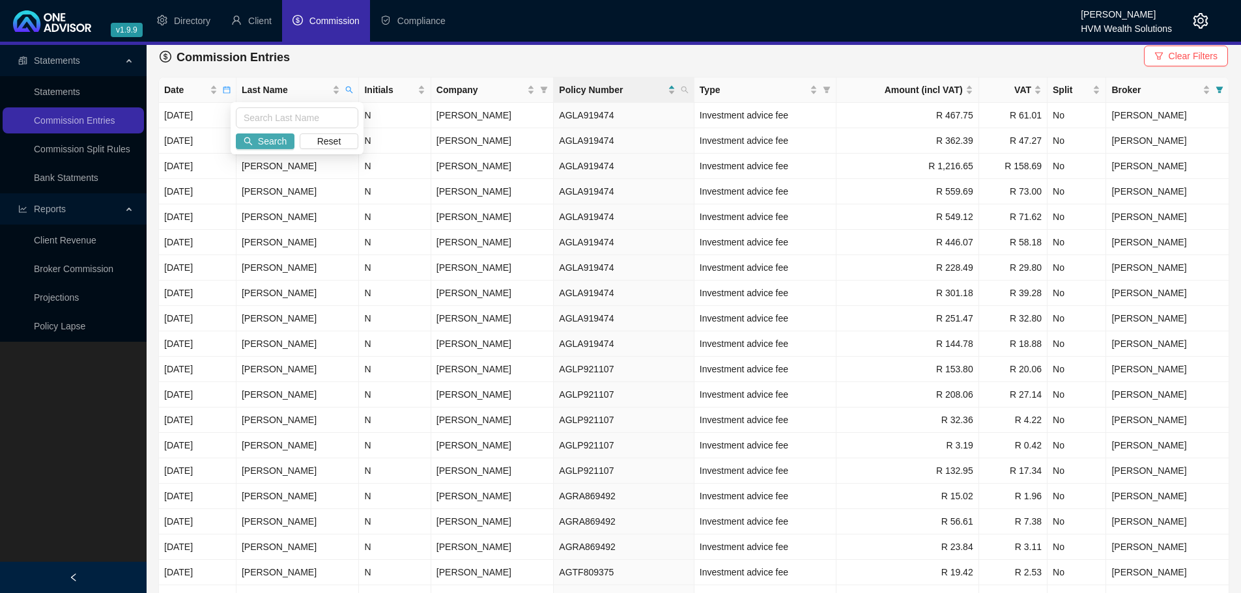
click at [259, 141] on span "Search" at bounding box center [272, 141] width 29 height 14
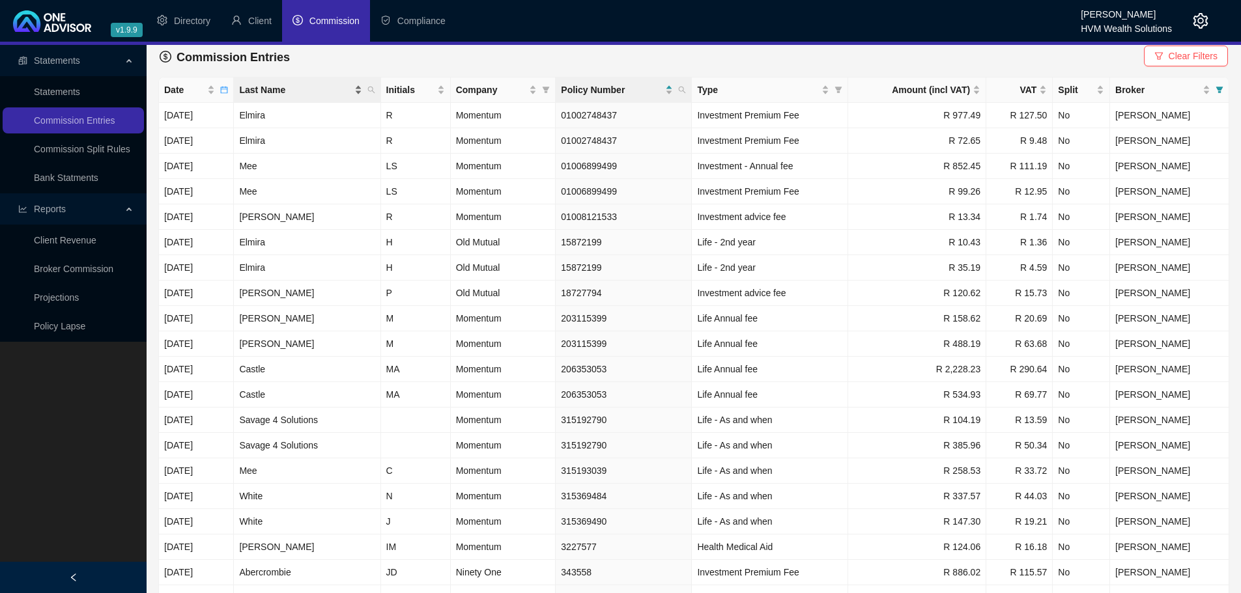
click at [349, 92] on div "Last Name" at bounding box center [300, 90] width 122 height 14
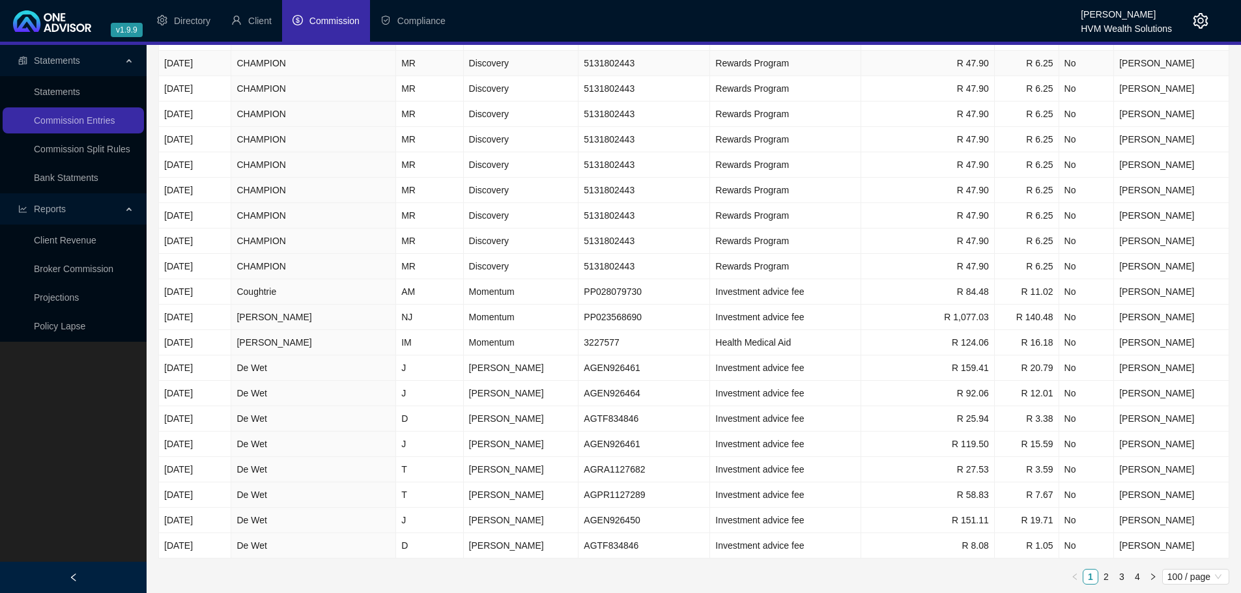
scroll to position [2093, 0]
click at [487, 342] on span "Momentum" at bounding box center [492, 340] width 46 height 10
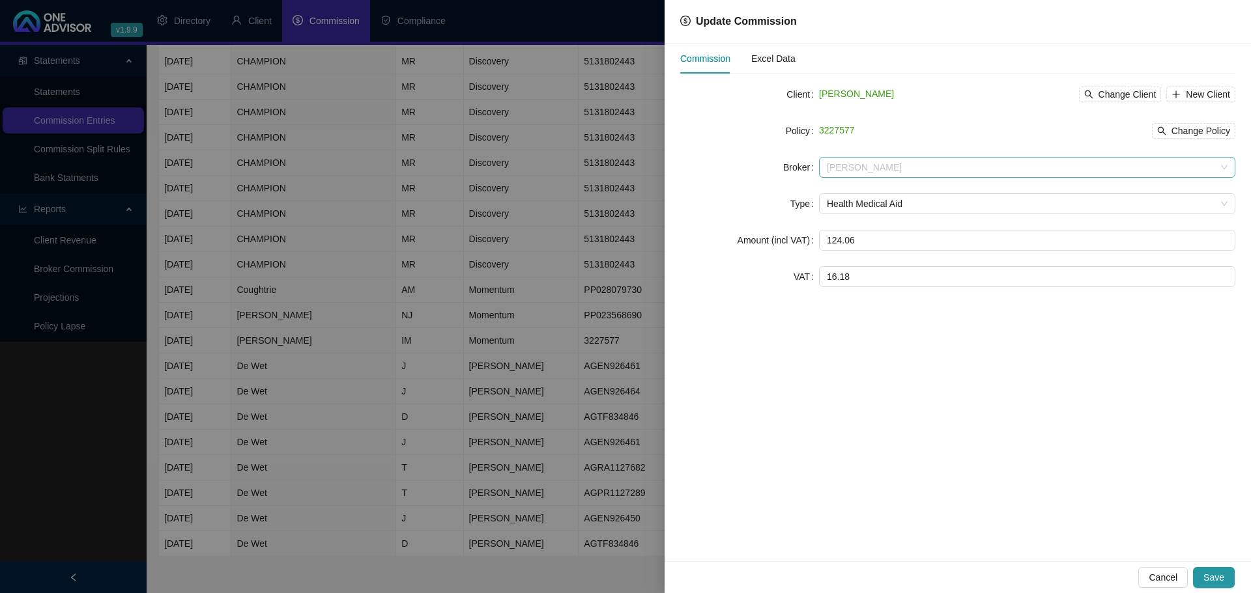
click at [863, 166] on span "[PERSON_NAME]" at bounding box center [1027, 168] width 401 height 20
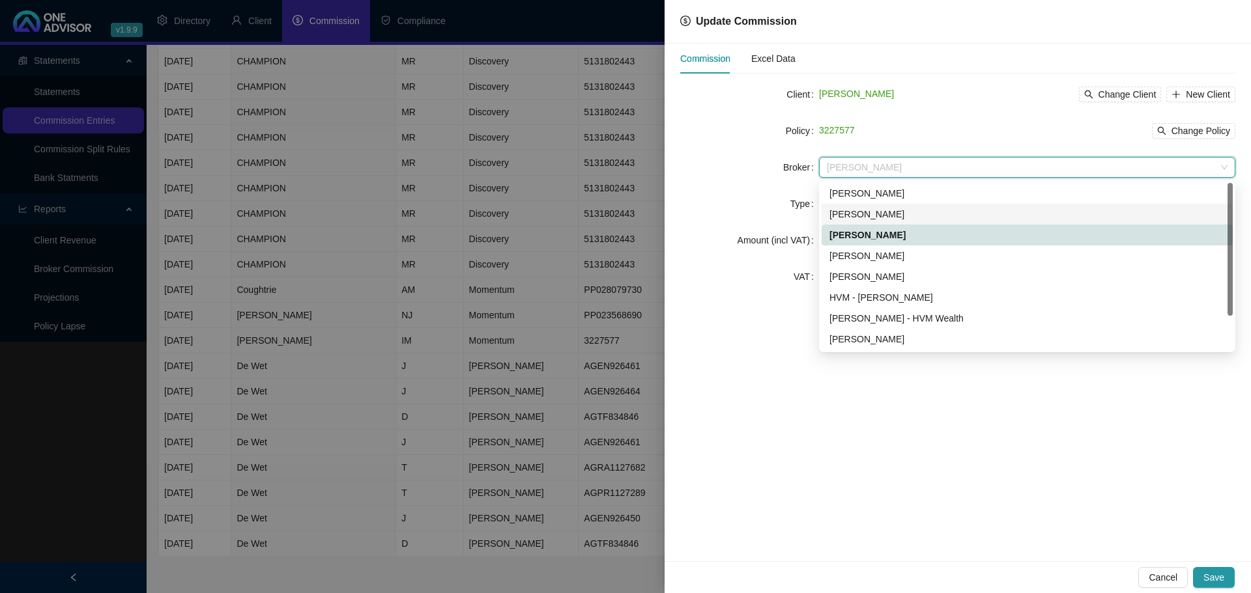
click at [875, 212] on div "[PERSON_NAME]" at bounding box center [1026, 214] width 395 height 14
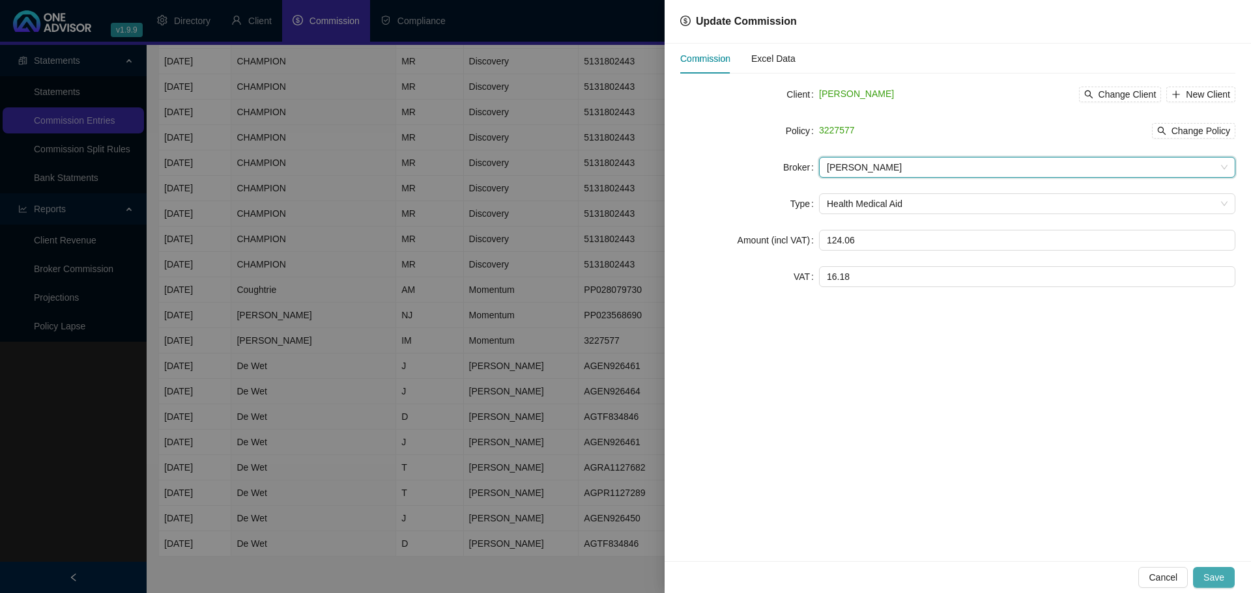
click at [1215, 573] on span "Save" at bounding box center [1213, 578] width 21 height 14
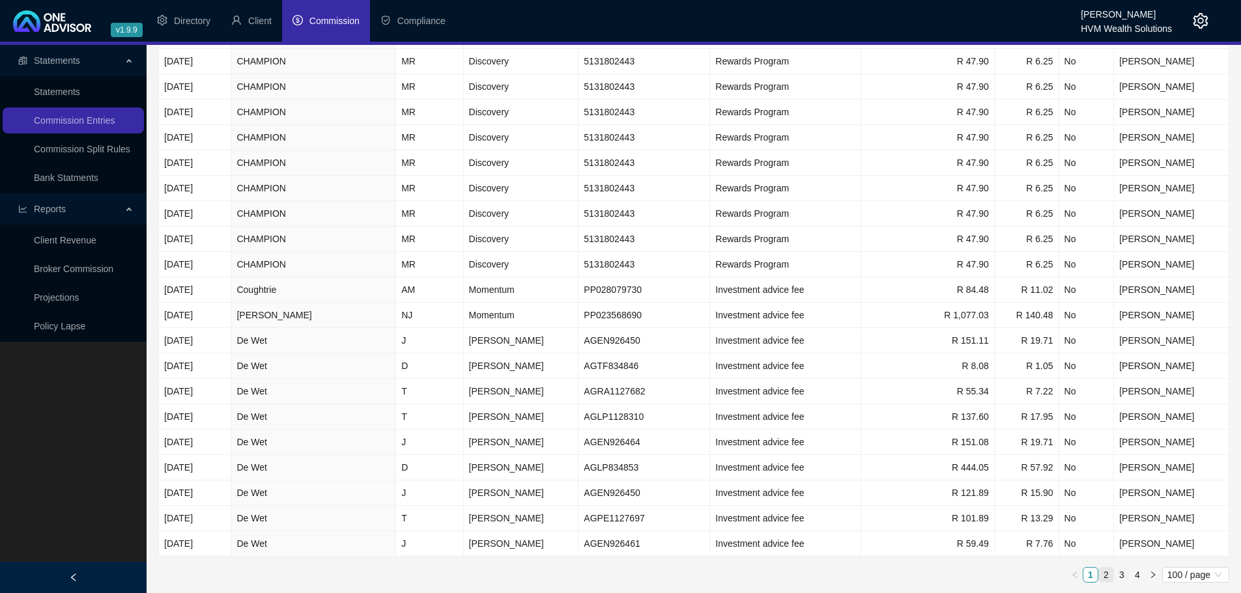
click at [1103, 573] on link "2" at bounding box center [1106, 575] width 14 height 14
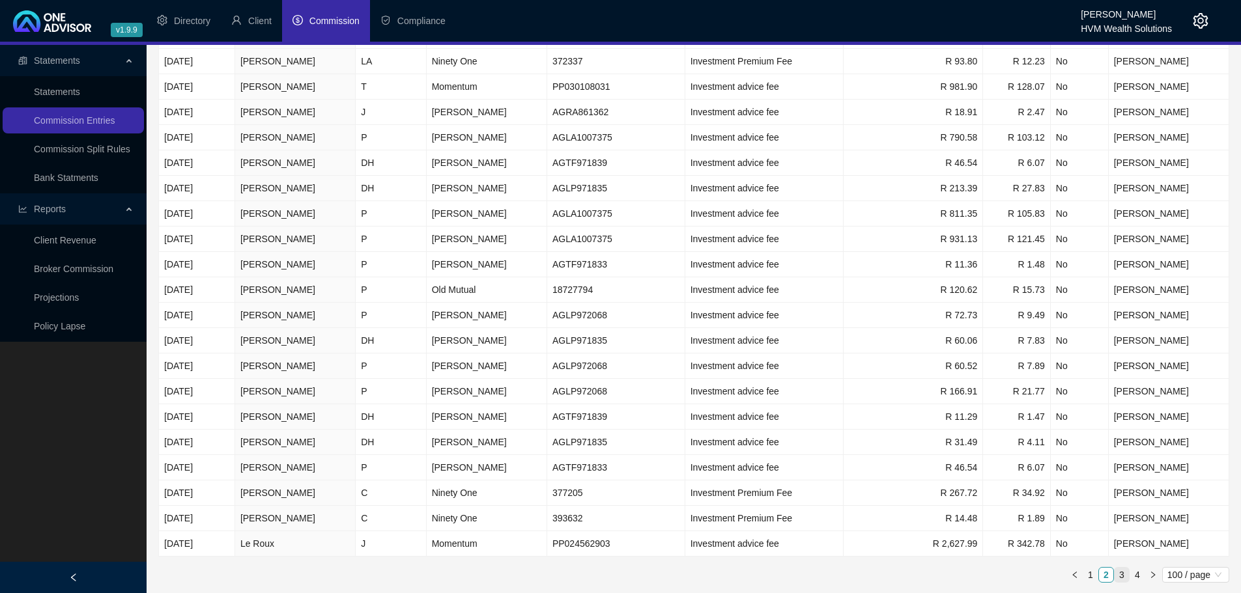
click at [1123, 573] on link "3" at bounding box center [1121, 575] width 14 height 14
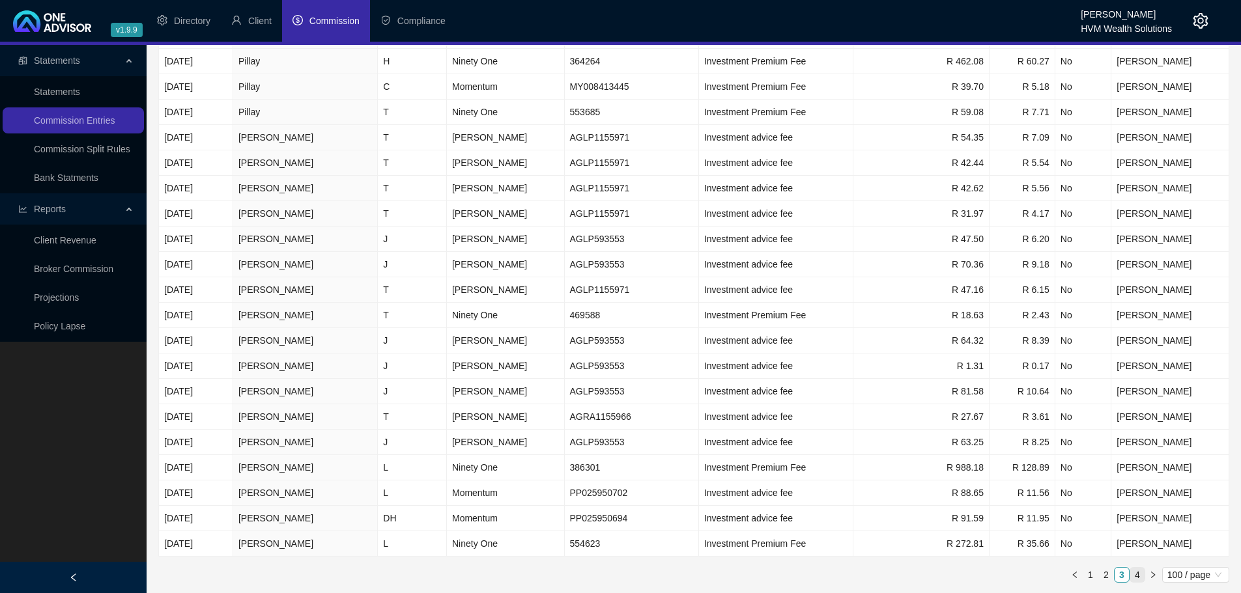
click at [1140, 573] on link "4" at bounding box center [1137, 575] width 14 height 14
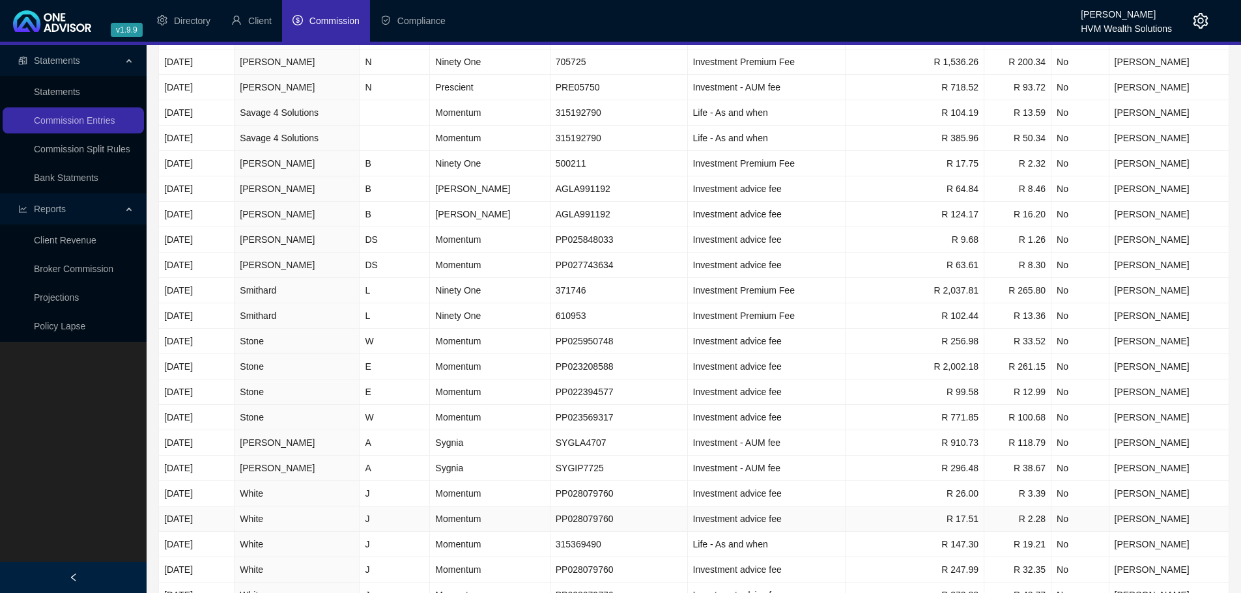
scroll to position [0, 0]
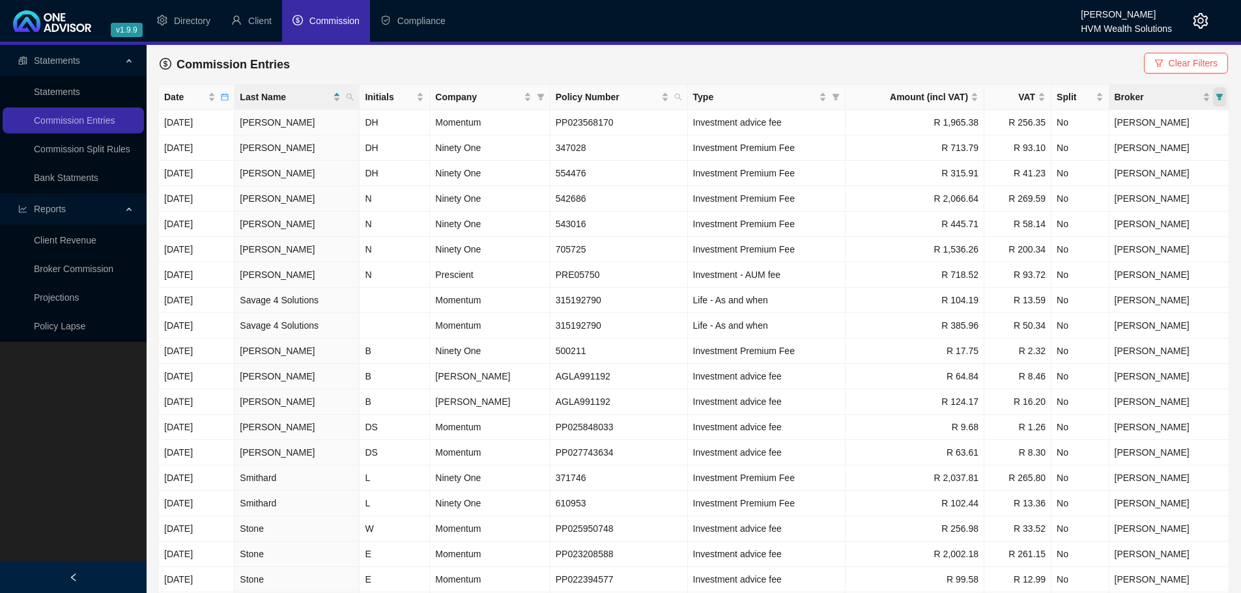
click at [1221, 94] on icon "filter" at bounding box center [1219, 97] width 8 height 8
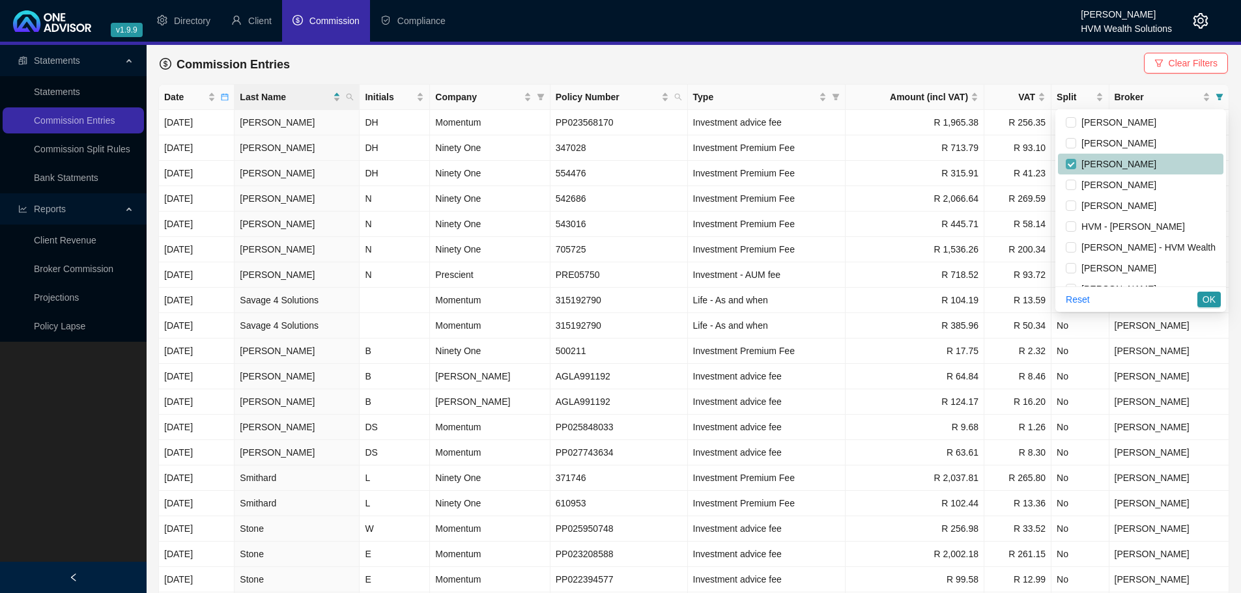
click at [1066, 163] on input "checkbox" at bounding box center [1071, 164] width 10 height 10
checkbox input "false"
click at [1066, 247] on input "checkbox" at bounding box center [1071, 247] width 10 height 10
checkbox input "true"
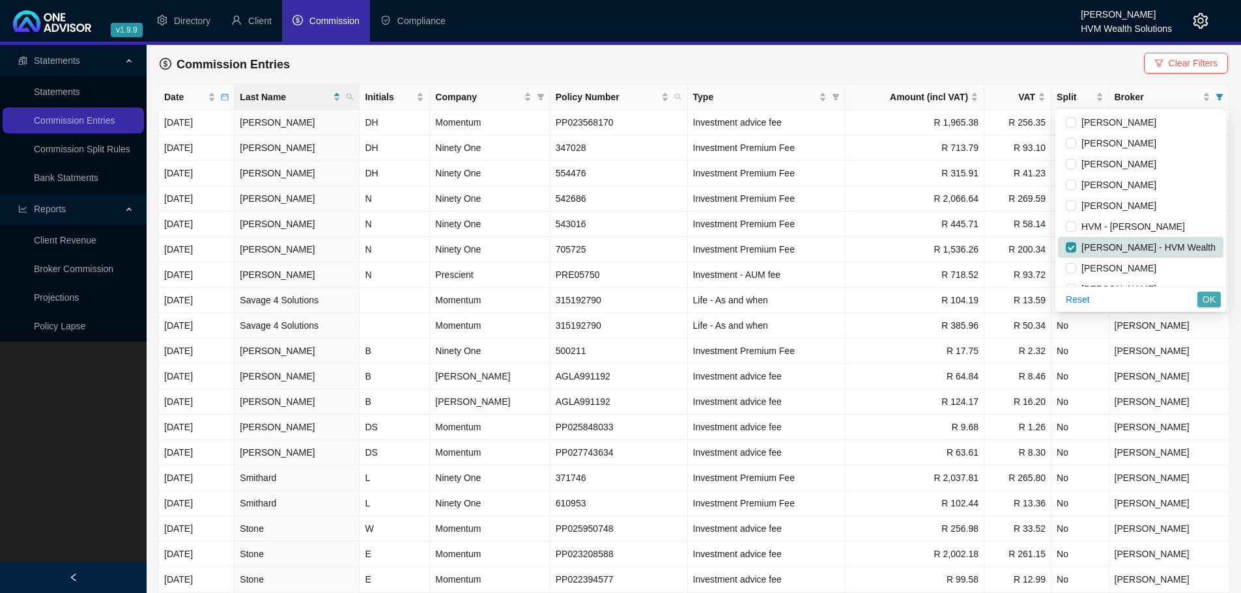
click at [1210, 299] on span "OK" at bounding box center [1208, 299] width 13 height 14
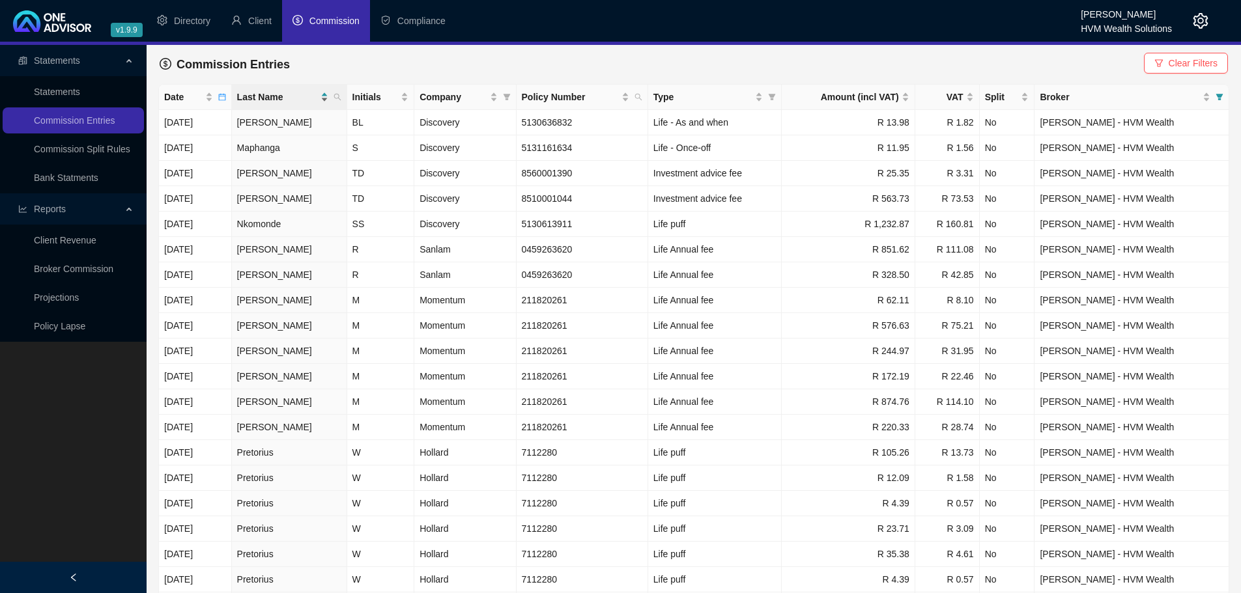
click at [322, 97] on div "Last Name" at bounding box center [282, 97] width 91 height 14
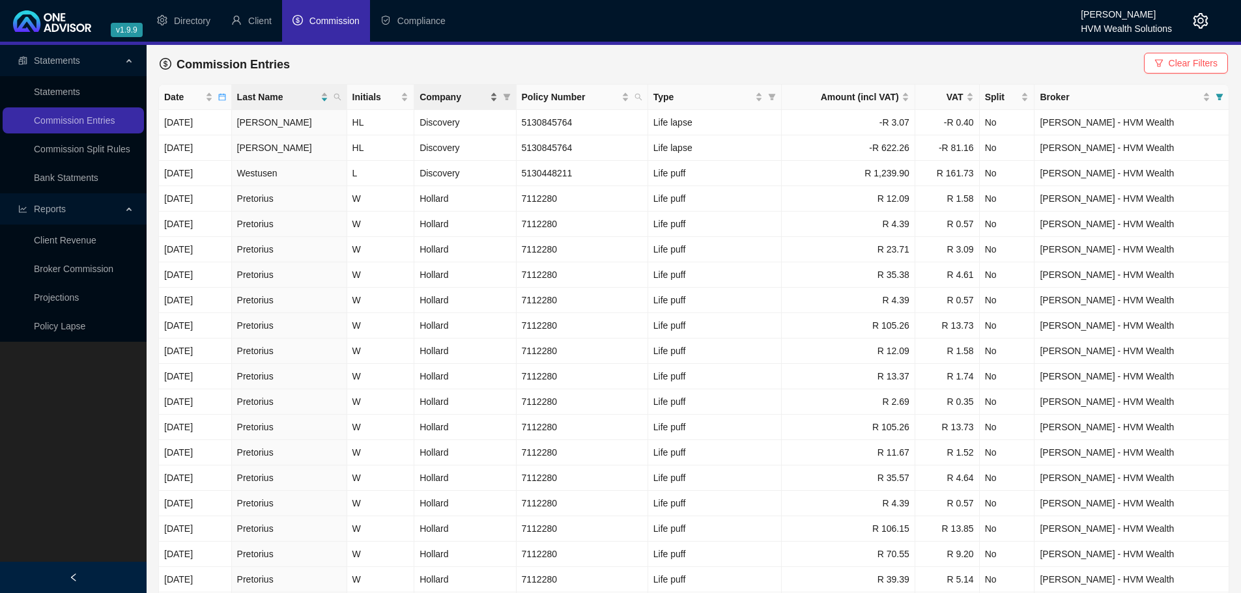
click at [496, 101] on div "Company" at bounding box center [458, 97] width 78 height 14
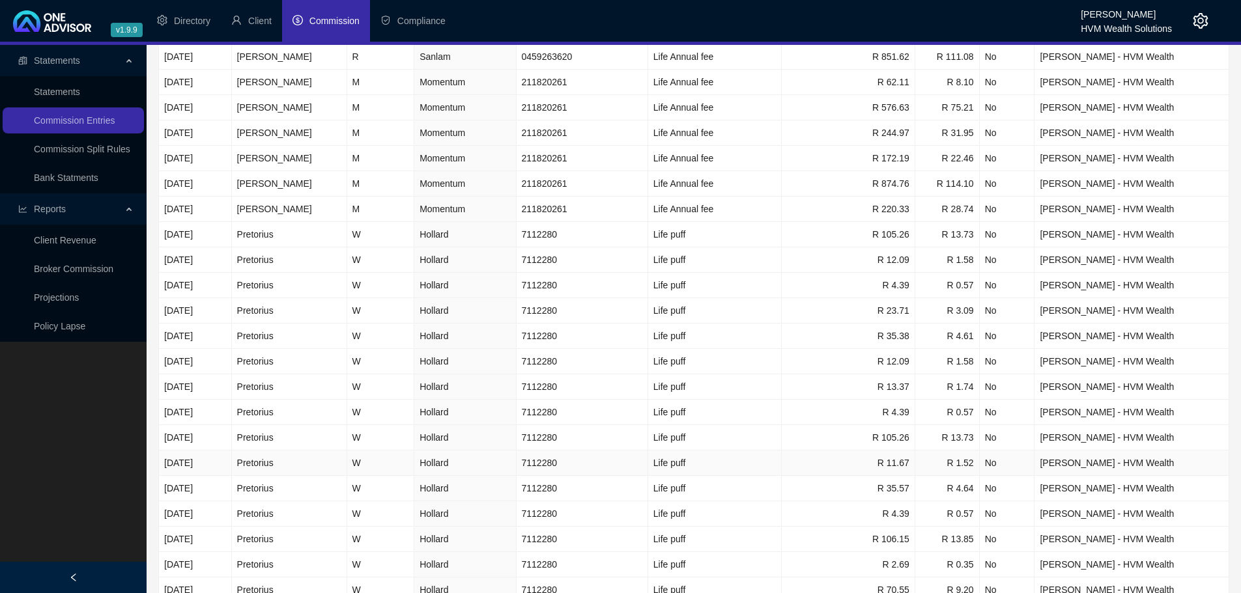
scroll to position [130, 0]
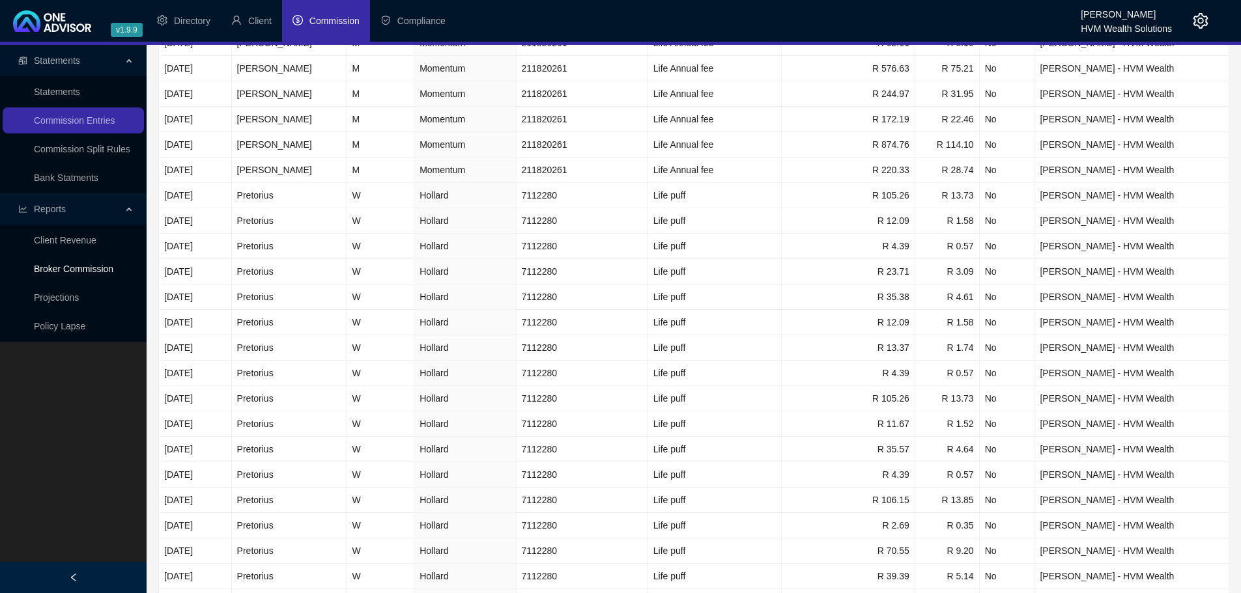
click at [84, 266] on link "Broker Commission" at bounding box center [73, 269] width 79 height 10
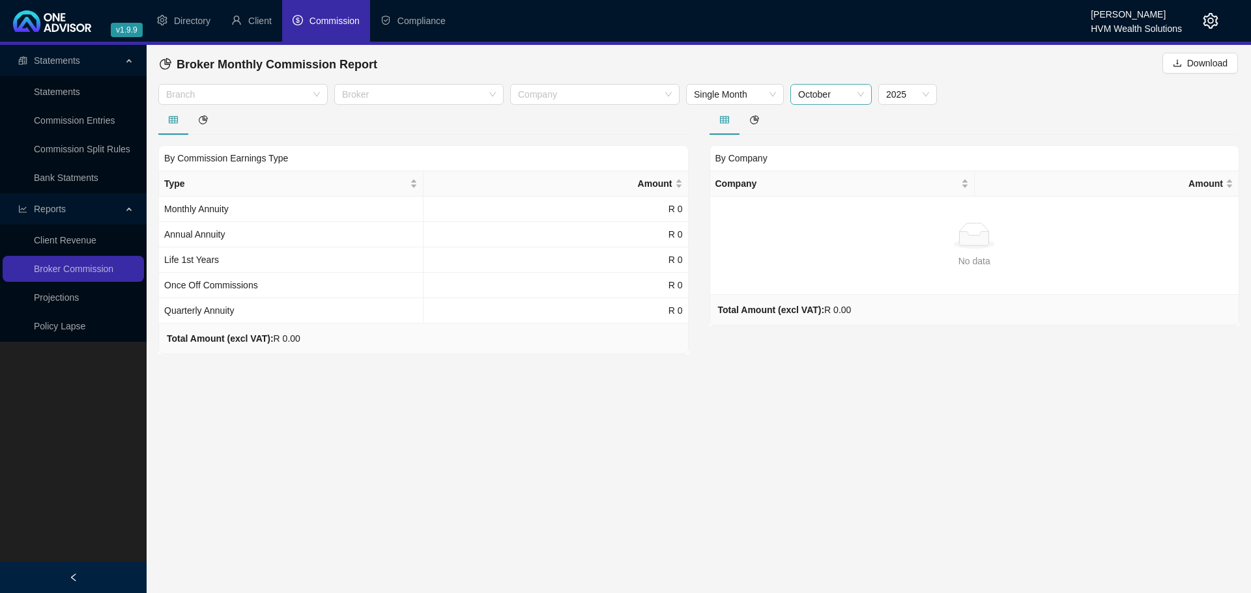
click at [818, 96] on span "October" at bounding box center [831, 95] width 66 height 20
click at [821, 244] on div "September" at bounding box center [830, 245] width 61 height 14
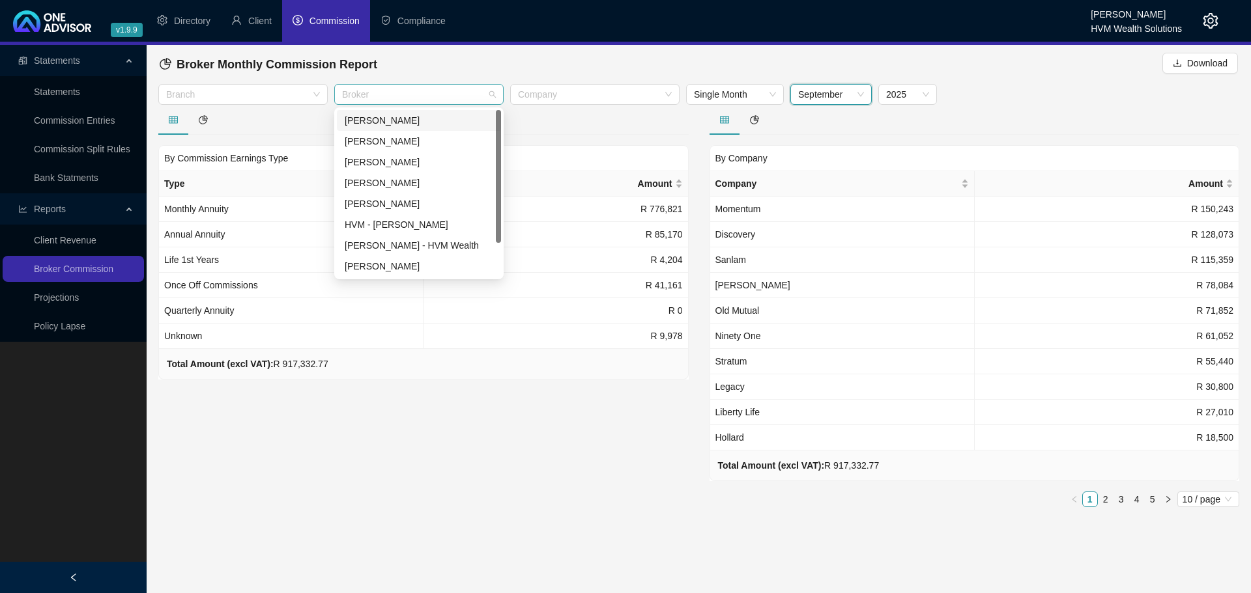
click at [453, 96] on div at bounding box center [412, 95] width 150 height 10
click at [436, 243] on div "[PERSON_NAME] - HVM Wealth" at bounding box center [419, 245] width 148 height 14
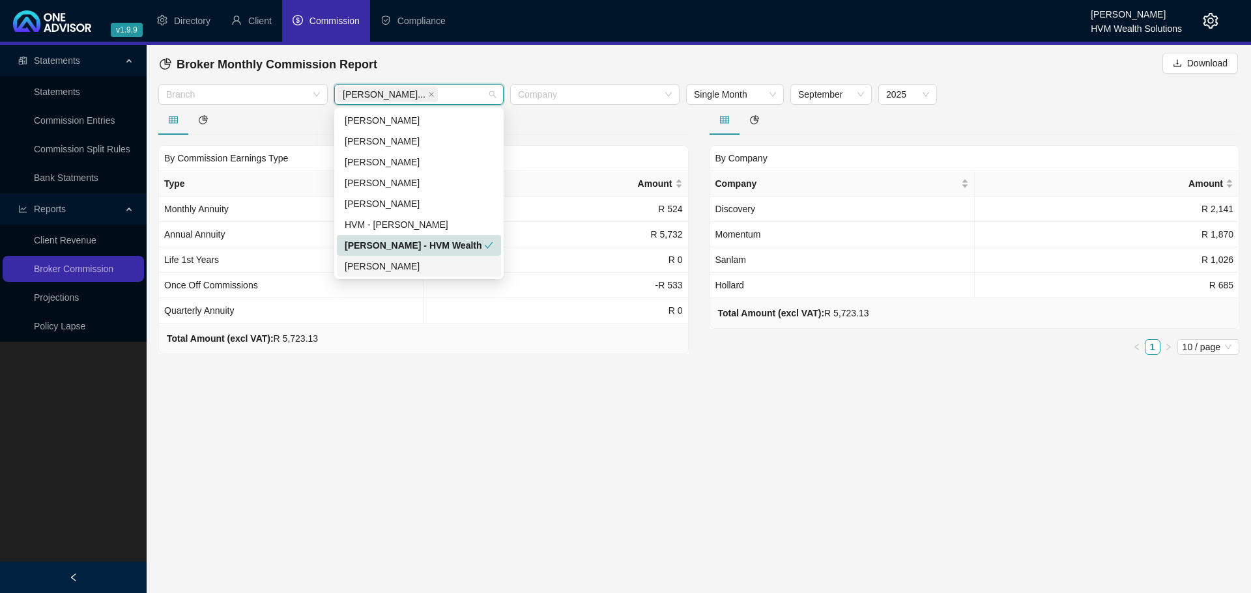
click at [462, 376] on main "Statements Statements Commission Entries Commission Split Rules Bank Statments …" at bounding box center [625, 319] width 1251 height 548
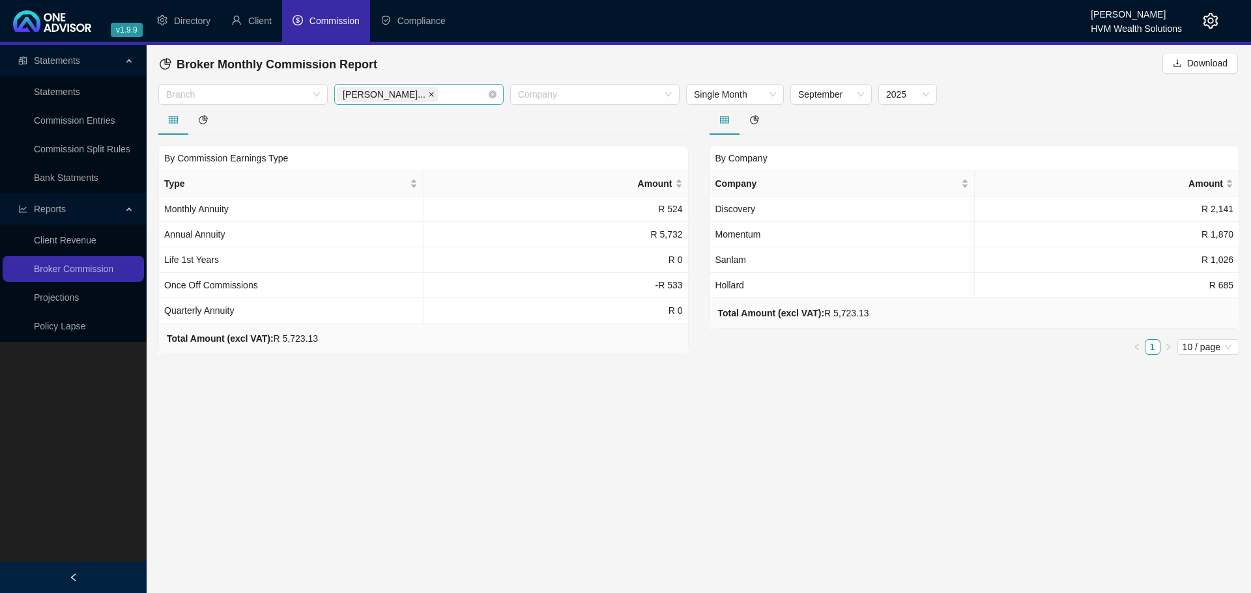
click at [428, 92] on icon "close" at bounding box center [431, 94] width 7 height 7
